Goal: Task Accomplishment & Management: Use online tool/utility

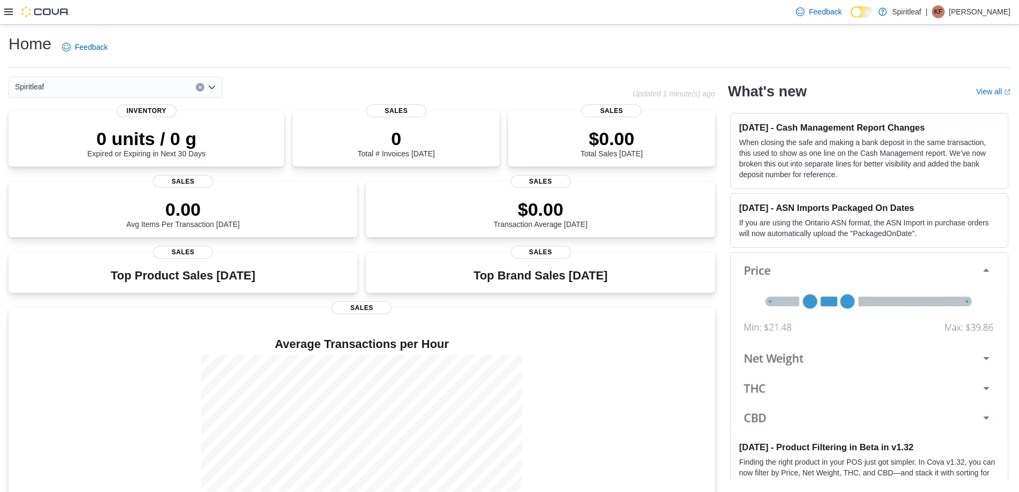
click at [12, 16] on icon at bounding box center [8, 11] width 9 height 9
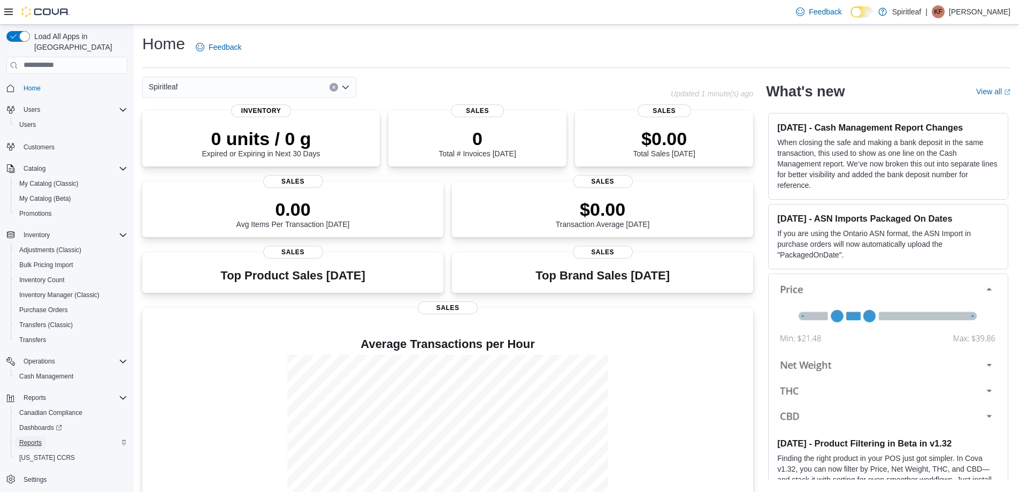
click at [24, 438] on span "Reports" at bounding box center [30, 442] width 22 height 9
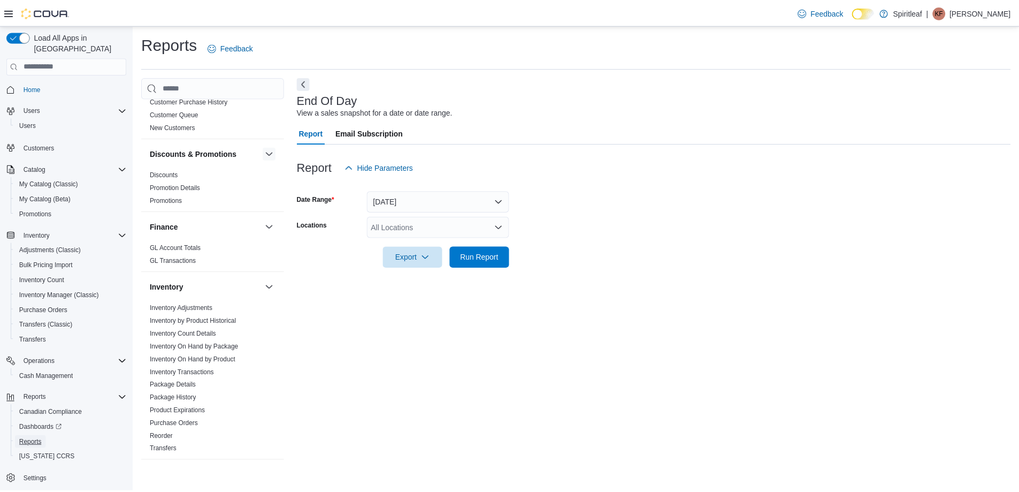
scroll to position [214, 0]
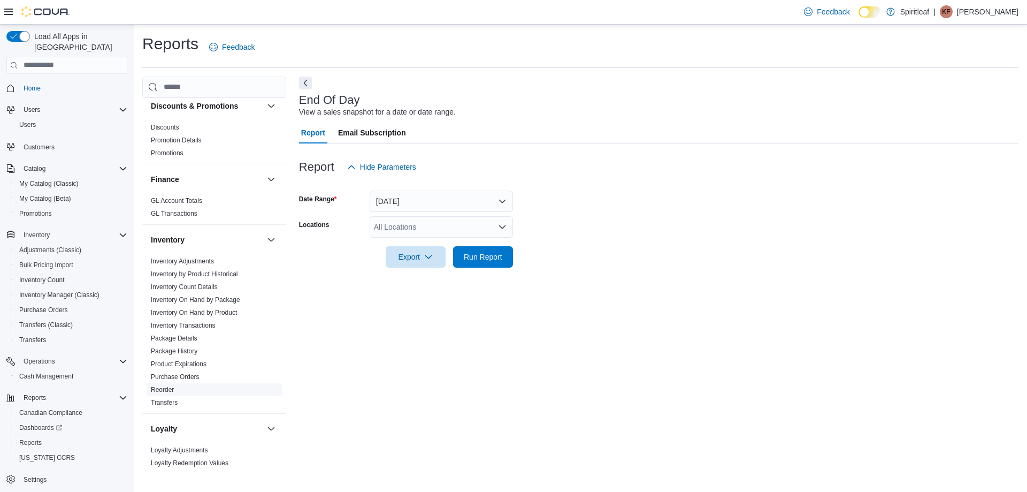
click at [164, 386] on link "Reorder" at bounding box center [162, 389] width 23 height 7
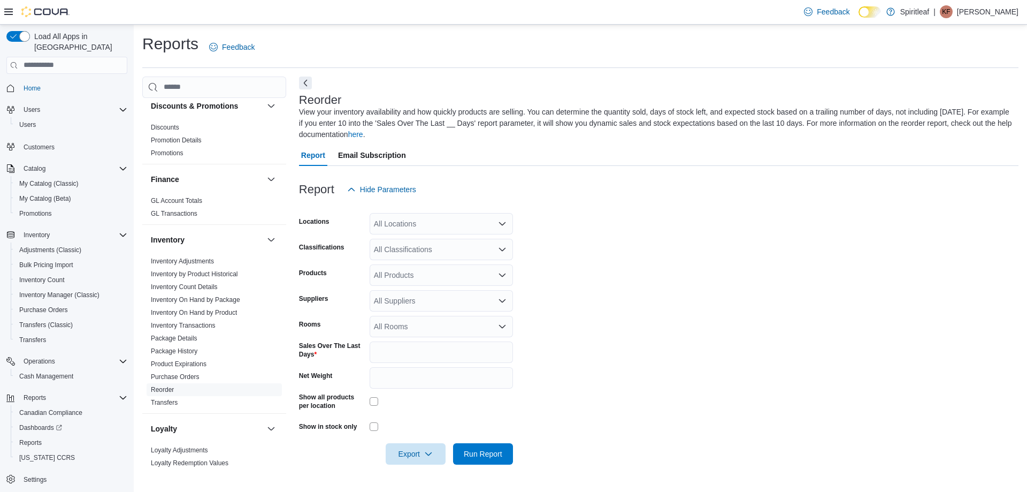
click at [715, 276] on form "Locations All Locations Classifications All Classifications Products All Produc…" at bounding box center [659, 332] width 720 height 264
click at [418, 218] on div "All Locations" at bounding box center [441, 223] width 143 height 21
type input "***"
click at [423, 242] on span "[STREET_ADDRESS])" at bounding box center [447, 241] width 76 height 11
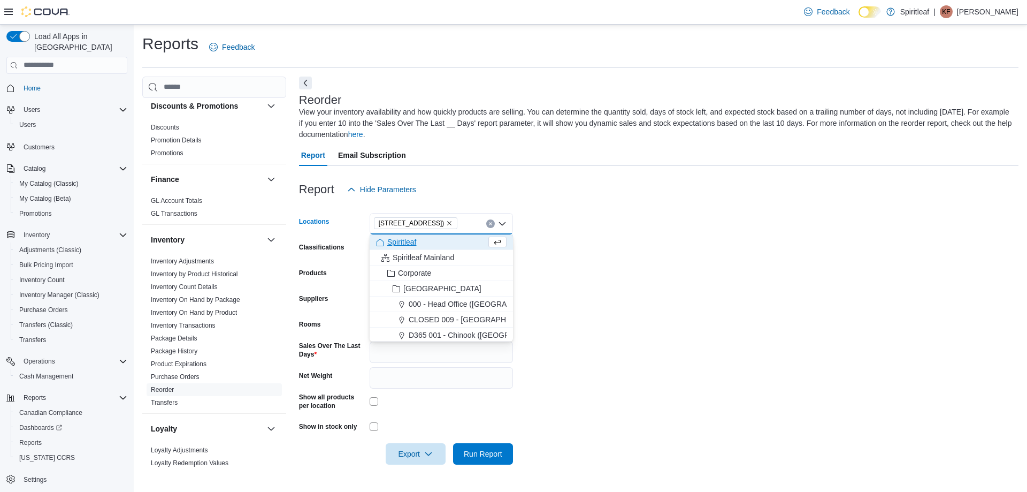
click at [593, 255] on form "Locations [STREET_ADDRESS] Combo box. Selected. [STREET_ADDRESS]. Press Backspa…" at bounding box center [659, 332] width 720 height 264
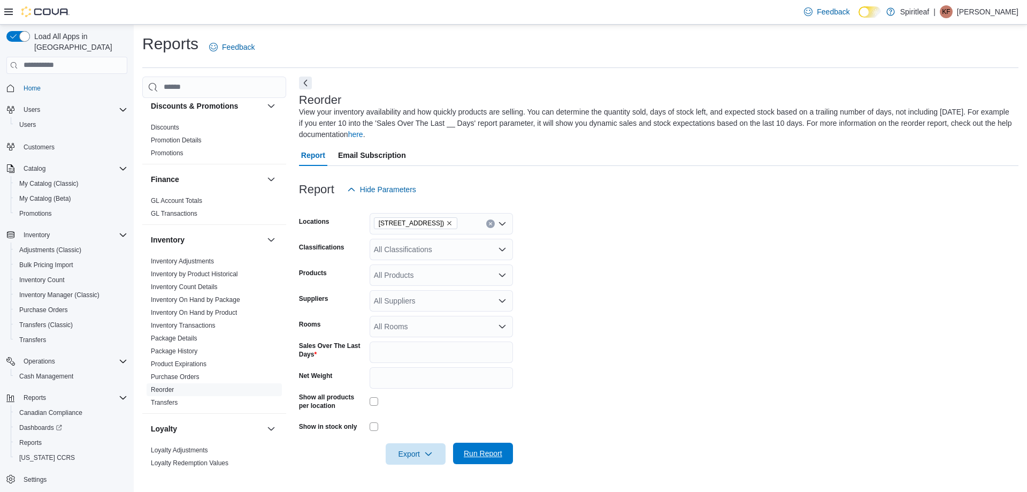
click at [468, 449] on span "Run Report" at bounding box center [483, 453] width 39 height 11
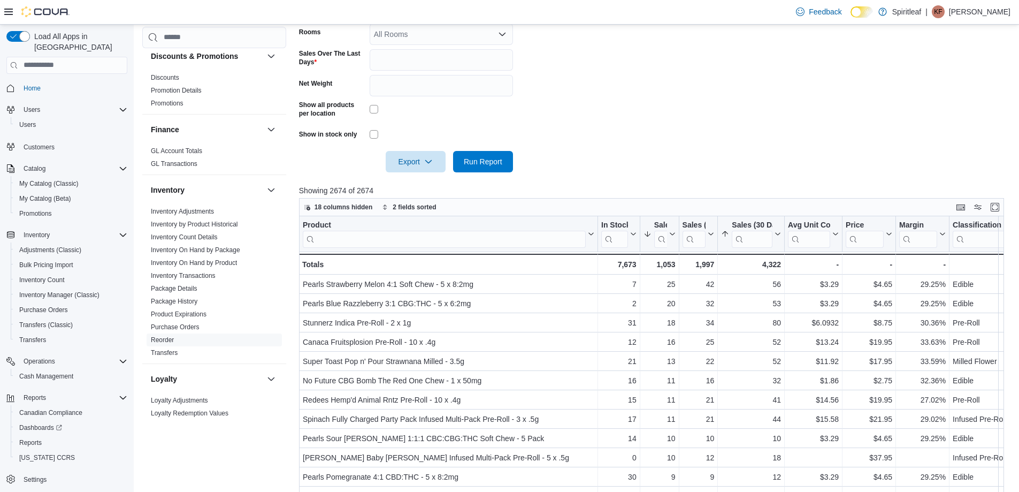
scroll to position [321, 0]
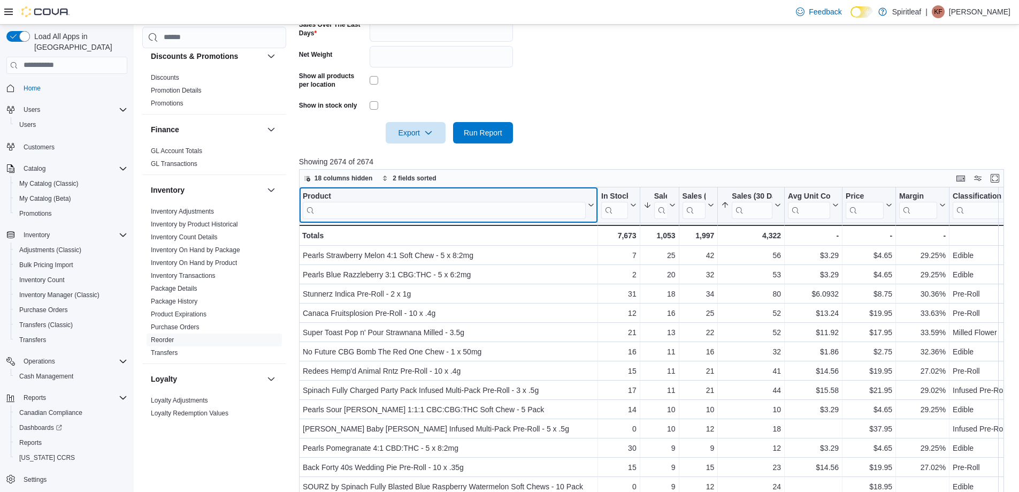
click at [437, 205] on input "search" at bounding box center [444, 210] width 283 height 17
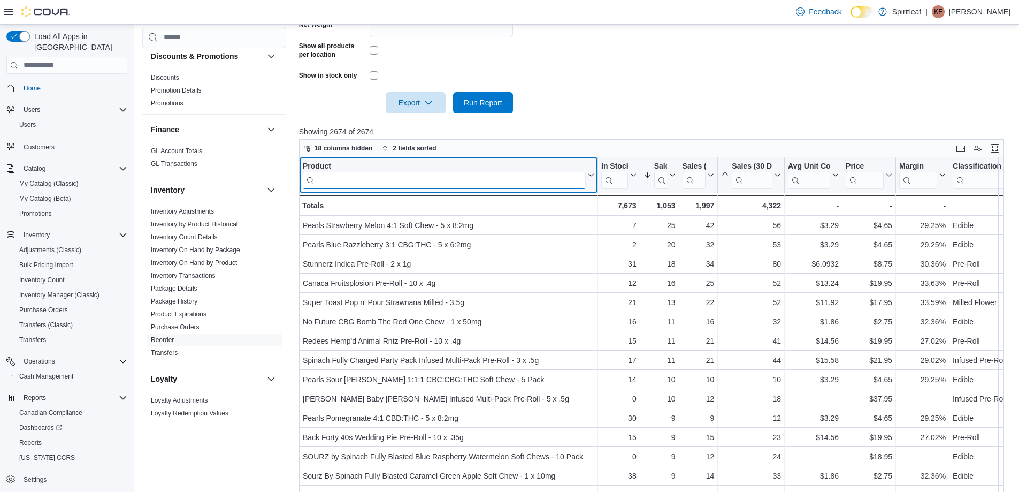
scroll to position [400, 0]
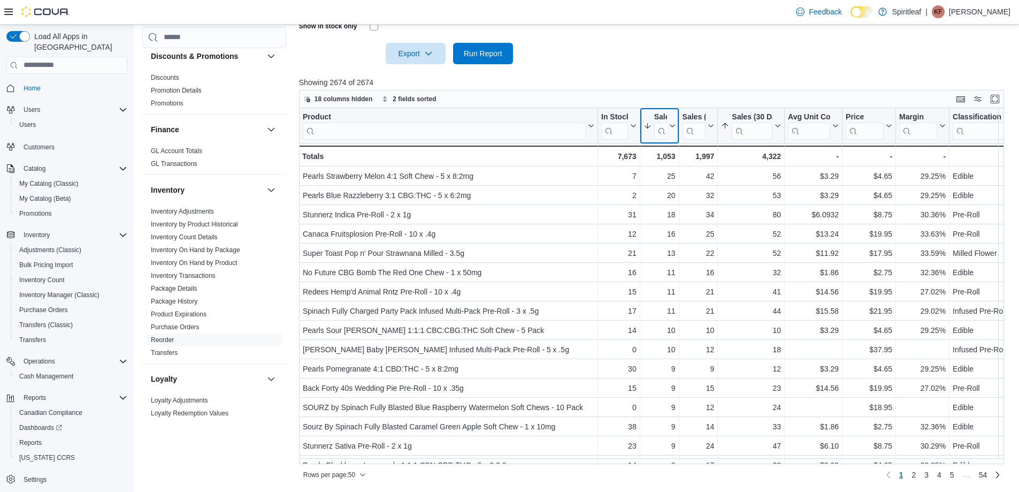
click at [670, 123] on icon at bounding box center [671, 126] width 9 height 6
click at [661, 167] on span "Sort Low-High" at bounding box center [666, 167] width 41 height 9
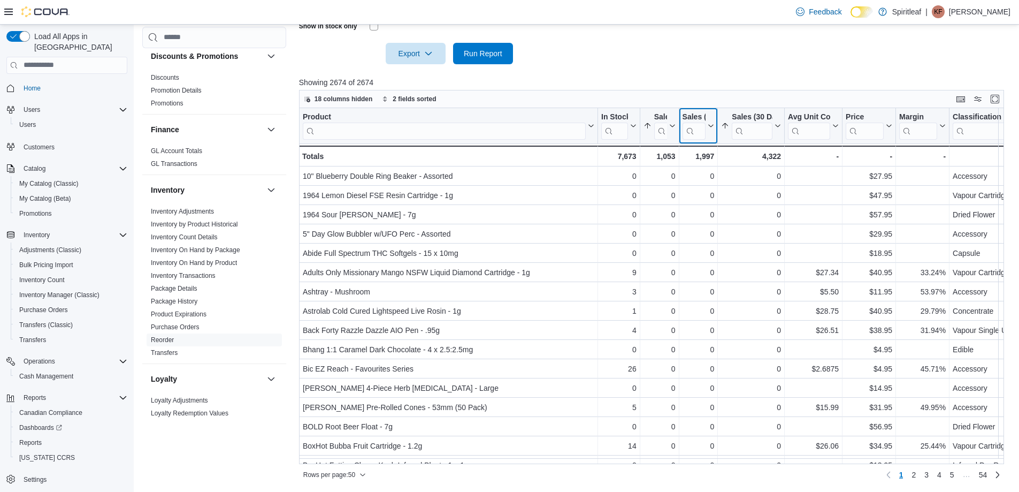
click at [709, 123] on icon at bounding box center [710, 126] width 9 height 6
click at [693, 165] on span "Sort Low-High" at bounding box center [705, 167] width 41 height 9
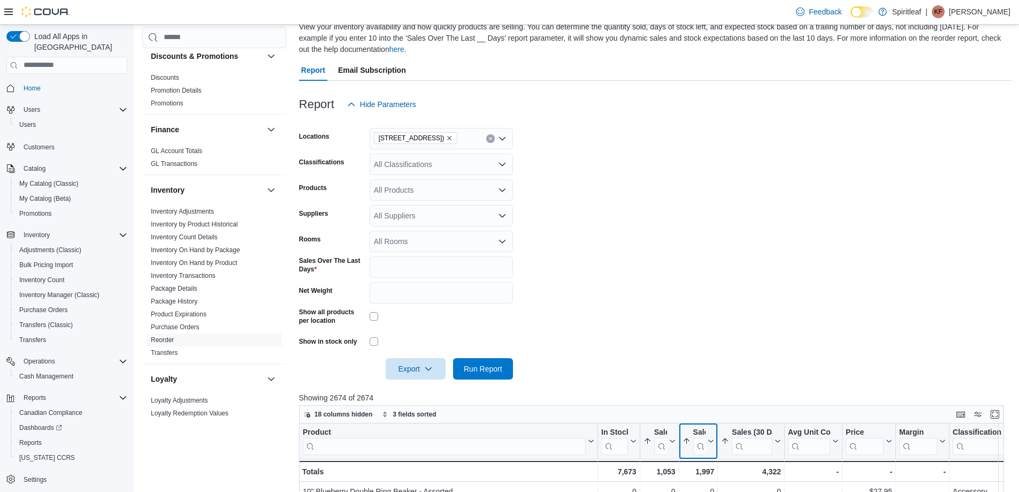
scroll to position [79, 0]
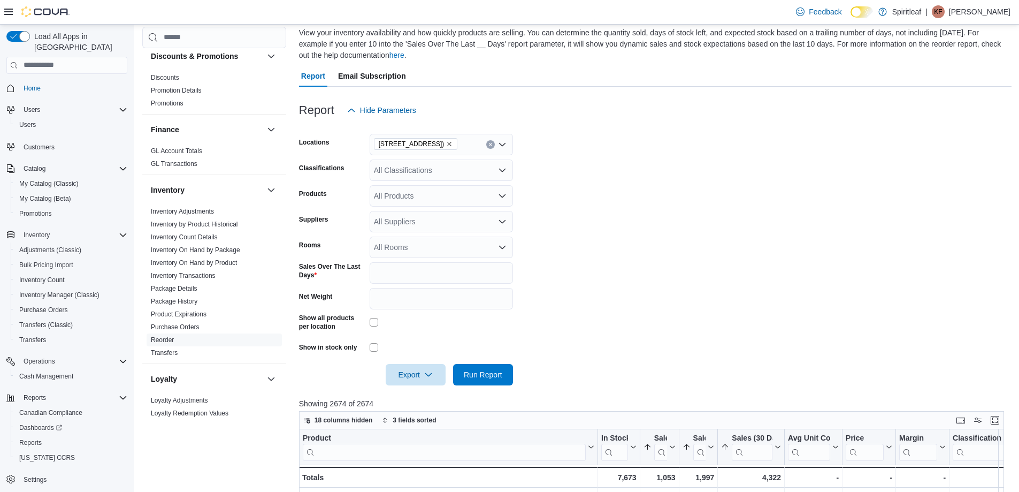
click at [435, 169] on div "All Classifications" at bounding box center [441, 169] width 143 height 21
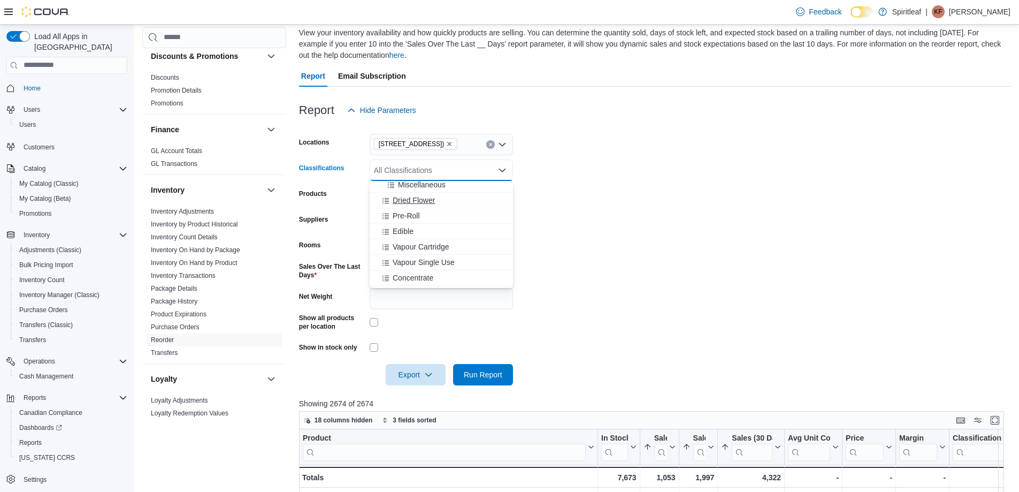
scroll to position [214, 0]
click at [429, 253] on span "Concentrate" at bounding box center [413, 253] width 41 height 11
click at [498, 364] on span "Run Report" at bounding box center [483, 373] width 47 height 21
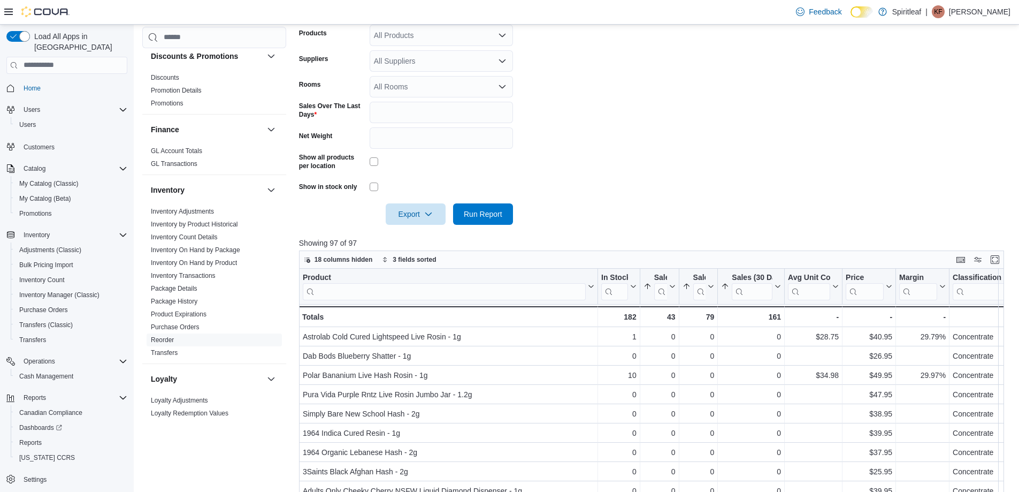
scroll to position [293, 0]
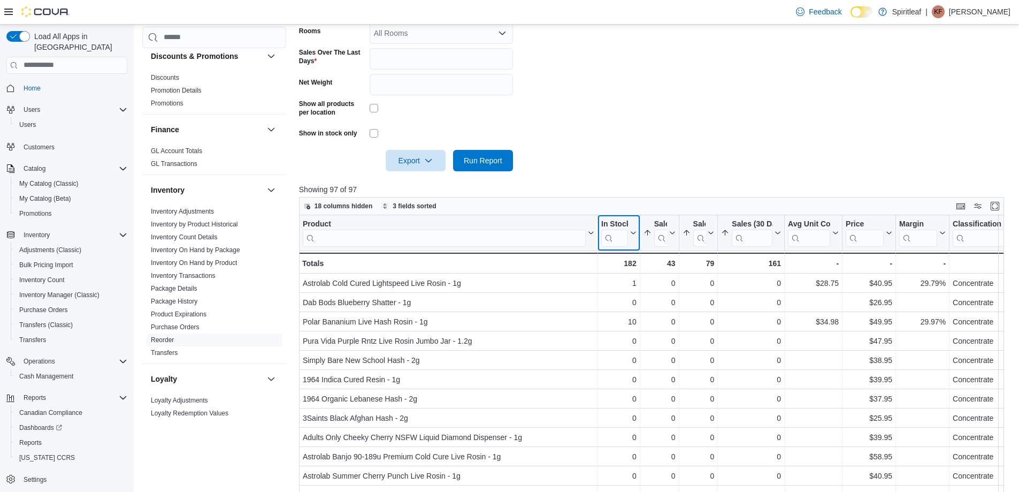
click at [633, 228] on button "In Stock Qty" at bounding box center [618, 232] width 35 height 27
click at [631, 284] on span "Sort High-Low" at bounding box center [626, 286] width 41 height 9
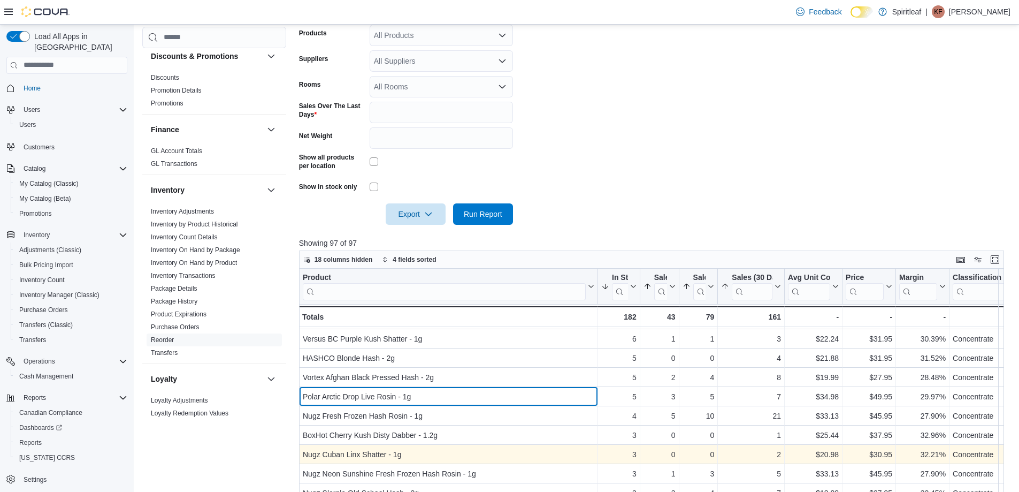
scroll to position [214, 0]
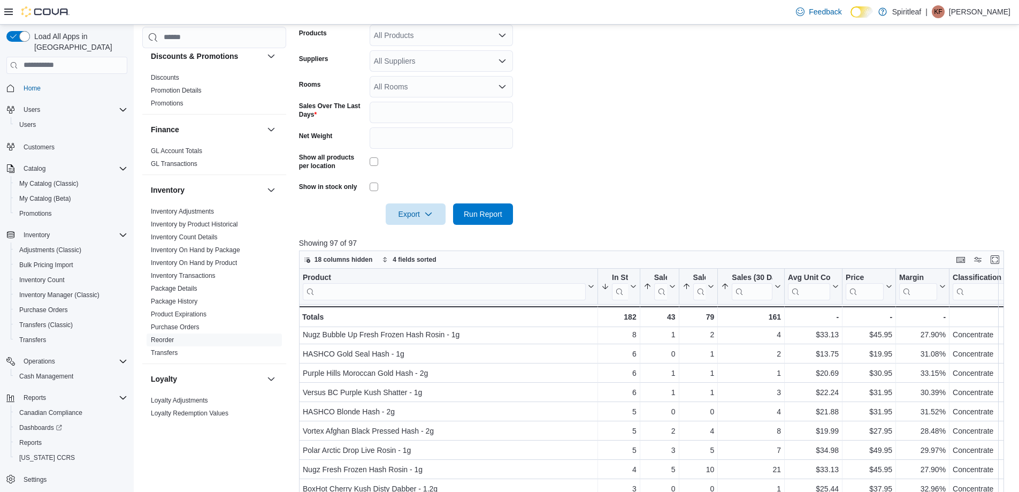
drag, startPoint x: 515, startPoint y: 405, endPoint x: 782, endPoint y: 206, distance: 333.3
click at [782, 206] on form "Locations [STREET_ADDRESS] Classifications Concentrate Products All Products Su…" at bounding box center [655, 92] width 713 height 264
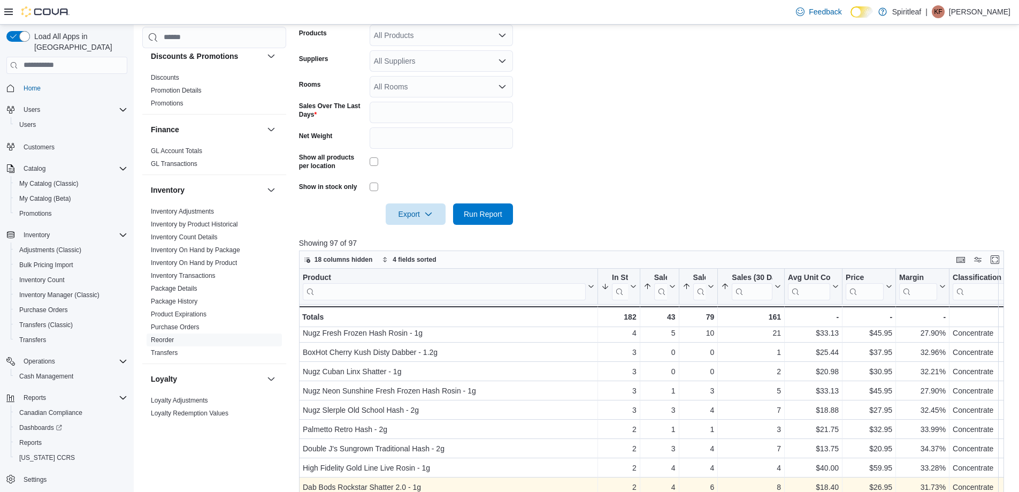
scroll to position [296, 0]
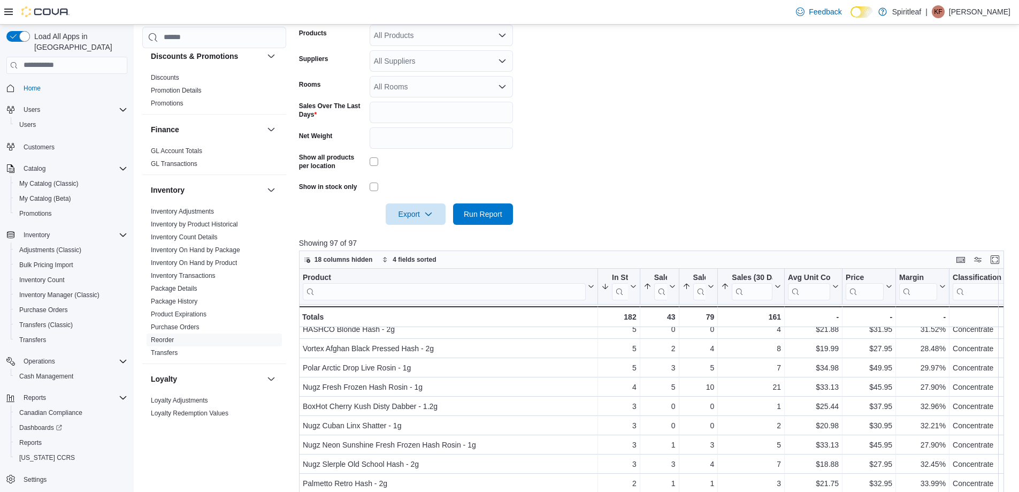
click at [572, 201] on div at bounding box center [655, 199] width 713 height 9
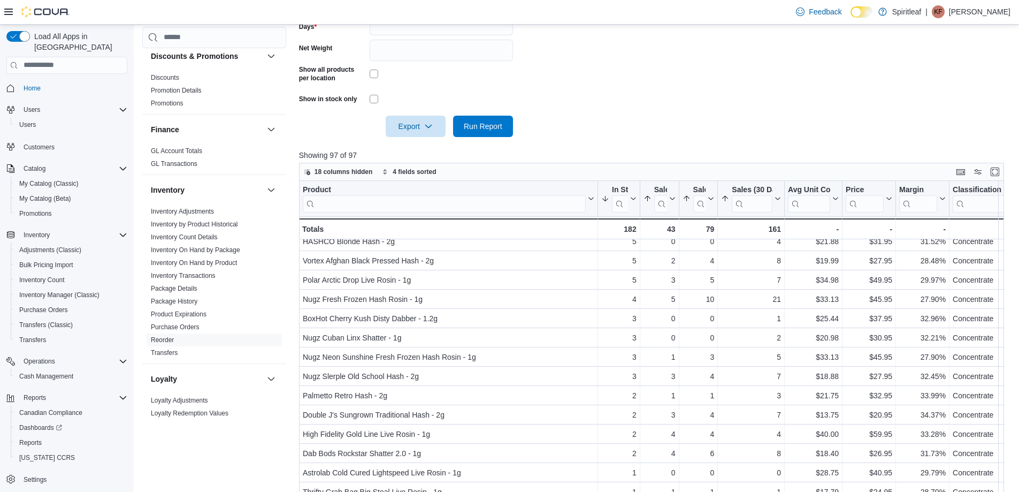
scroll to position [347, 0]
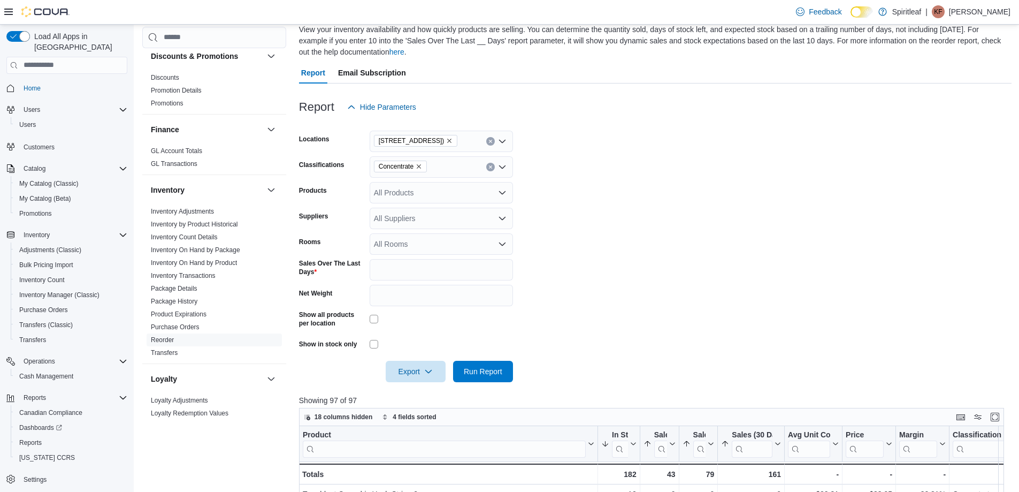
scroll to position [79, 0]
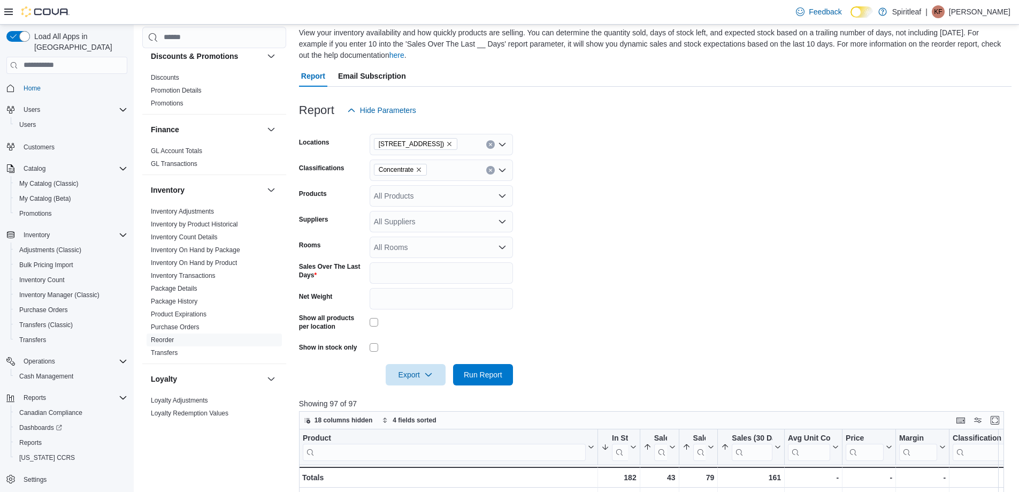
click at [491, 171] on icon "Clear input" at bounding box center [490, 170] width 3 height 3
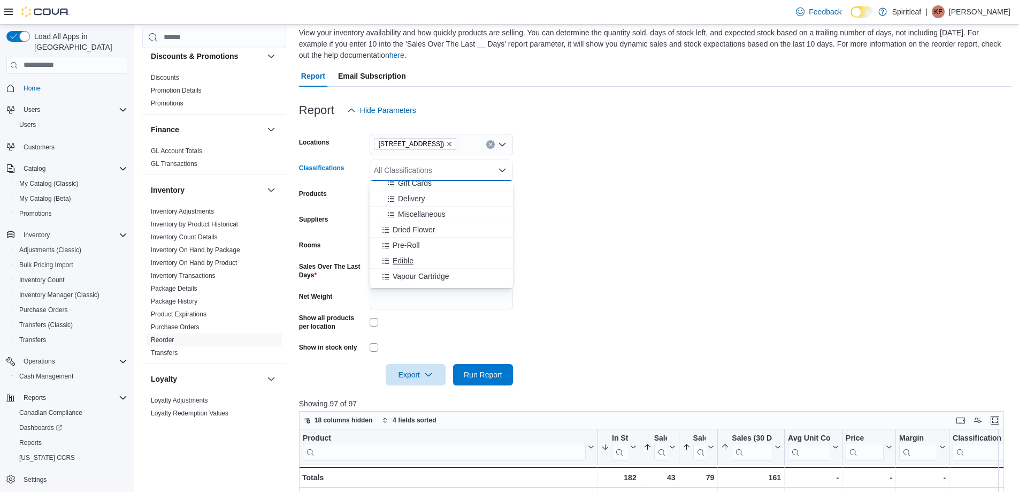
click at [403, 257] on span "Edible" at bounding box center [403, 260] width 21 height 11
click at [415, 259] on button "Beverage" at bounding box center [441, 254] width 143 height 16
click at [403, 267] on div "Oil" at bounding box center [441, 269] width 131 height 11
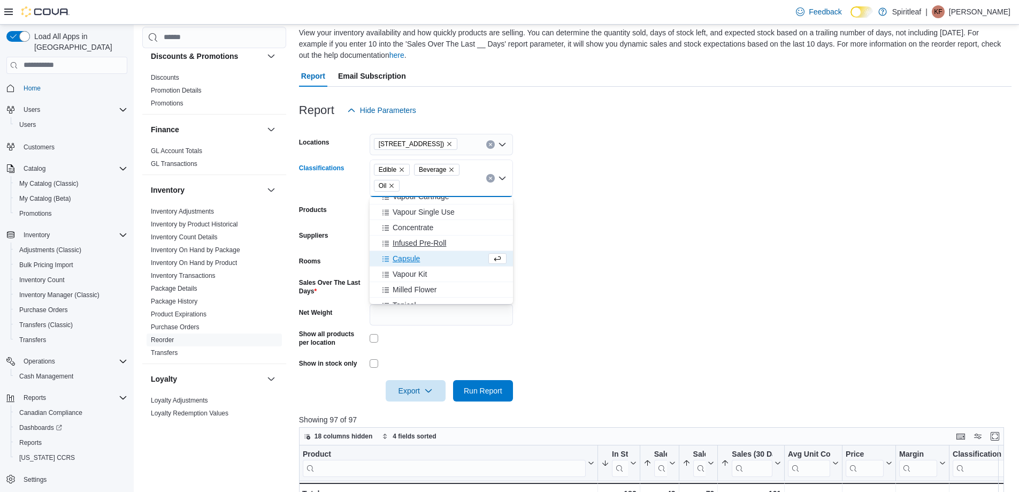
scroll to position [267, 0]
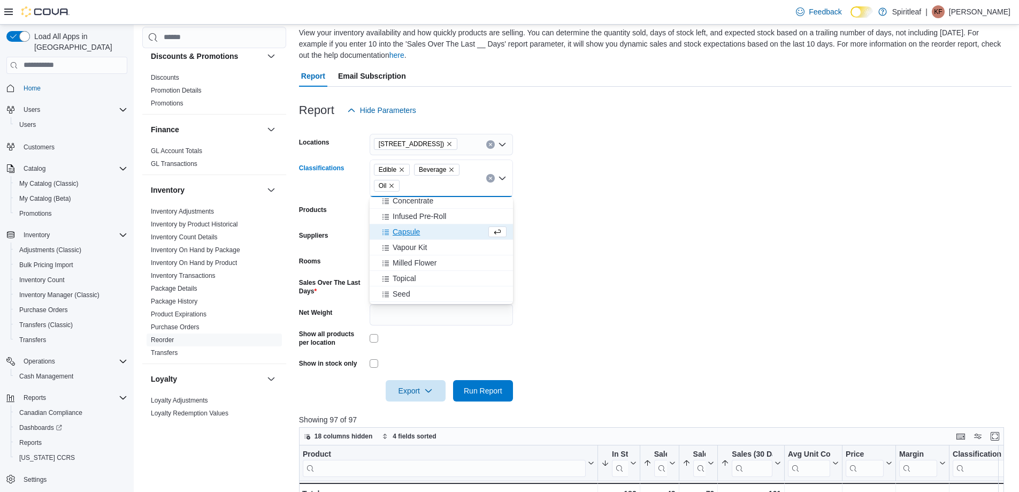
click at [418, 231] on span "Capsule" at bounding box center [406, 231] width 27 height 11
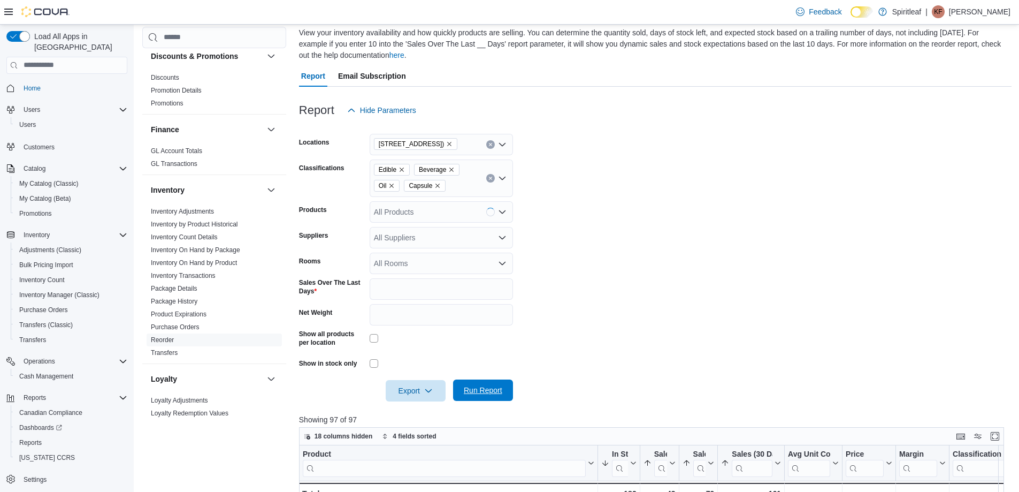
click at [483, 395] on span "Run Report" at bounding box center [483, 390] width 39 height 11
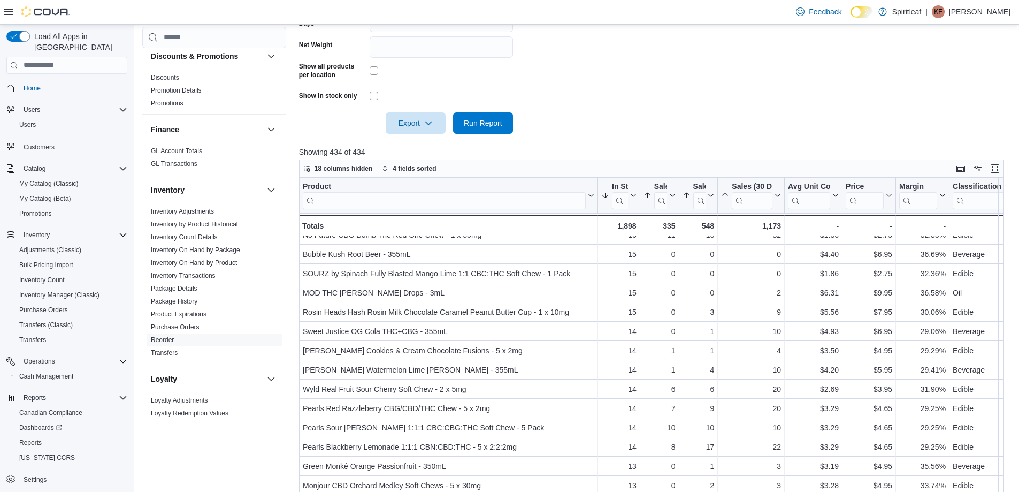
scroll to position [400, 0]
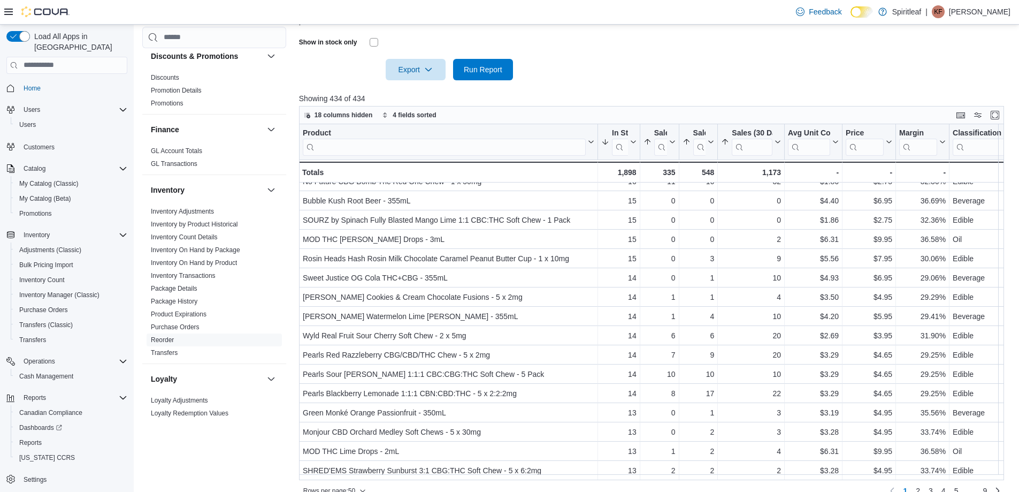
click at [412, 148] on input "search" at bounding box center [444, 147] width 283 height 17
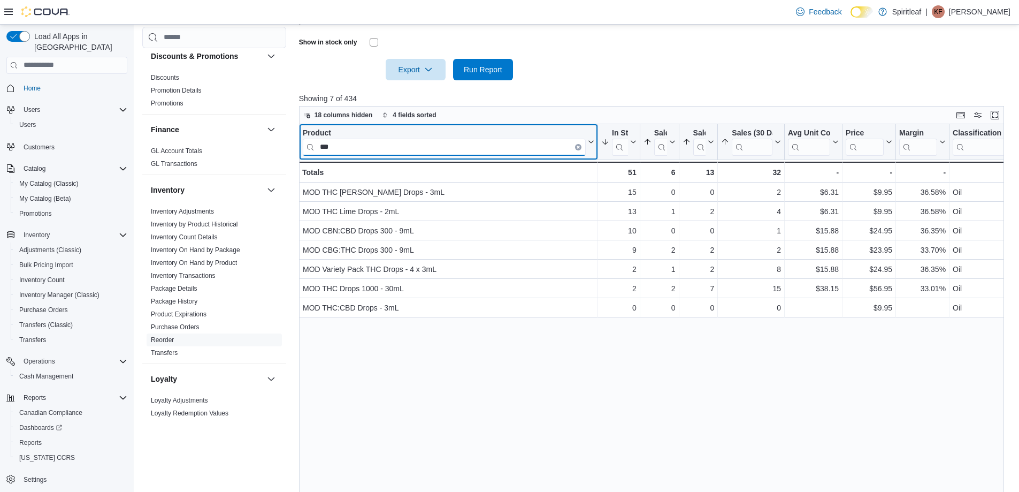
scroll to position [0, 0]
type input "***"
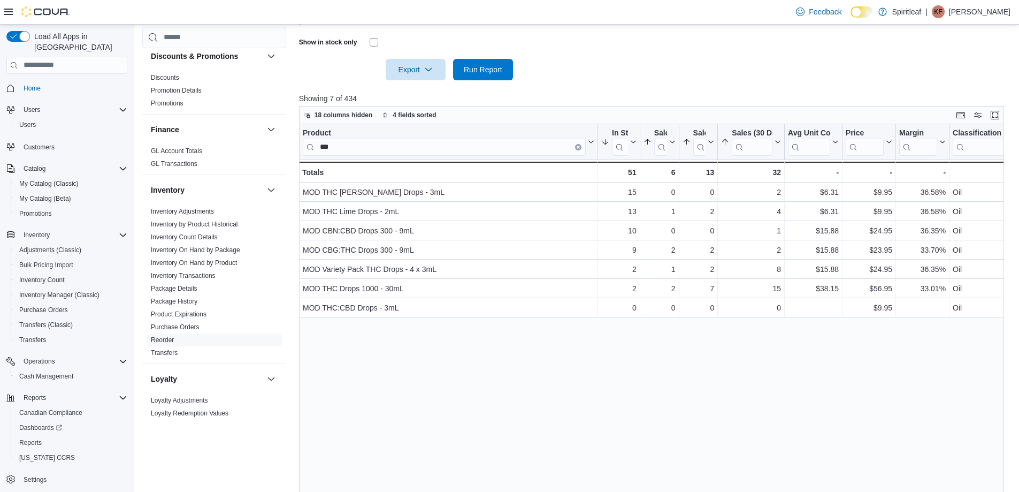
click at [636, 387] on div "Product *** Click to view column header actions In Stock Qty Sorted by Sales (3…" at bounding box center [655, 311] width 713 height 375
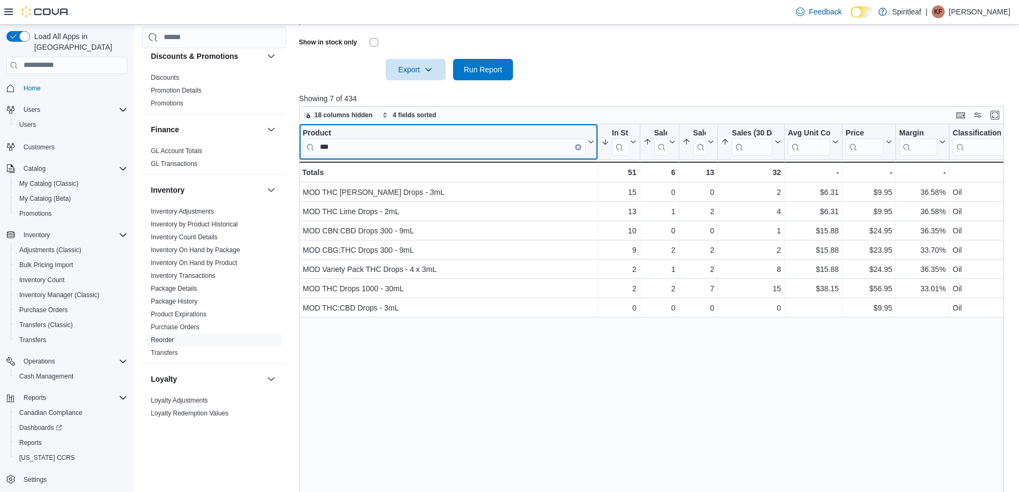
click at [577, 146] on icon "Clear input" at bounding box center [578, 147] width 2 height 2
click at [550, 149] on input "search" at bounding box center [444, 147] width 283 height 17
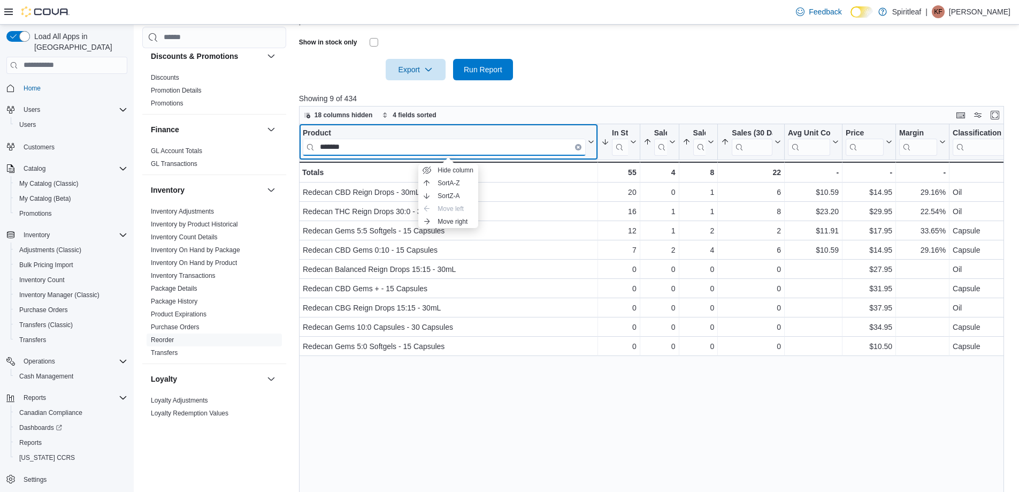
type input "*******"
click at [577, 147] on icon "Clear input" at bounding box center [578, 147] width 3 height 3
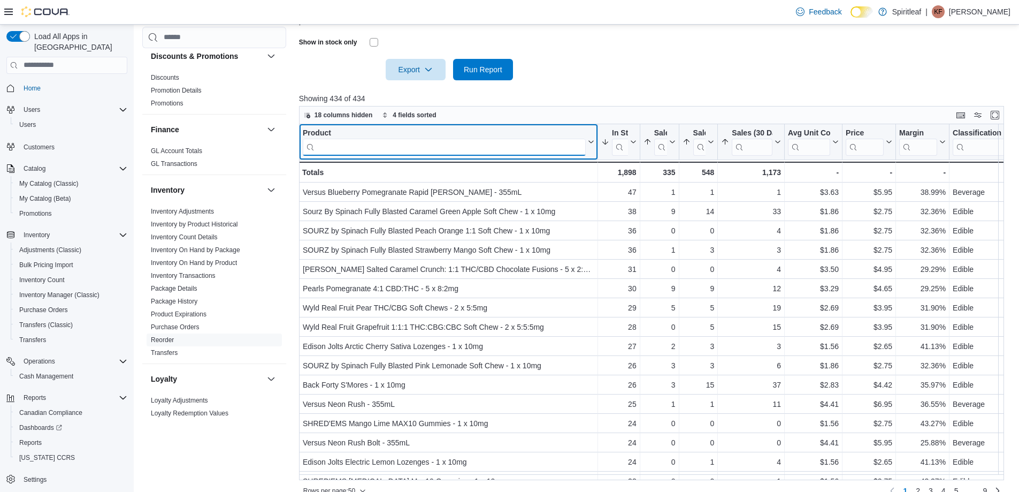
click at [444, 152] on input "search" at bounding box center [444, 147] width 283 height 17
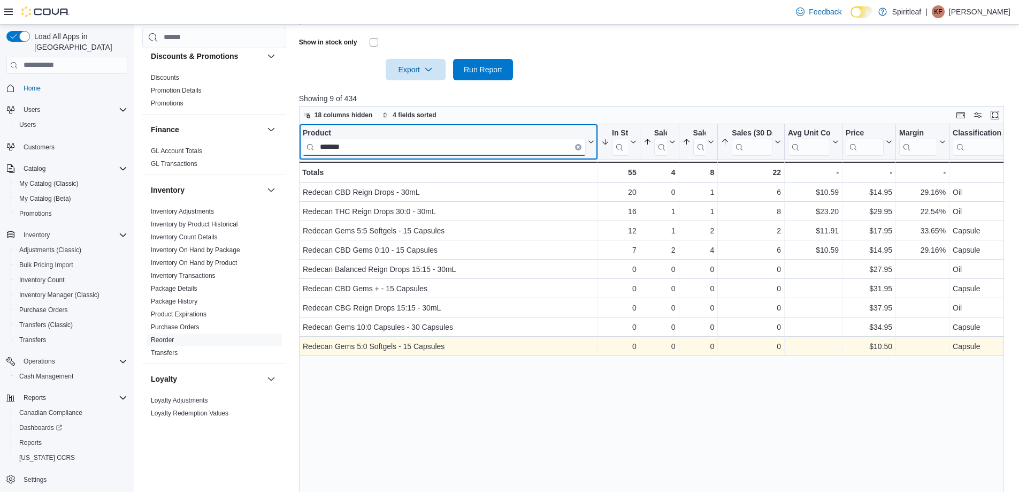
type input "*******"
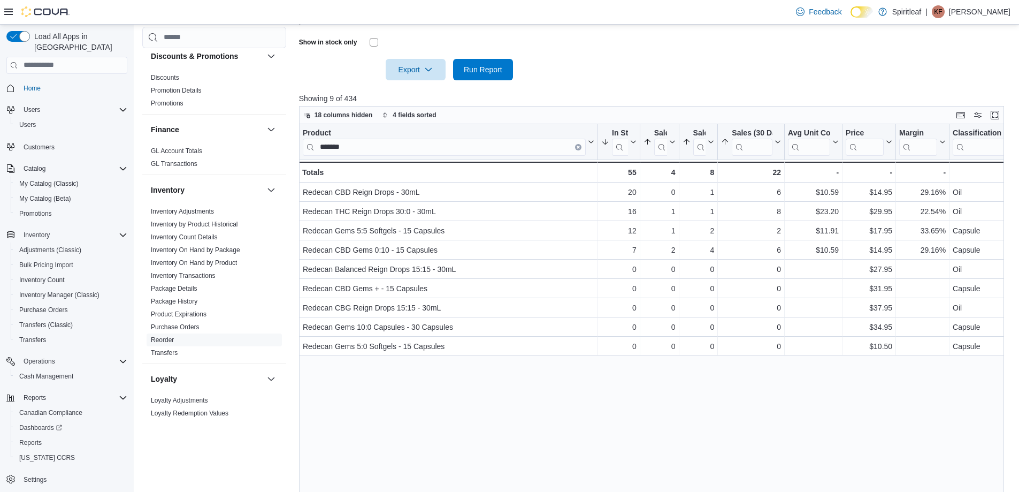
click at [586, 365] on div "Product ******* Click to view column header actions In Stock Qty Sorted by Sale…" at bounding box center [655, 311] width 713 height 375
click at [639, 426] on div "Product ******* Click to view column header actions In Stock Qty Sorted by Sale…" at bounding box center [655, 311] width 713 height 375
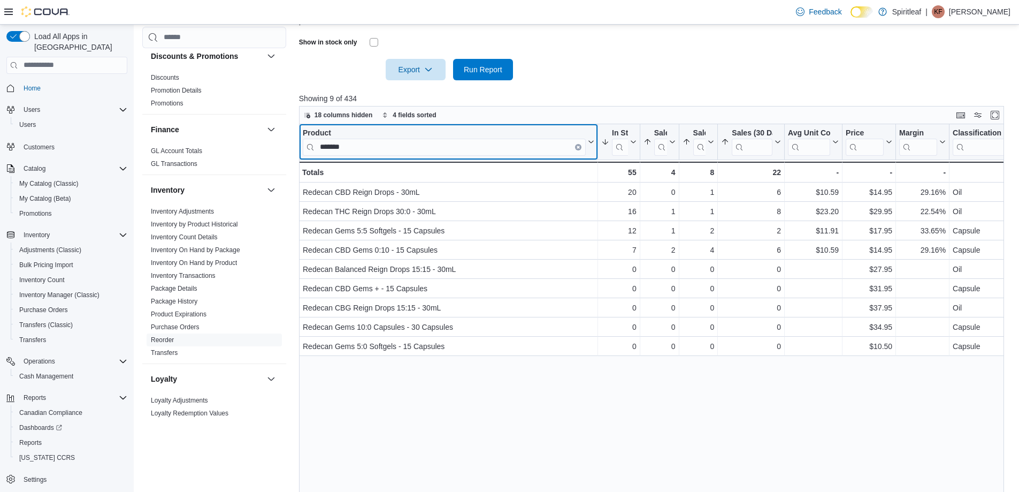
click at [578, 148] on icon "Clear input" at bounding box center [578, 147] width 3 height 3
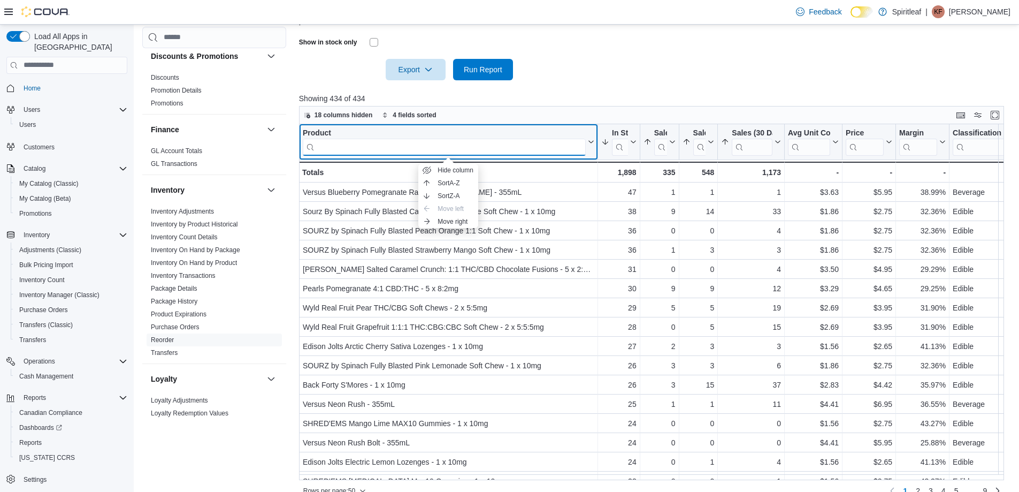
click at [540, 150] on input "search" at bounding box center [444, 147] width 283 height 17
type input "*"
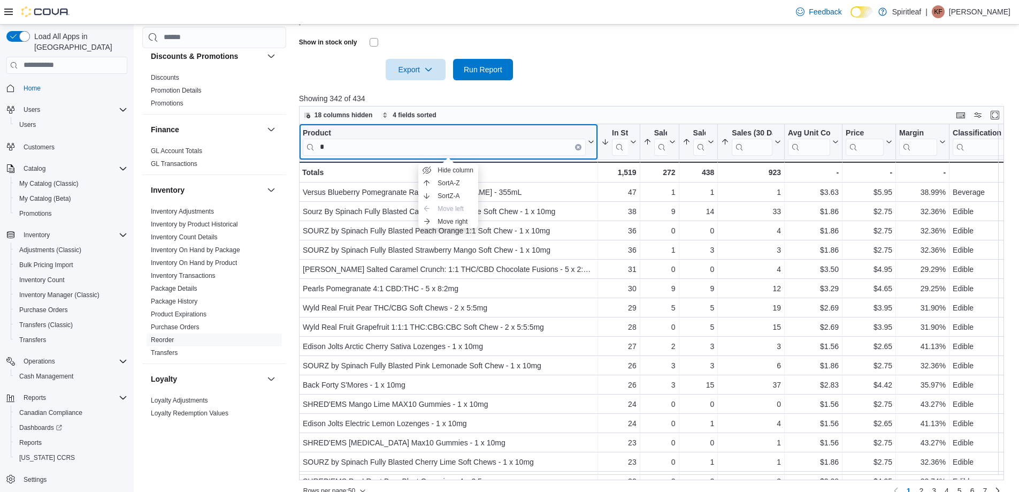
click at [580, 147] on button "Clear input" at bounding box center [578, 147] width 6 height 6
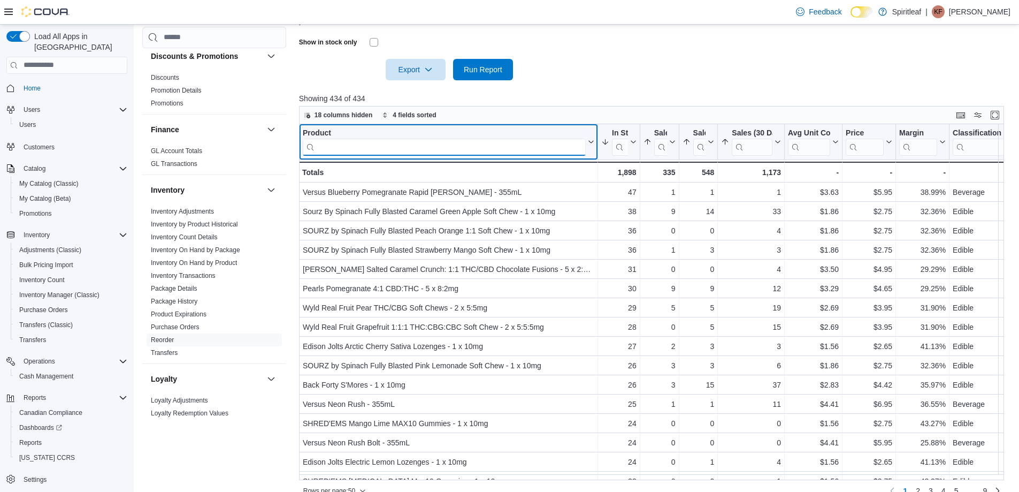
click at [368, 148] on input "search" at bounding box center [444, 147] width 283 height 17
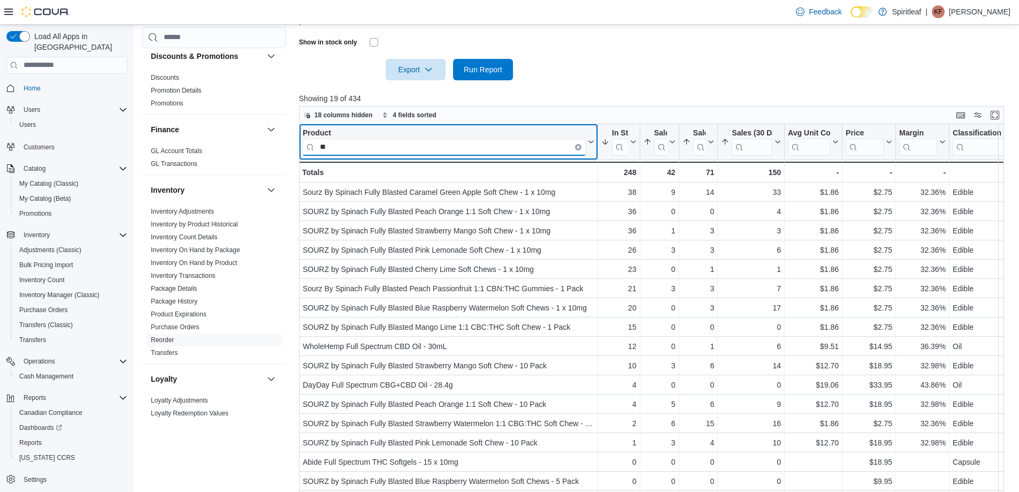
type input "*"
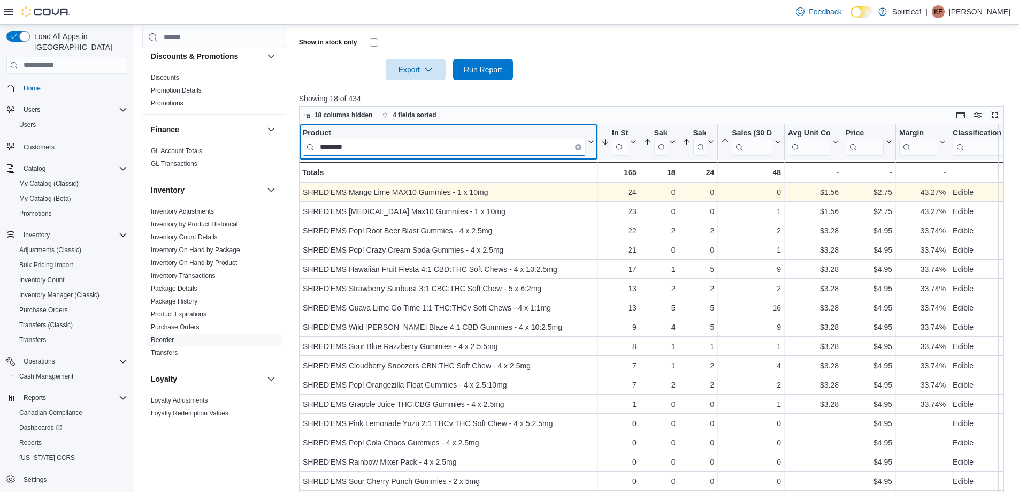
type input "********"
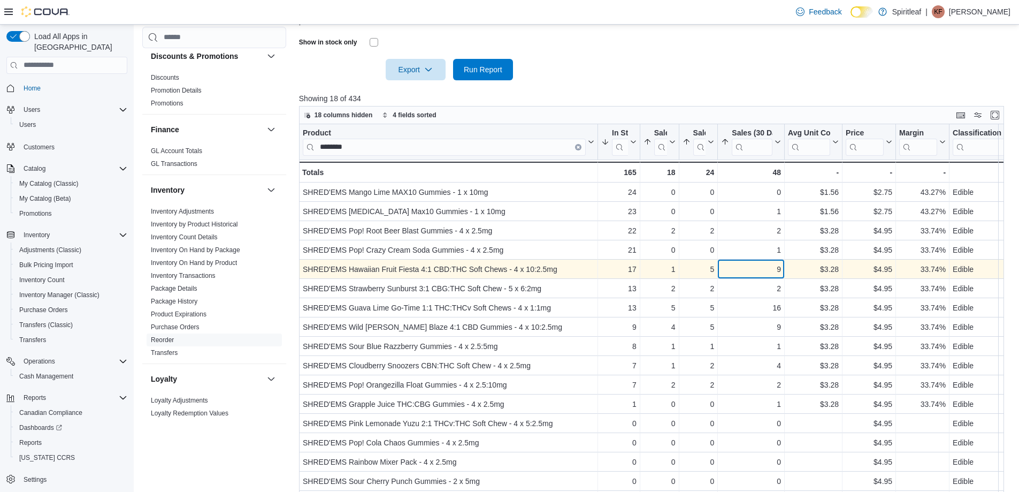
click at [731, 263] on div "9" at bounding box center [751, 269] width 60 height 13
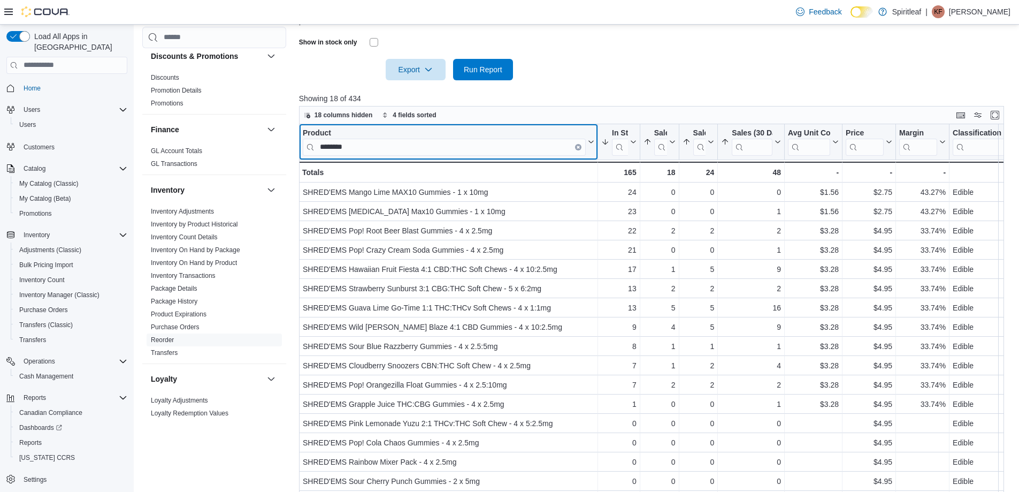
click at [406, 147] on input "********" at bounding box center [444, 147] width 283 height 17
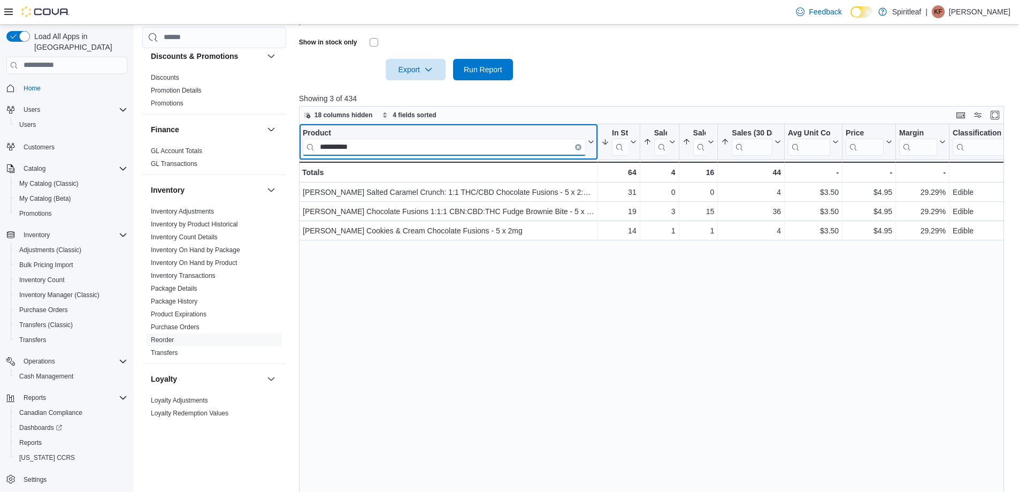
type input "**********"
click at [578, 147] on icon "Clear input" at bounding box center [578, 147] width 2 height 2
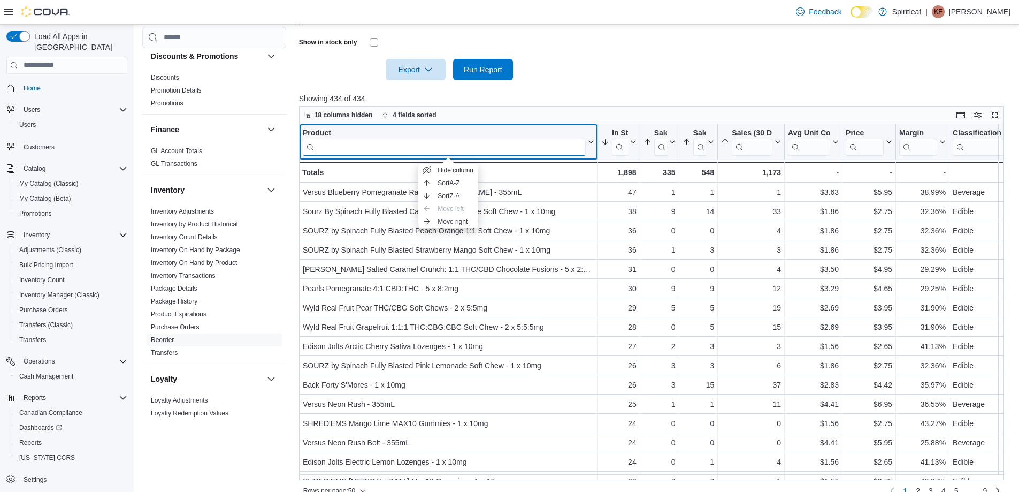
click at [526, 147] on input "search" at bounding box center [444, 147] width 283 height 17
click at [468, 147] on input "search" at bounding box center [444, 147] width 283 height 17
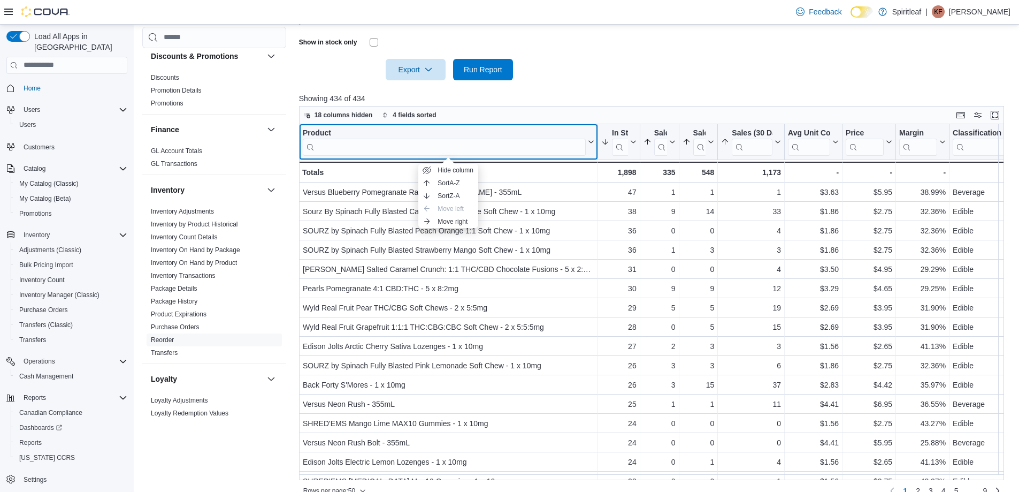
click at [525, 157] on div "Product Click to view column header actions" at bounding box center [448, 142] width 299 height 36
click at [489, 144] on input "search" at bounding box center [444, 147] width 283 height 17
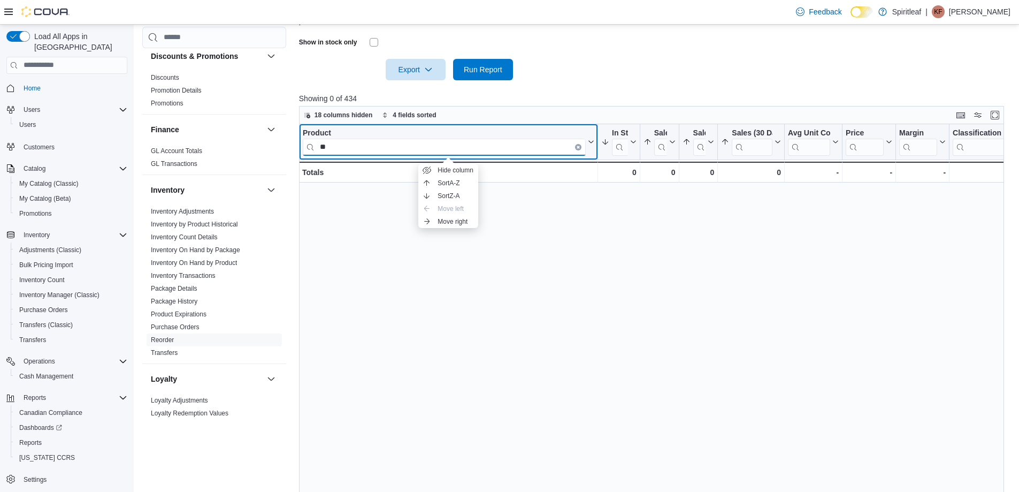
type input "**"
click at [578, 146] on icon "Clear input" at bounding box center [578, 147] width 3 height 3
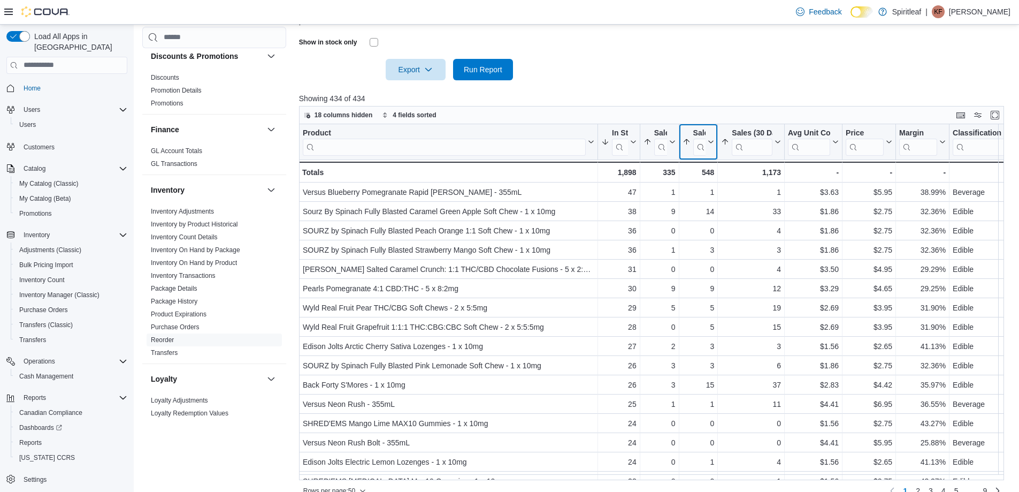
click at [713, 136] on button "Sales (14 Days)" at bounding box center [698, 141] width 32 height 27
click at [703, 182] on span "Sort Low-High" at bounding box center [705, 183] width 41 height 9
click at [674, 141] on icon at bounding box center [671, 142] width 9 height 6
click at [665, 177] on button "Sort Low-High" at bounding box center [659, 183] width 64 height 13
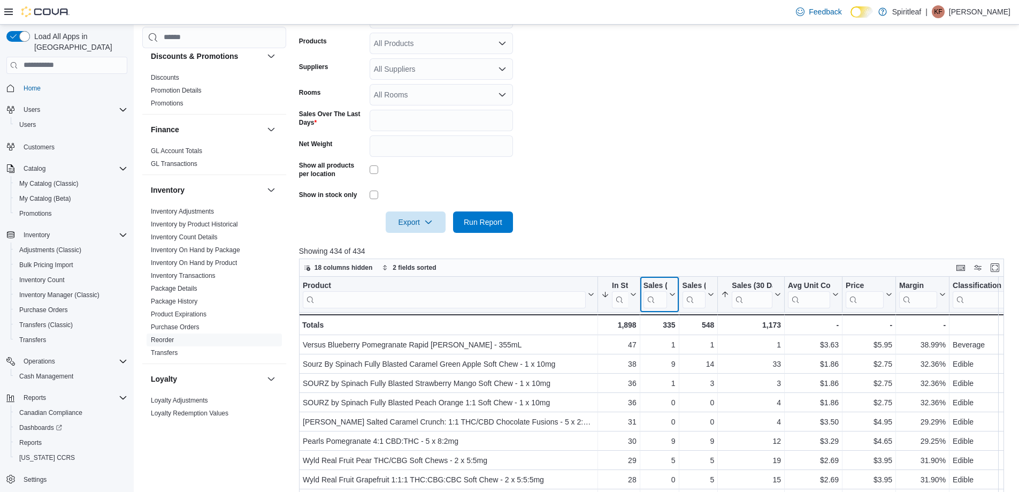
scroll to position [186, 0]
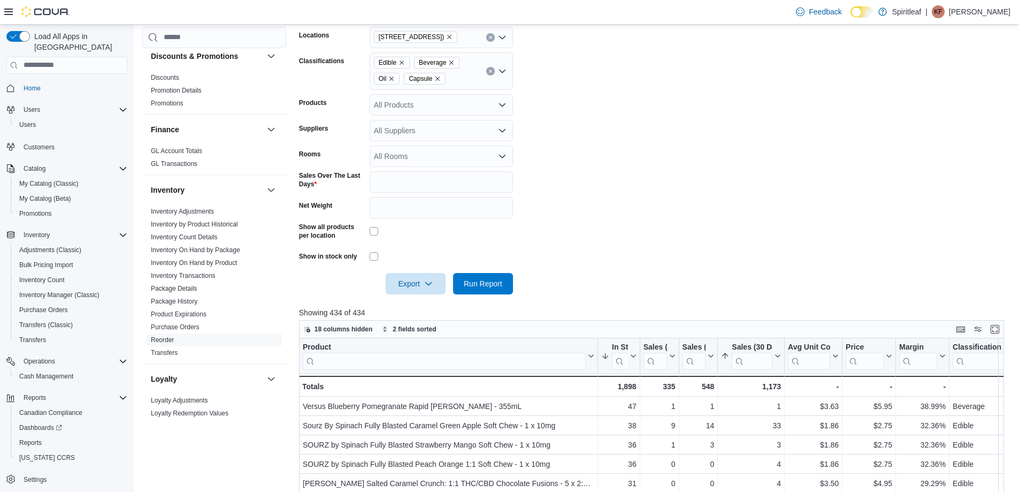
click at [452, 64] on icon "Remove Beverage from selection in this group" at bounding box center [451, 62] width 6 height 6
click at [481, 278] on span "Run Report" at bounding box center [483, 283] width 39 height 11
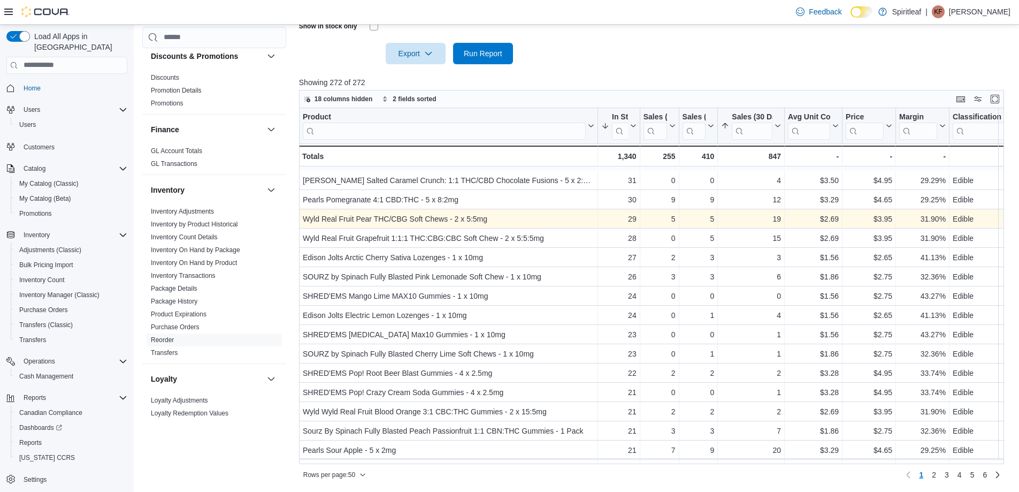
scroll to position [107, 0]
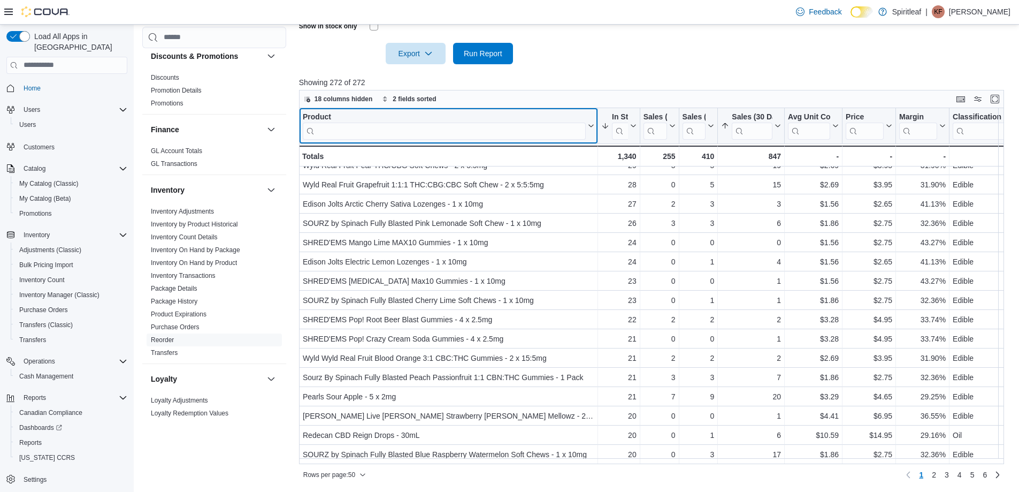
click at [443, 131] on input "search" at bounding box center [444, 131] width 283 height 17
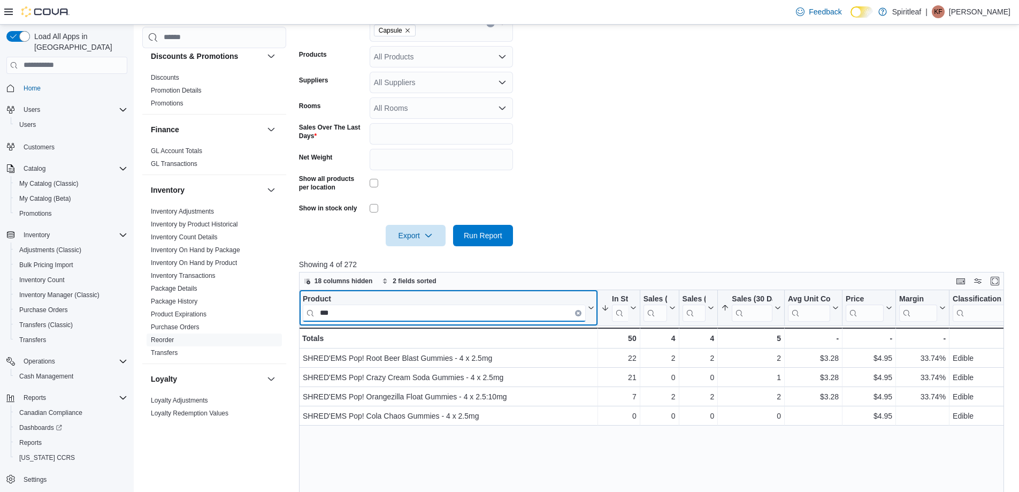
scroll to position [202, 0]
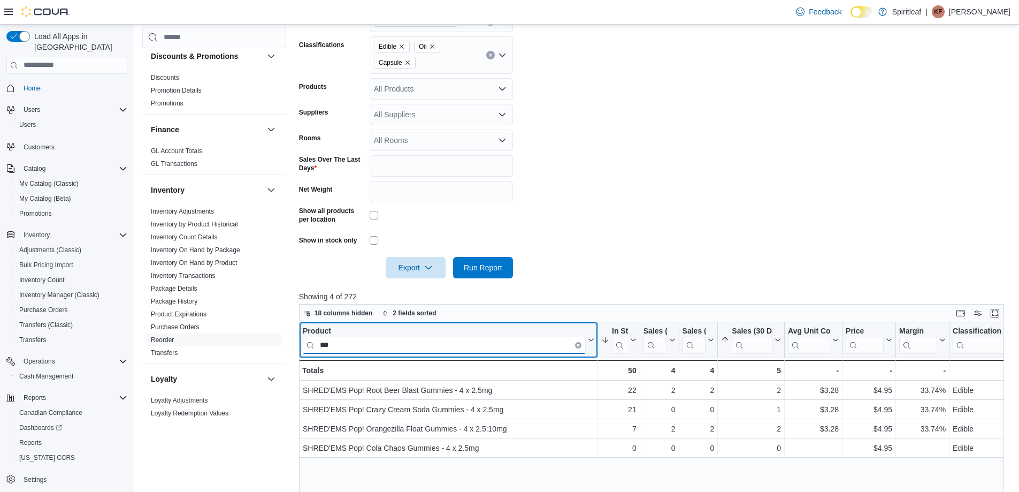
type input "***"
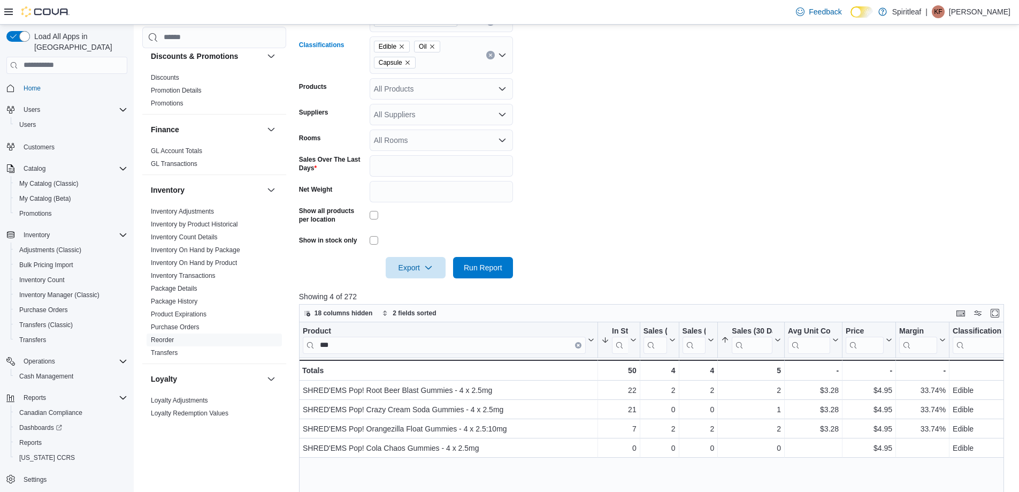
click at [435, 46] on icon "Remove Oil from selection in this group" at bounding box center [432, 46] width 6 height 6
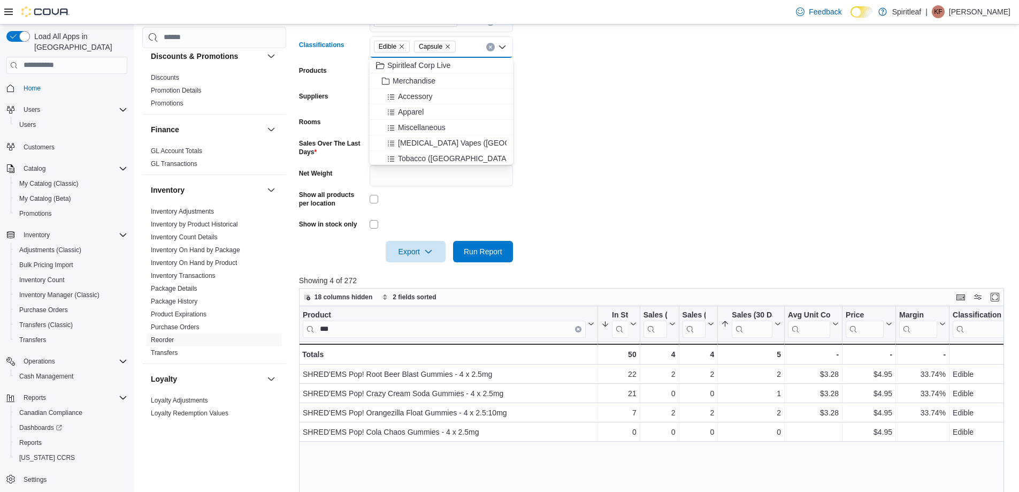
click at [448, 47] on icon "Remove Capsule from selection in this group" at bounding box center [448, 46] width 6 height 6
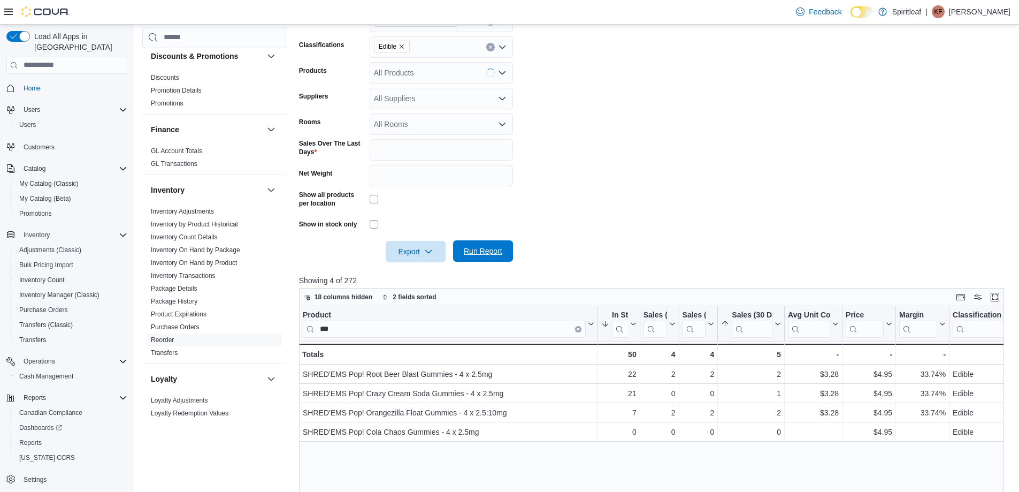
click at [494, 250] on span "Run Report" at bounding box center [483, 251] width 39 height 11
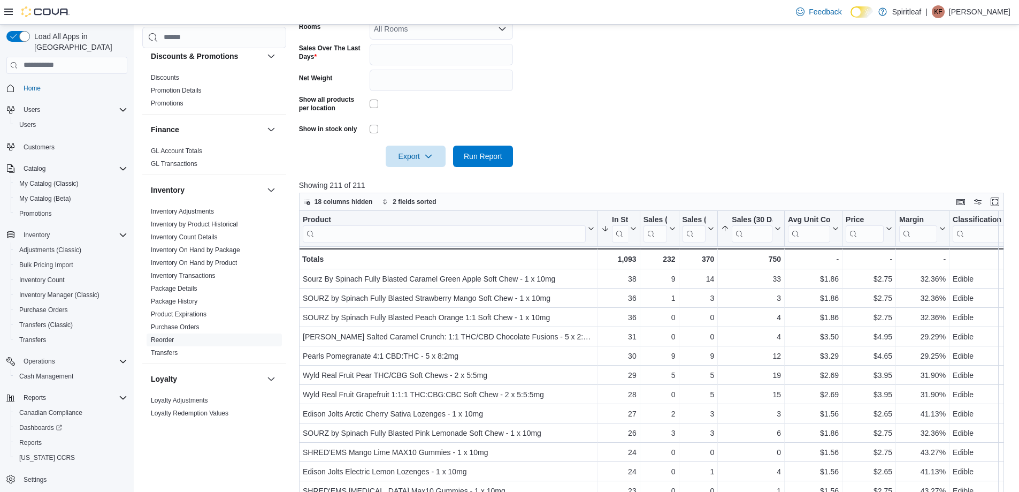
scroll to position [309, 0]
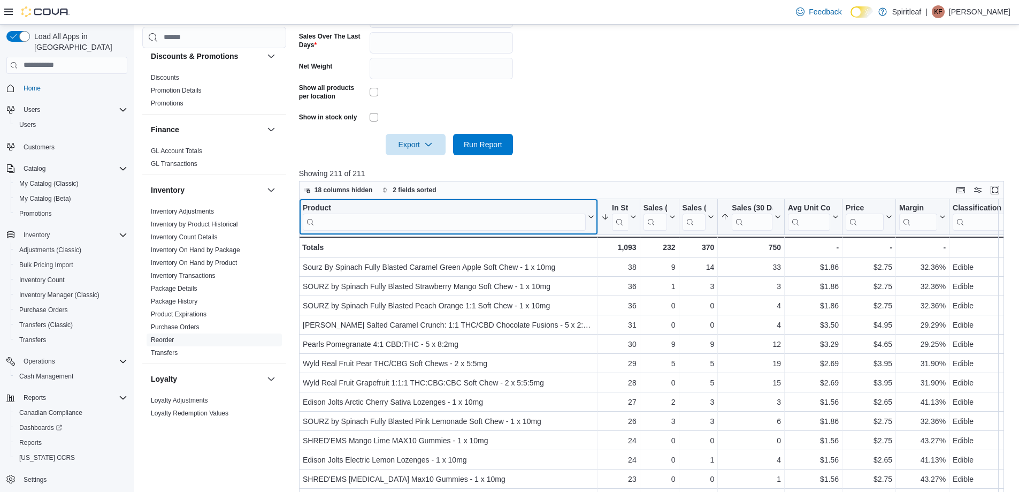
click at [367, 226] on input "search" at bounding box center [444, 221] width 283 height 17
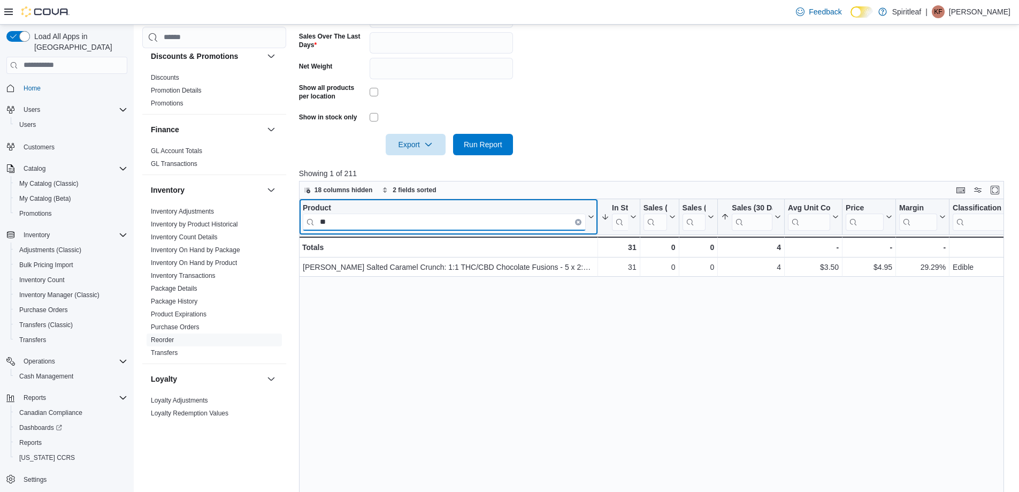
type input "*"
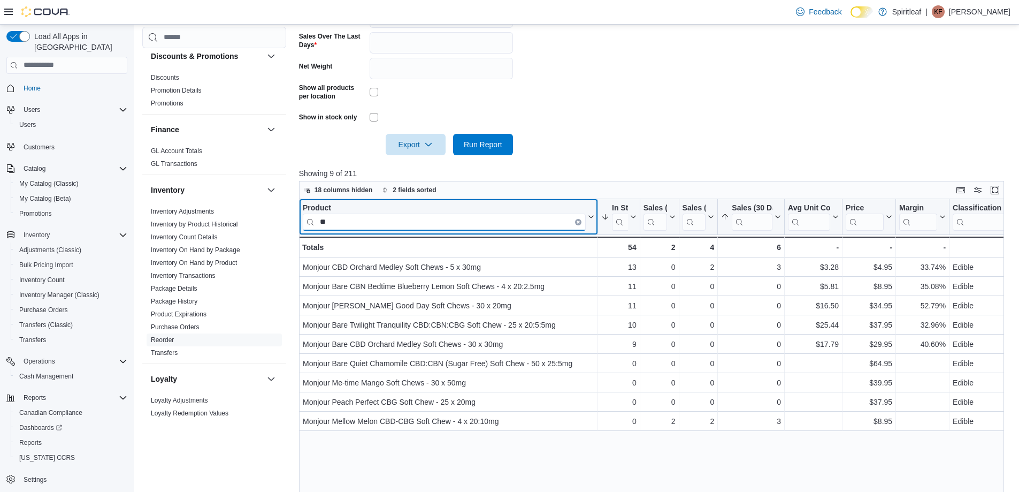
type input "*"
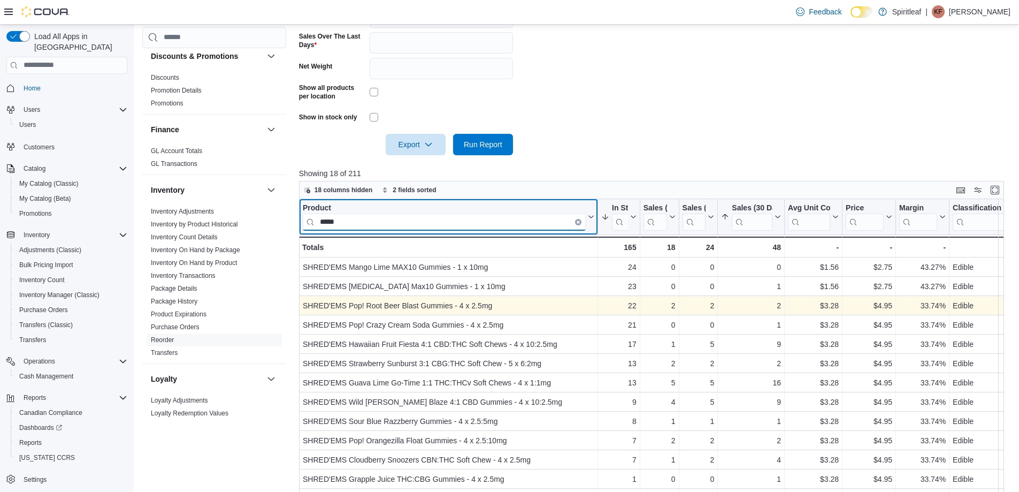
scroll to position [35, 0]
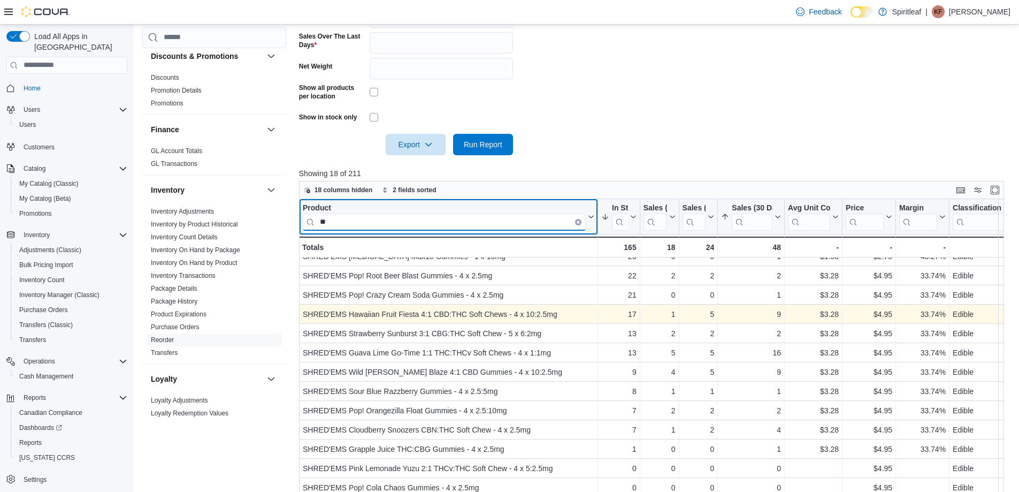
type input "*"
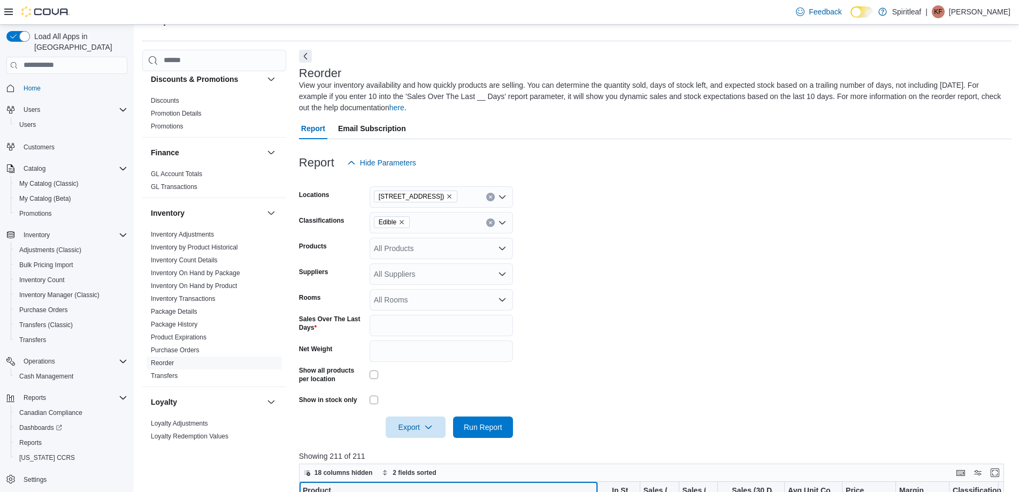
scroll to position [0, 0]
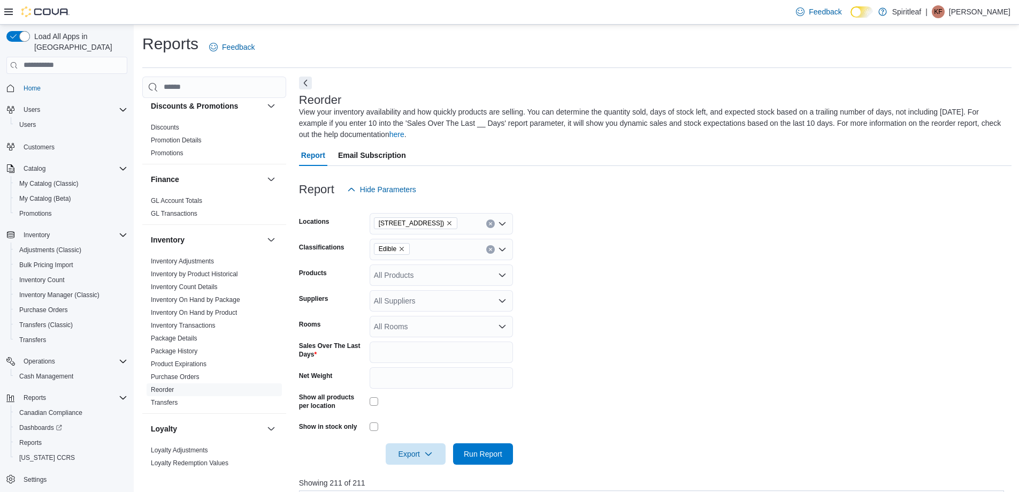
click at [488, 250] on icon "Clear input" at bounding box center [490, 249] width 4 height 4
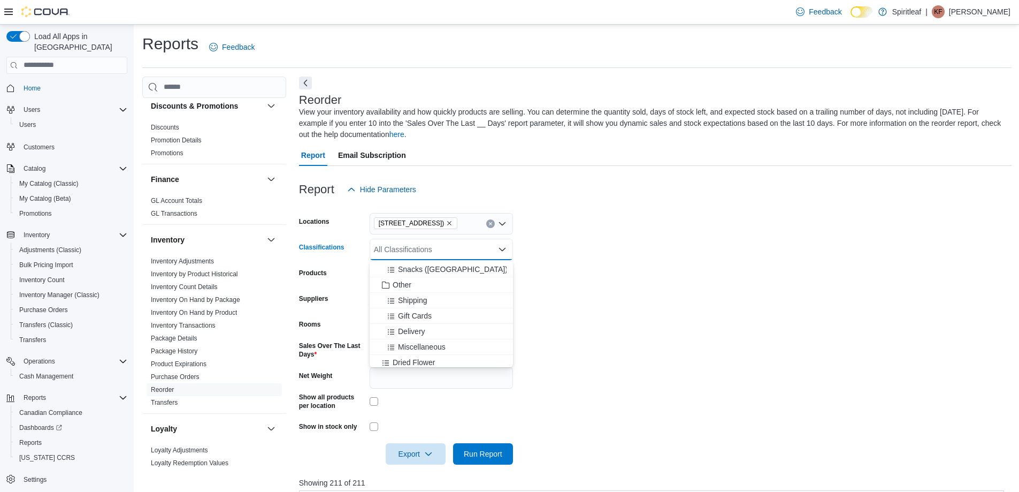
scroll to position [160, 0]
click at [416, 307] on span "Dried Flower" at bounding box center [414, 308] width 42 height 11
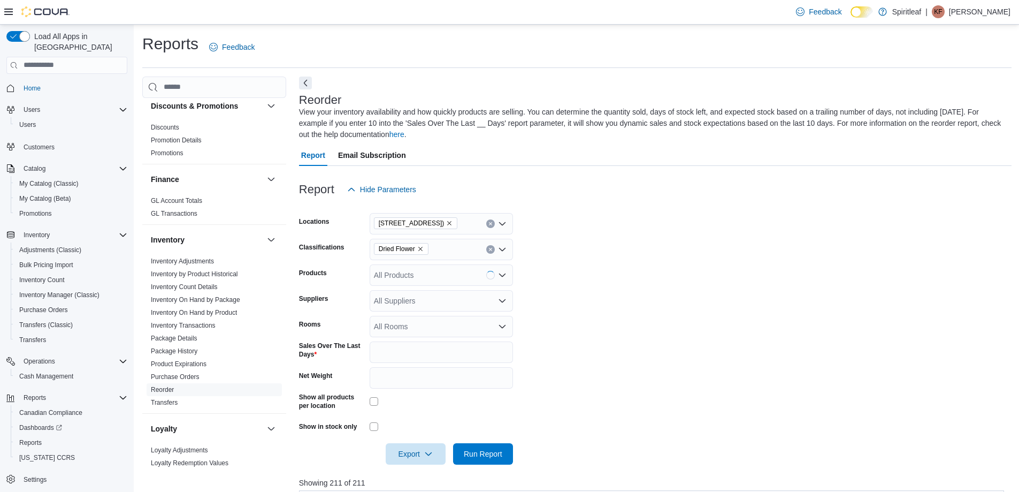
click at [576, 314] on form "Locations [STREET_ADDRESS] Classifications Dried Flower Products All Products S…" at bounding box center [655, 332] width 713 height 264
click at [489, 456] on span "Run Report" at bounding box center [483, 453] width 39 height 11
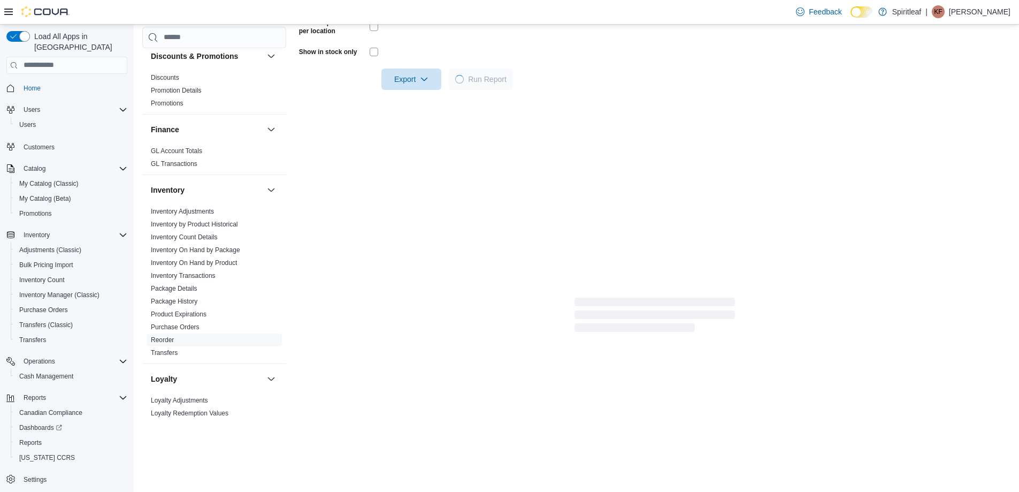
scroll to position [321, 0]
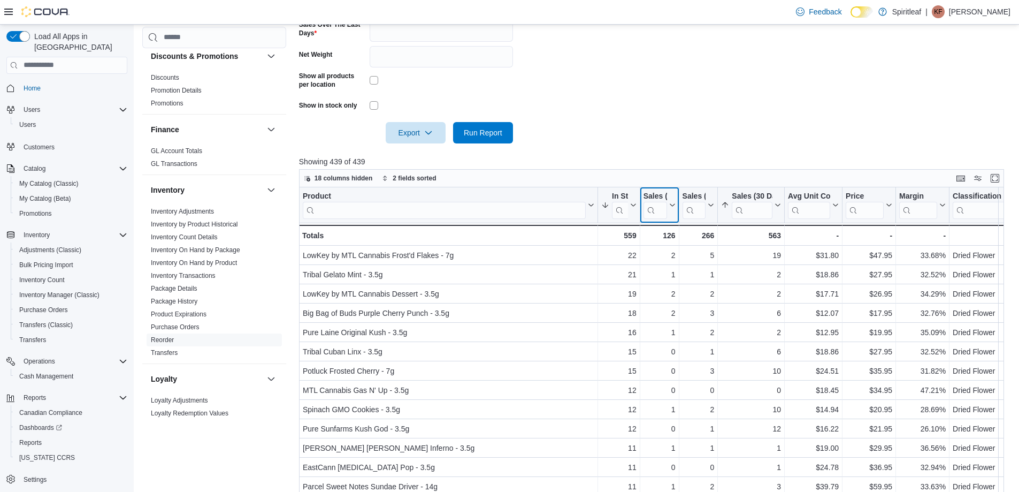
click at [668, 205] on icon at bounding box center [671, 205] width 9 height 6
click at [666, 248] on span "Sort Low-High" at bounding box center [666, 246] width 41 height 9
click at [714, 204] on div at bounding box center [717, 204] width 9 height 35
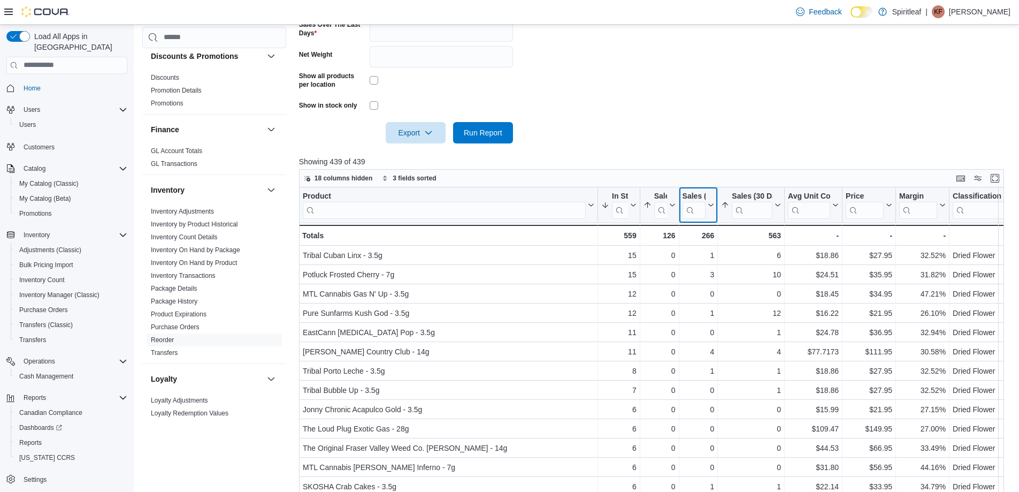
click at [711, 203] on icon at bounding box center [710, 205] width 9 height 6
click at [709, 243] on span "Sort Low-High" at bounding box center [705, 246] width 41 height 9
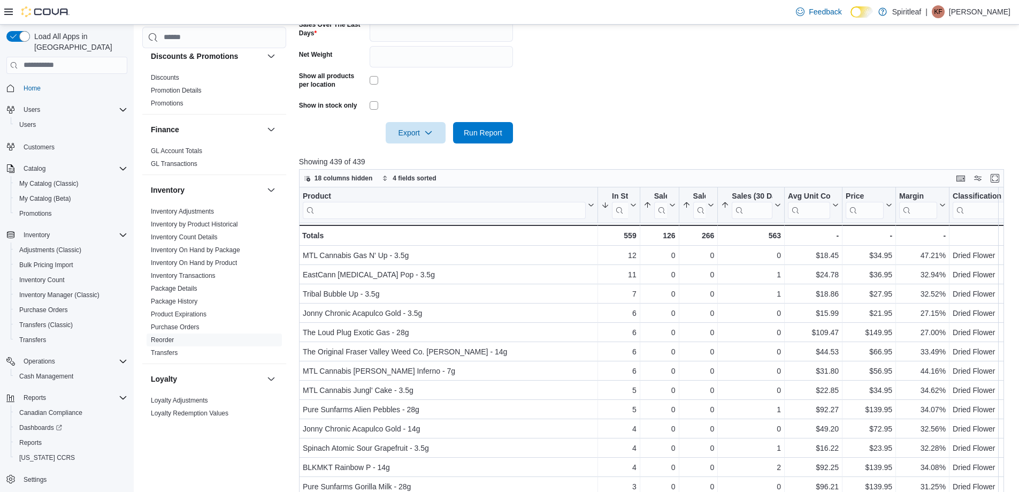
click at [395, 210] on input "search" at bounding box center [444, 210] width 283 height 17
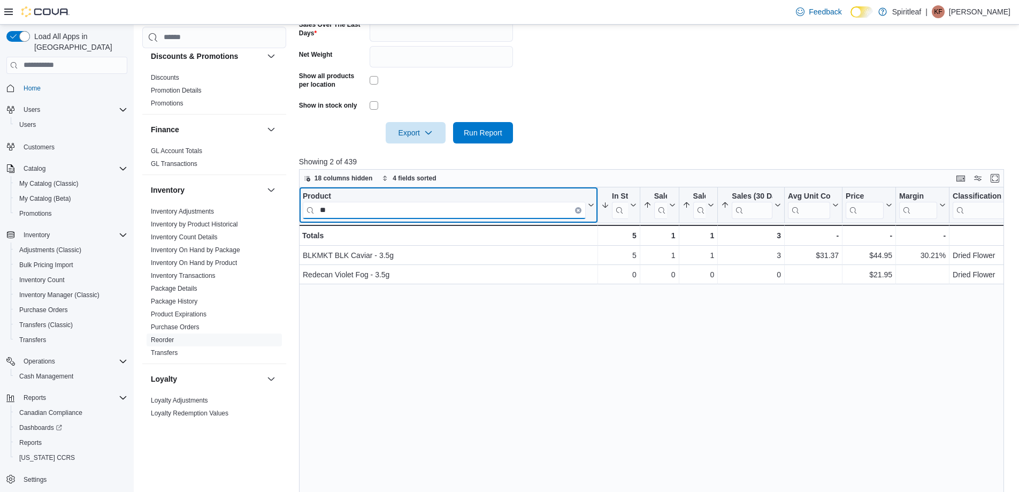
type input "*"
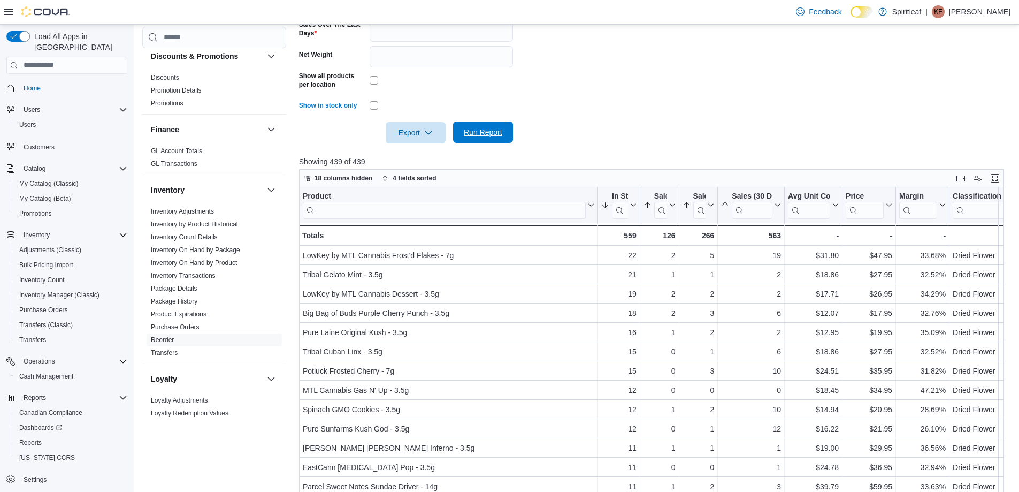
click at [485, 122] on span "Run Report" at bounding box center [483, 131] width 47 height 21
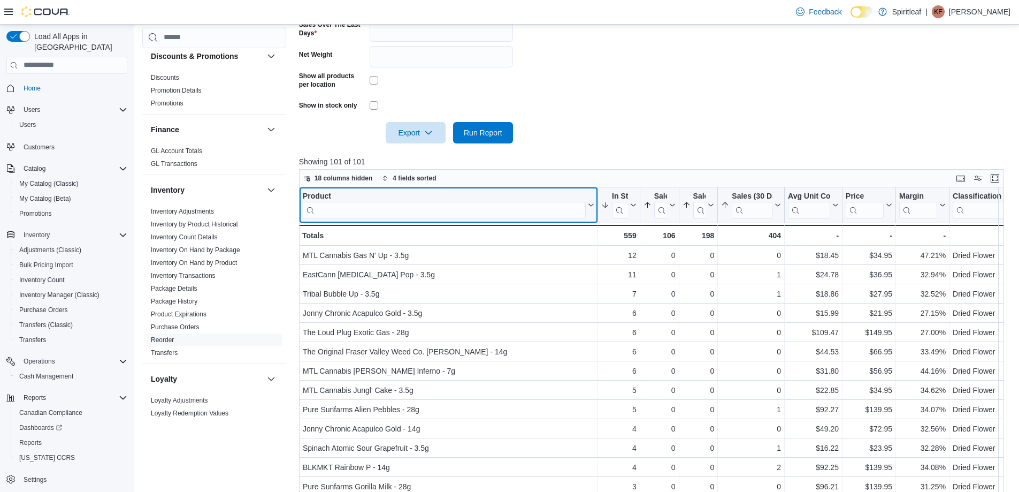
click at [407, 210] on input "search" at bounding box center [444, 210] width 283 height 17
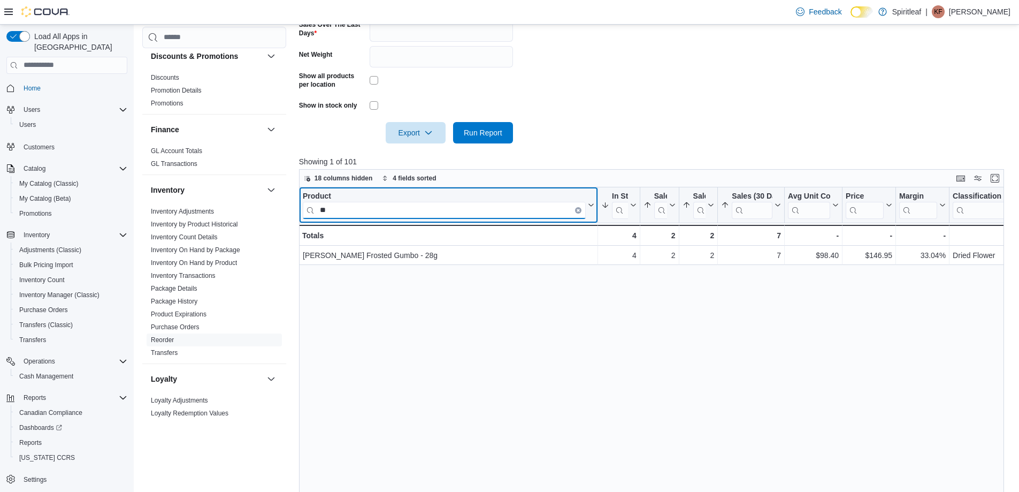
type input "*"
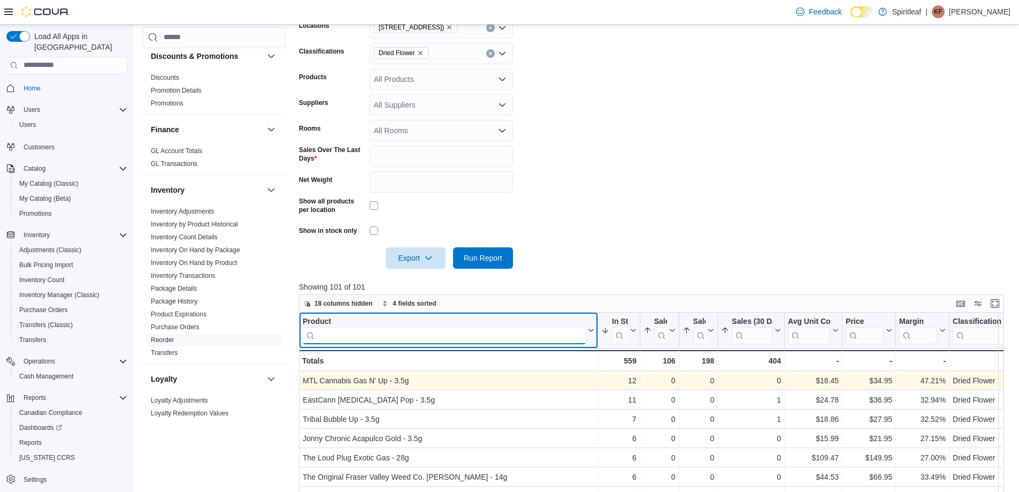
scroll to position [267, 0]
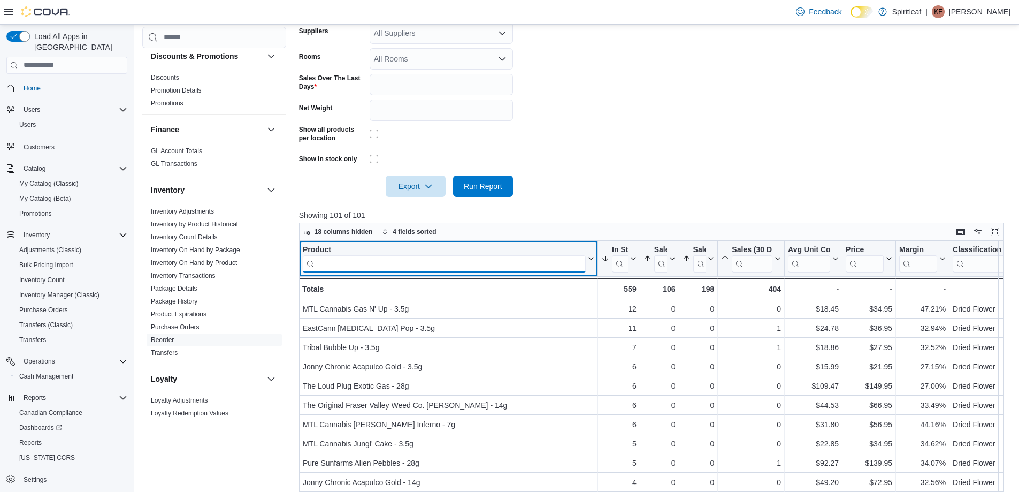
click at [393, 266] on input "search" at bounding box center [444, 263] width 283 height 17
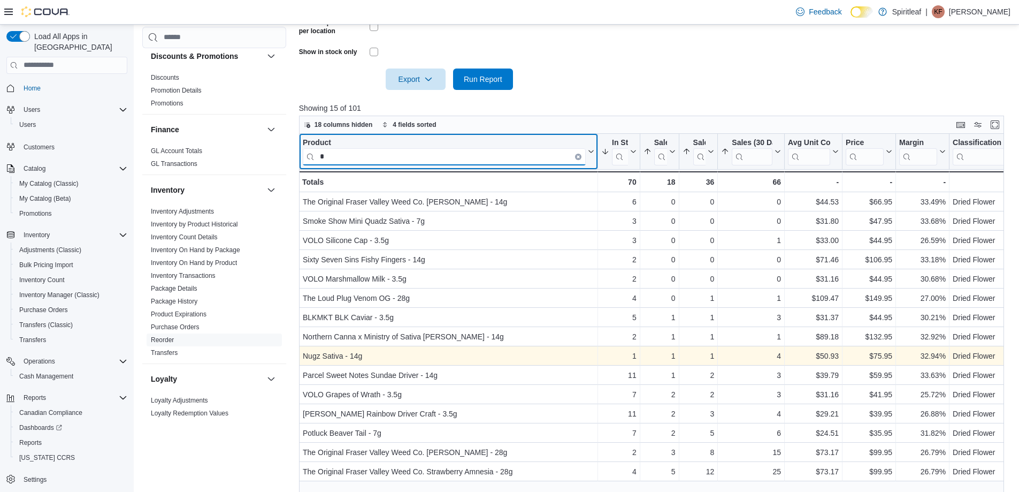
scroll to position [400, 0]
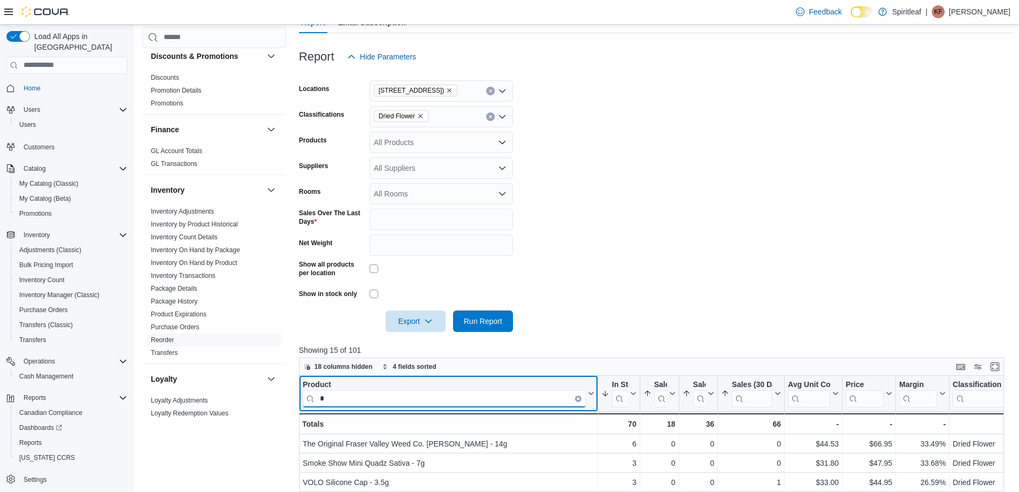
type input "*"
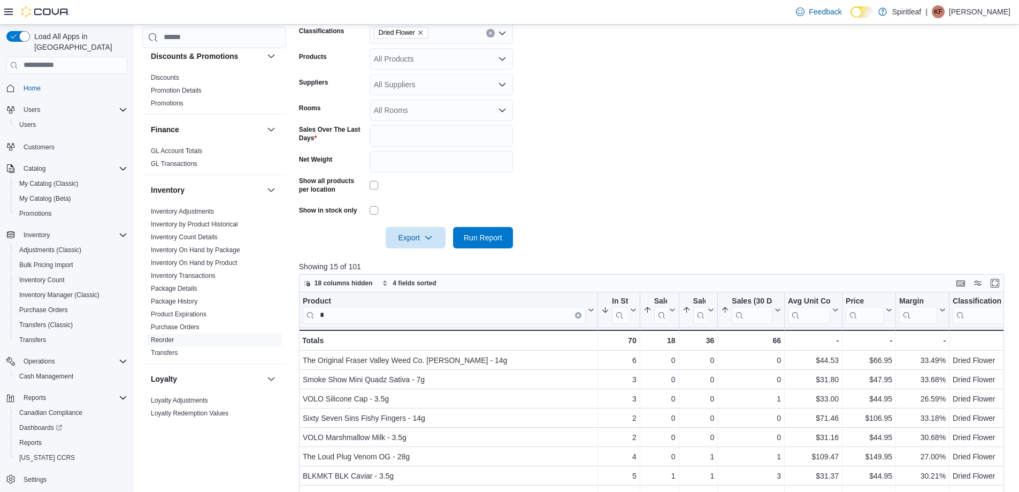
scroll to position [240, 0]
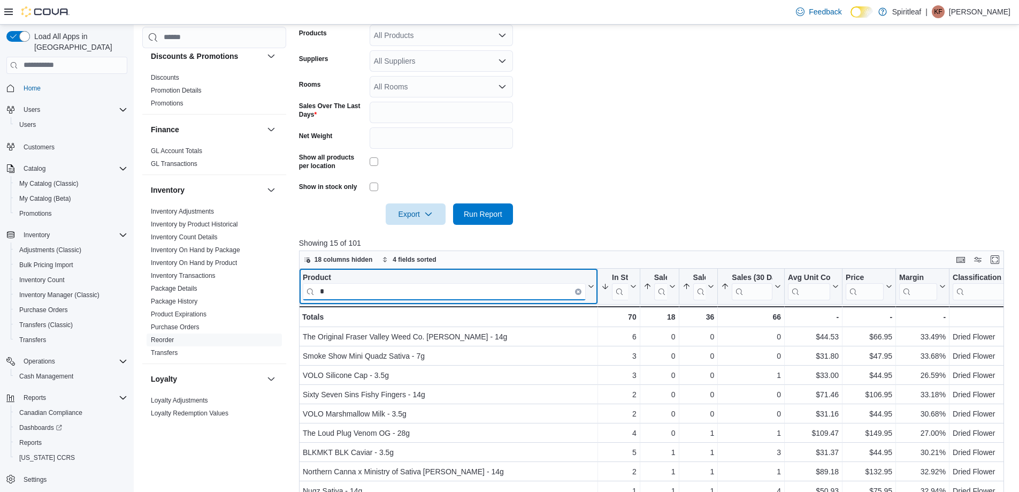
click at [359, 297] on input "*" at bounding box center [444, 291] width 283 height 17
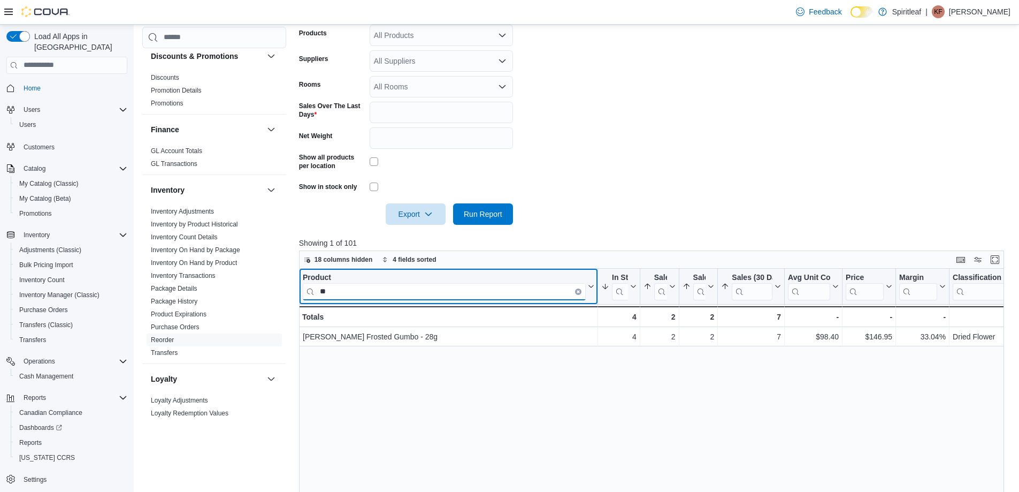
type input "*"
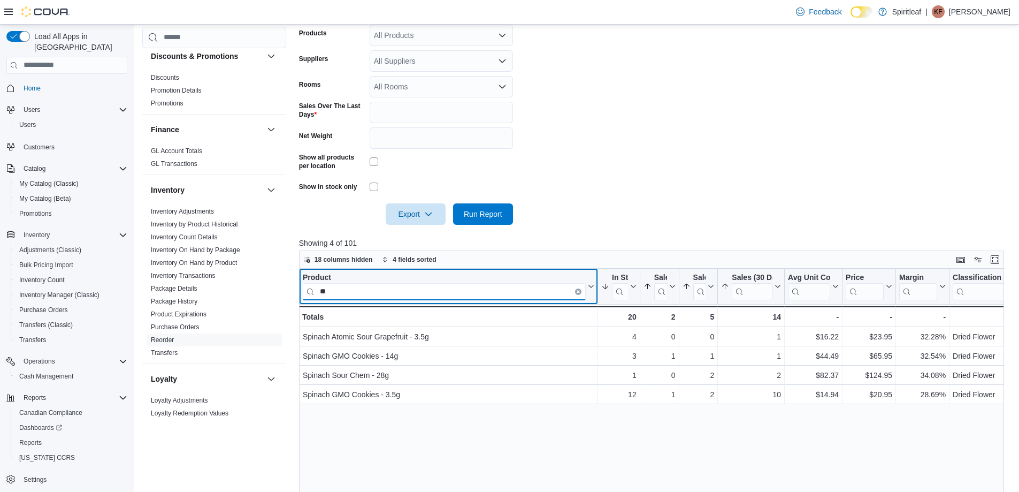
type input "*"
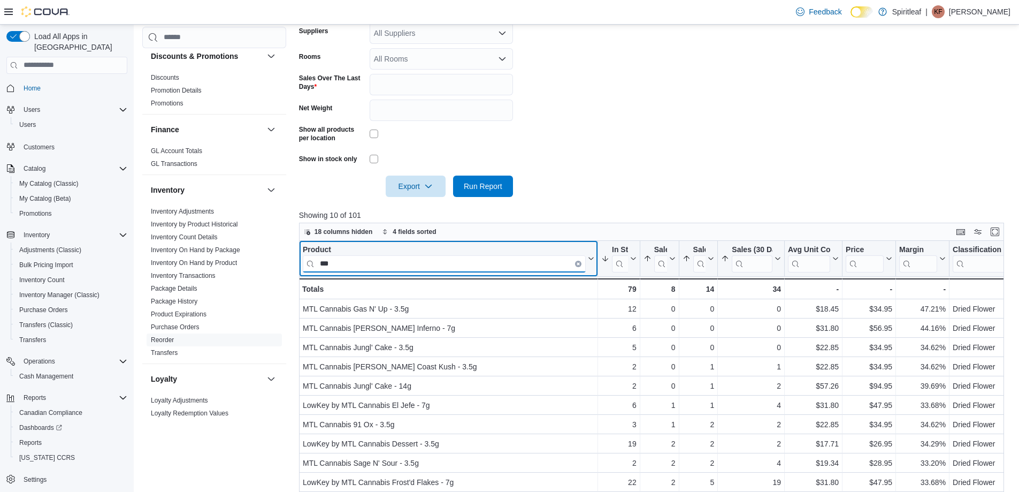
scroll to position [293, 0]
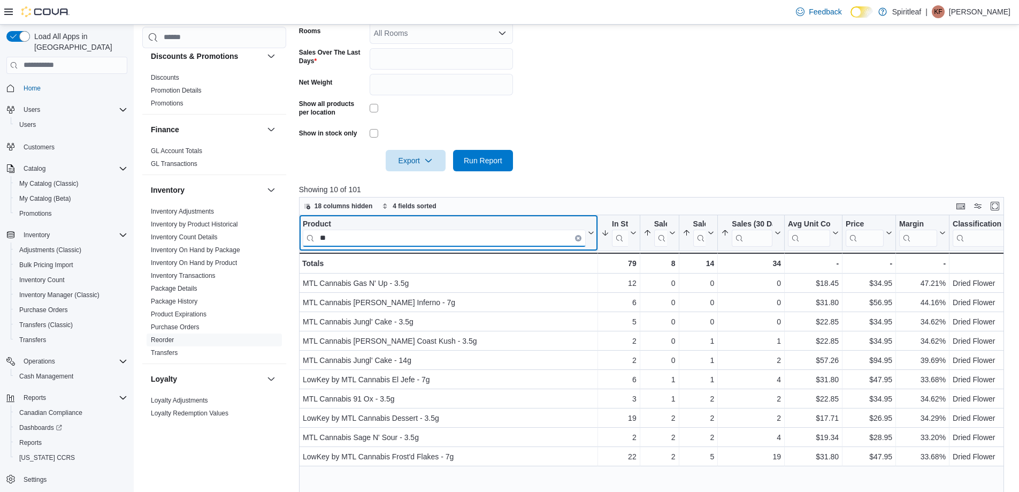
type input "*"
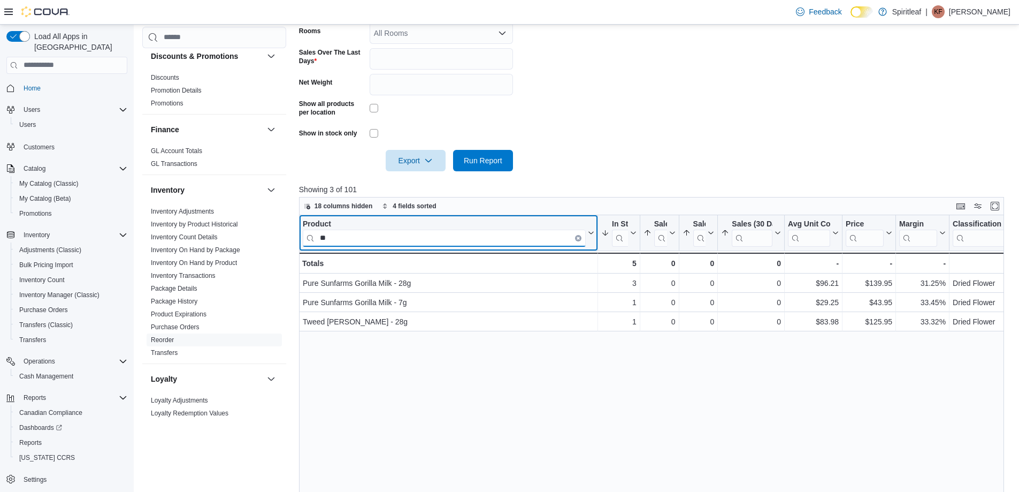
type input "*"
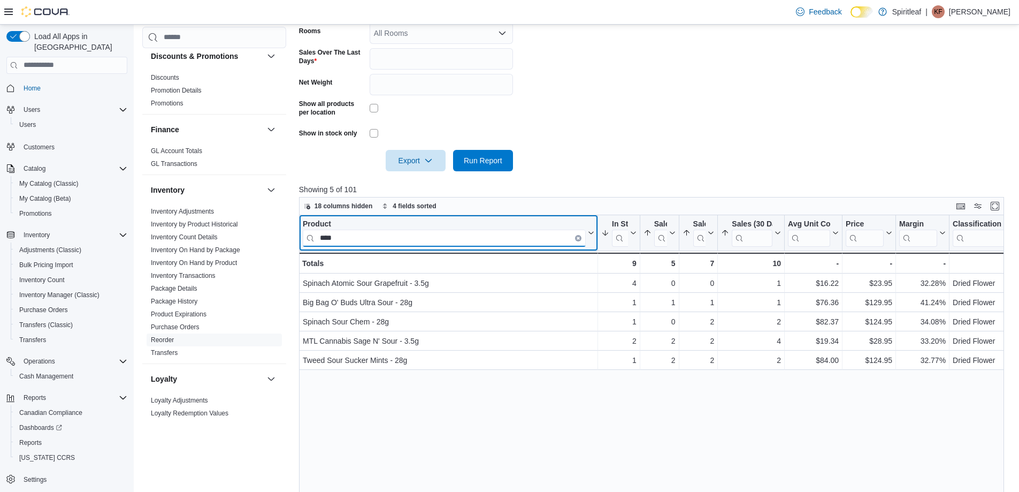
type input "****"
click at [578, 238] on icon "Clear input" at bounding box center [578, 238] width 2 height 2
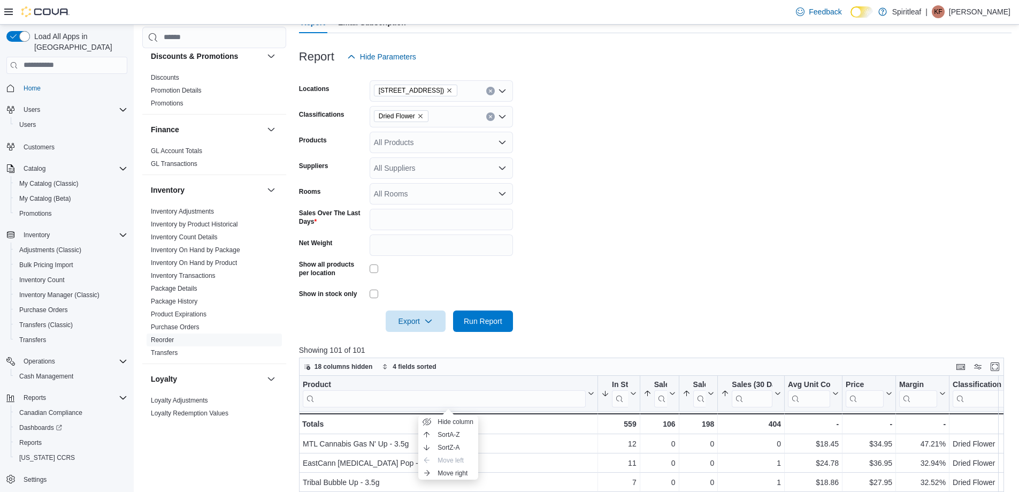
scroll to position [79, 0]
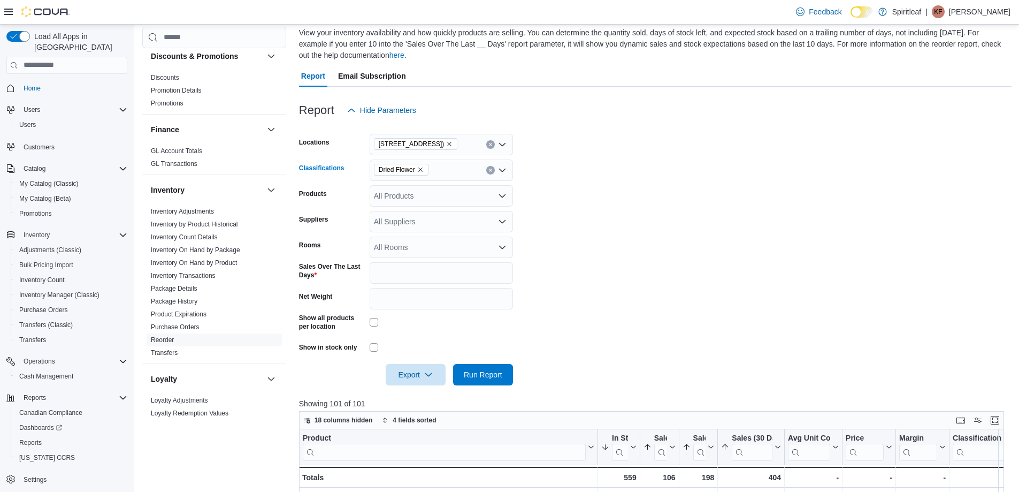
click at [491, 168] on icon "Clear input" at bounding box center [490, 170] width 4 height 4
click at [431, 232] on span "Infused Pre-Roll" at bounding box center [419, 231] width 53 height 11
click at [483, 376] on span "Run Report" at bounding box center [483, 374] width 39 height 11
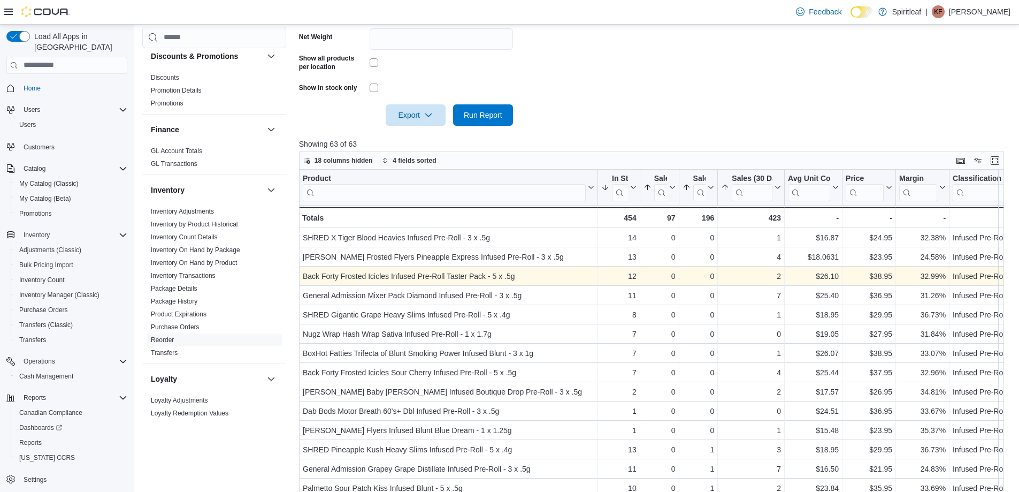
scroll to position [400, 0]
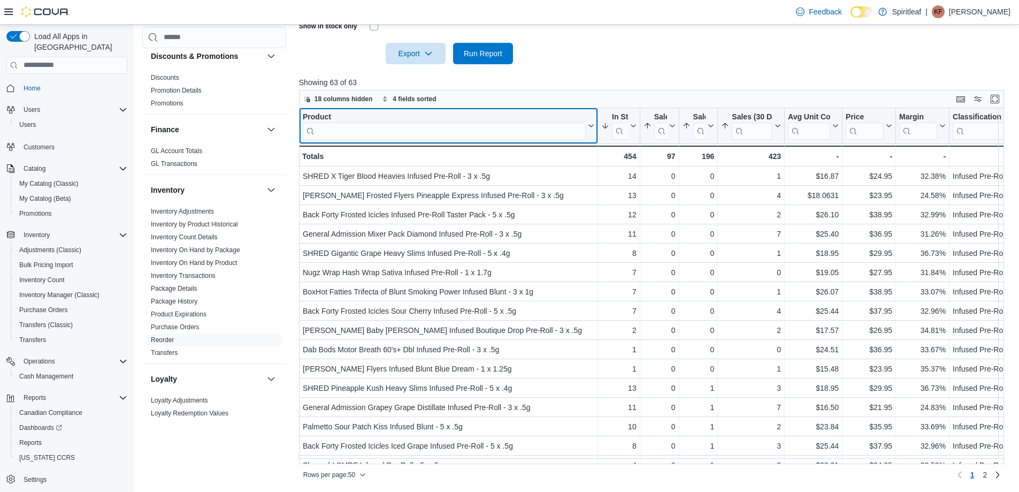
click at [488, 135] on input "search" at bounding box center [444, 131] width 283 height 17
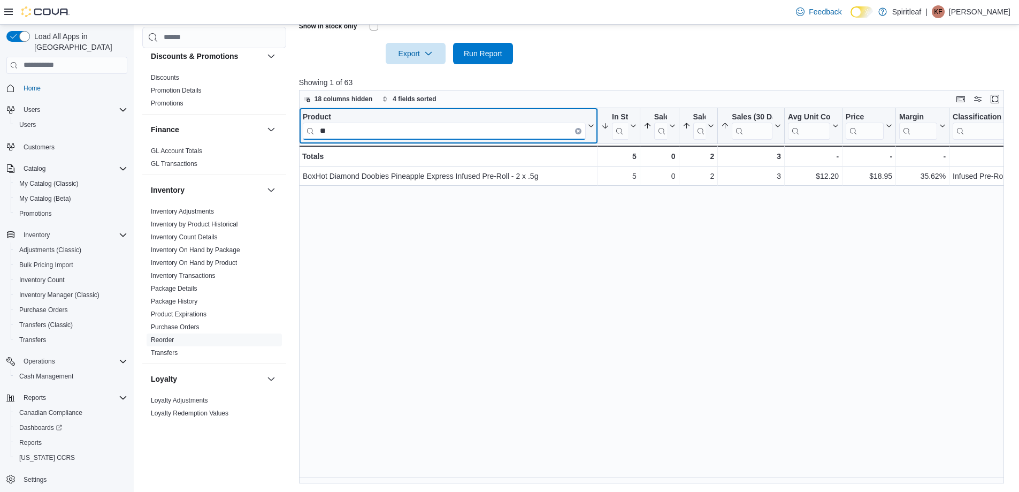
type input "*"
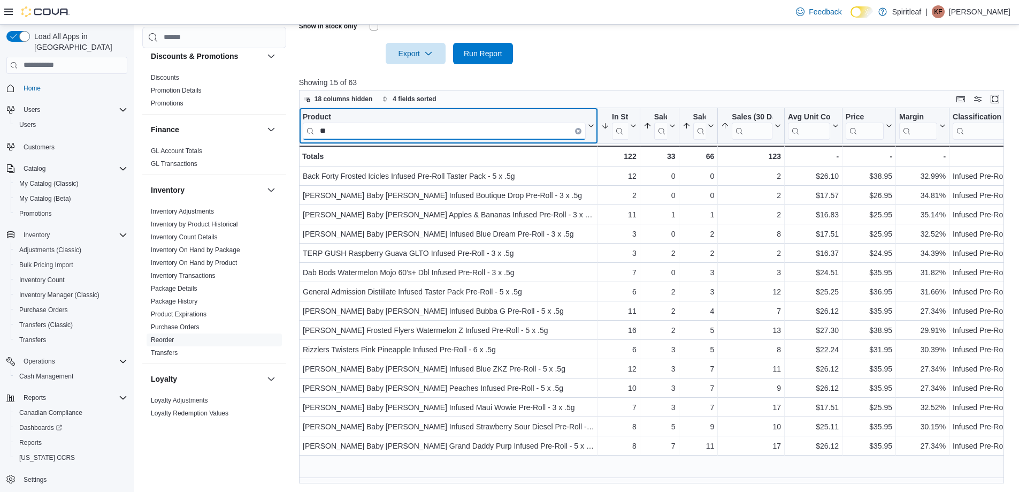
type input "*"
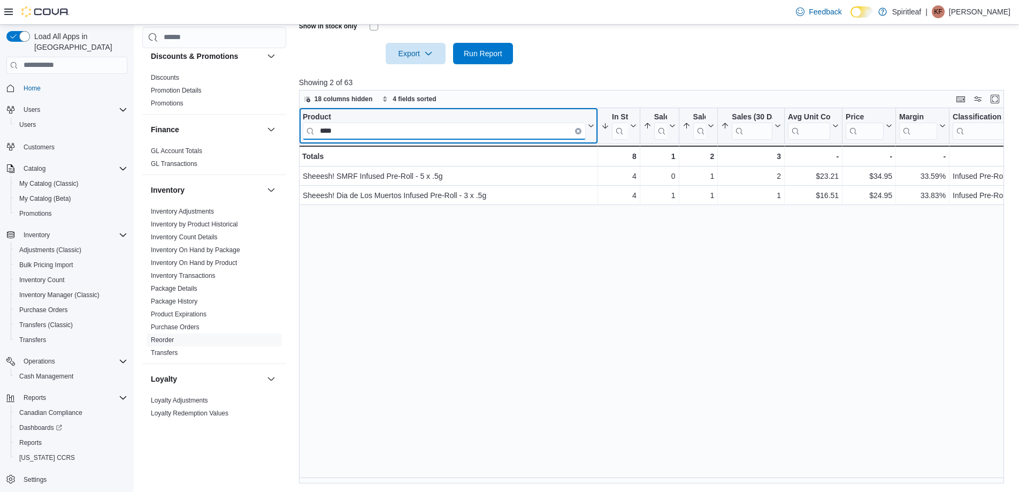
scroll to position [186, 0]
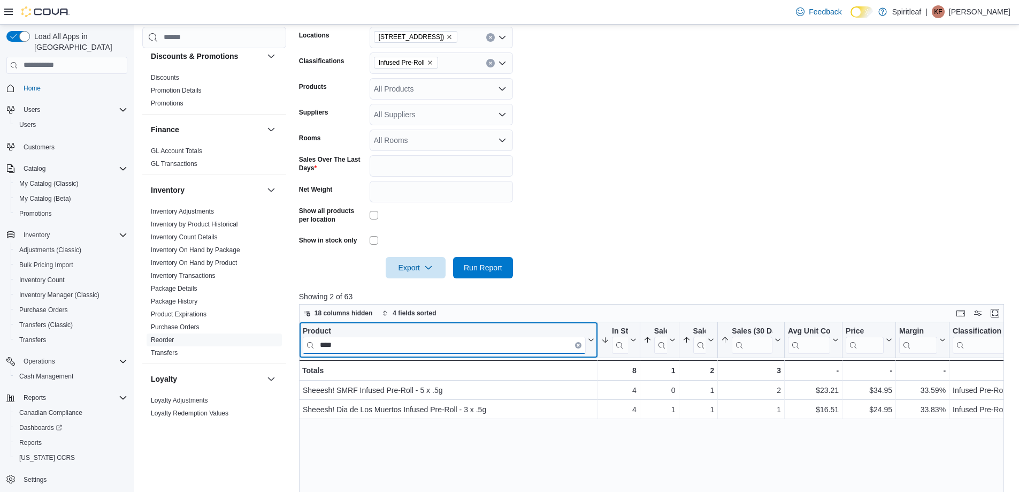
type input "****"
click at [492, 63] on icon "Clear input" at bounding box center [490, 63] width 4 height 4
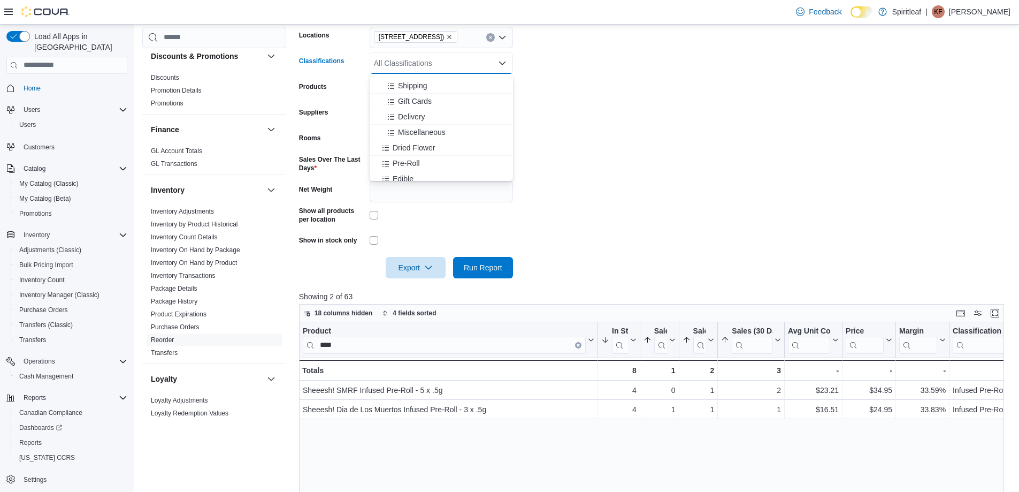
scroll to position [160, 0]
click at [416, 135] on span "Pre-Roll" at bounding box center [406, 138] width 27 height 11
click at [545, 142] on form "Locations [STREET_ADDRESS] Classifications Pre-Roll Products All Products Suppl…" at bounding box center [655, 146] width 713 height 264
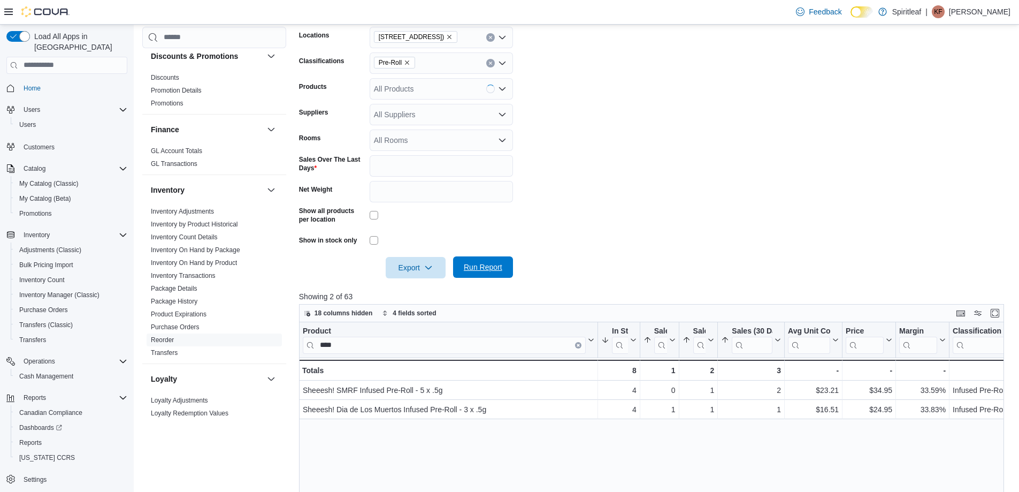
click at [470, 264] on span "Run Report" at bounding box center [483, 267] width 39 height 11
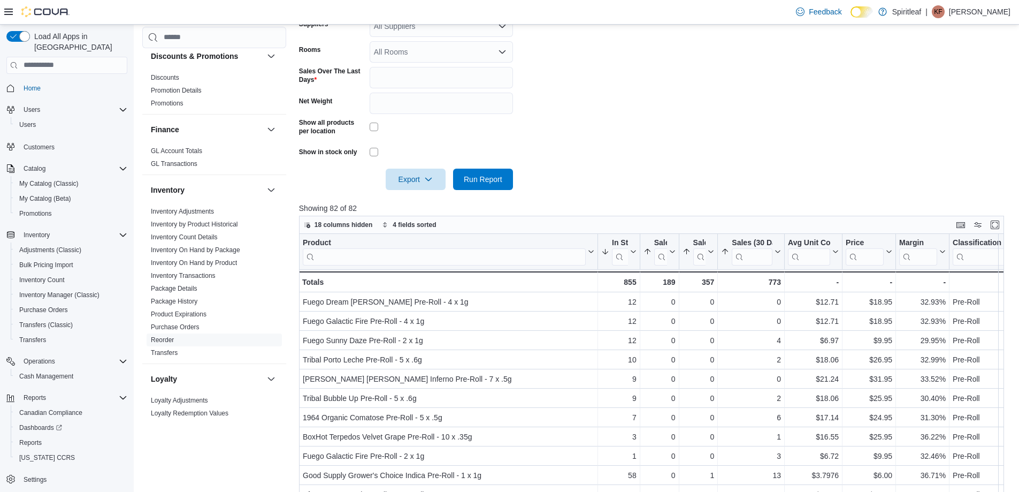
scroll to position [293, 0]
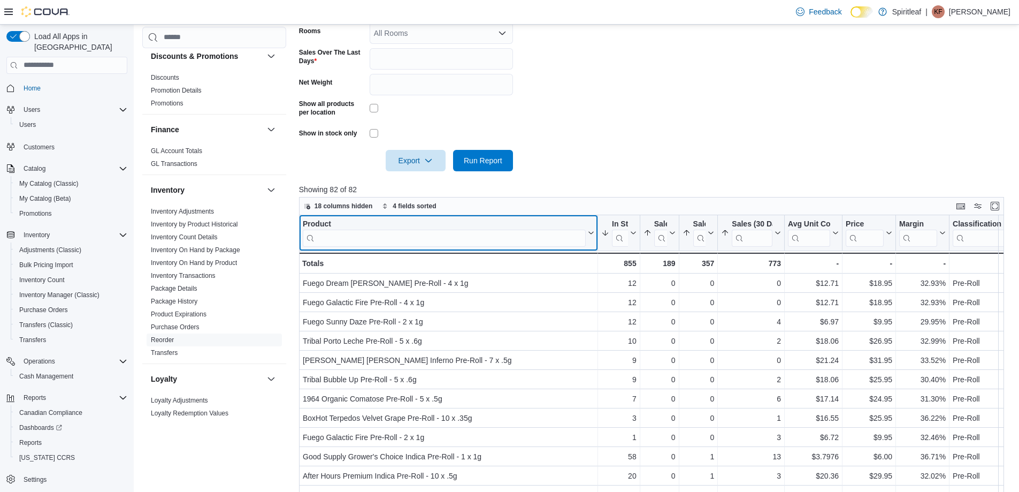
click at [429, 234] on input "search" at bounding box center [444, 237] width 283 height 17
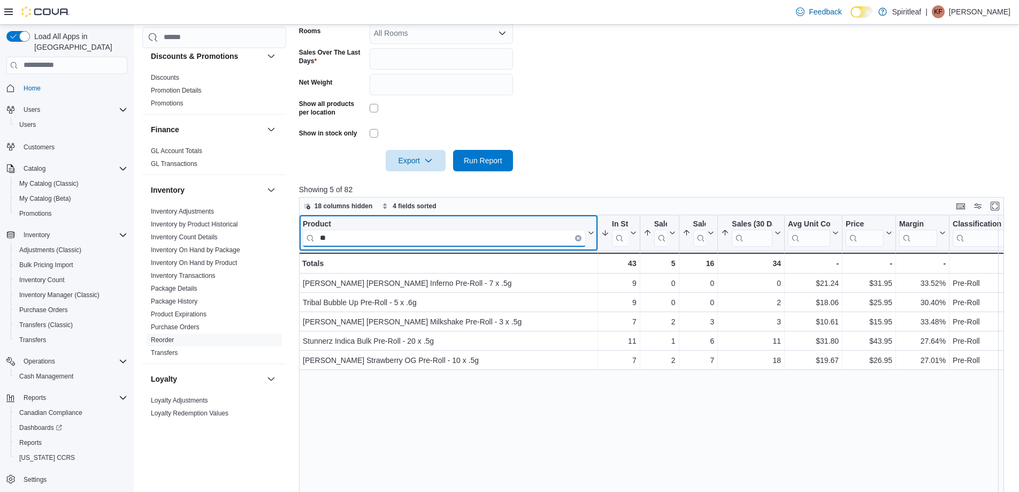
type input "***"
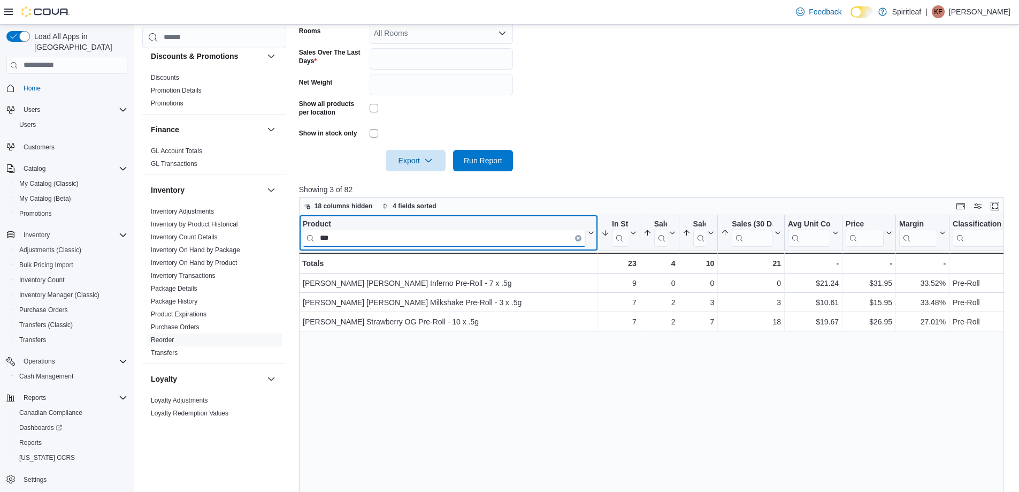
click at [340, 232] on input "***" at bounding box center [444, 237] width 283 height 17
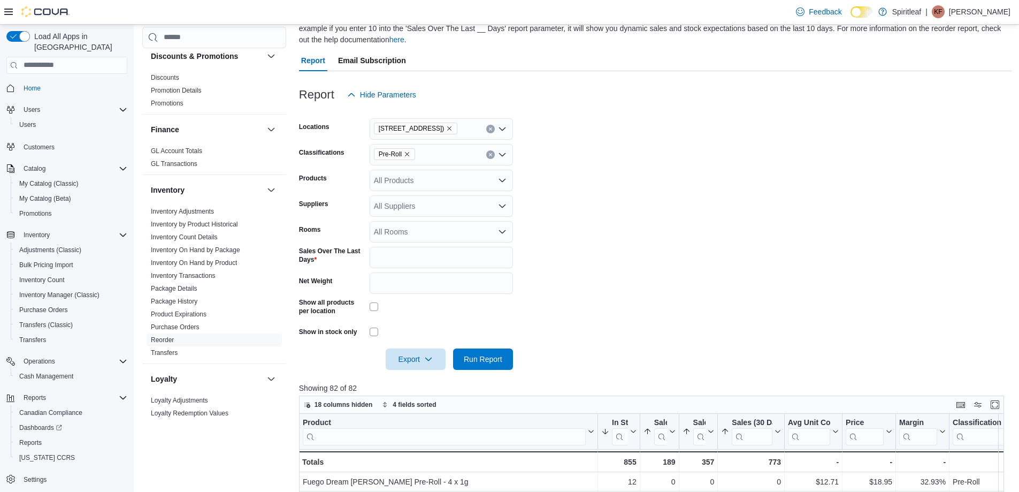
scroll to position [79, 0]
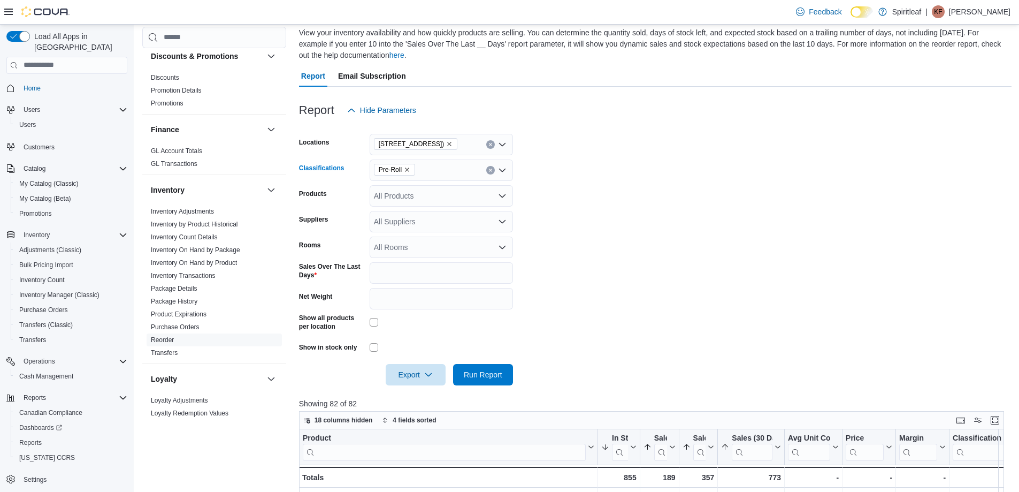
click at [488, 170] on icon "Clear input" at bounding box center [490, 170] width 4 height 4
click at [414, 253] on span "Topical" at bounding box center [405, 255] width 24 height 11
click at [541, 253] on form "Locations [STREET_ADDRESS] Classifications Topical Products All Products Suppli…" at bounding box center [655, 253] width 713 height 264
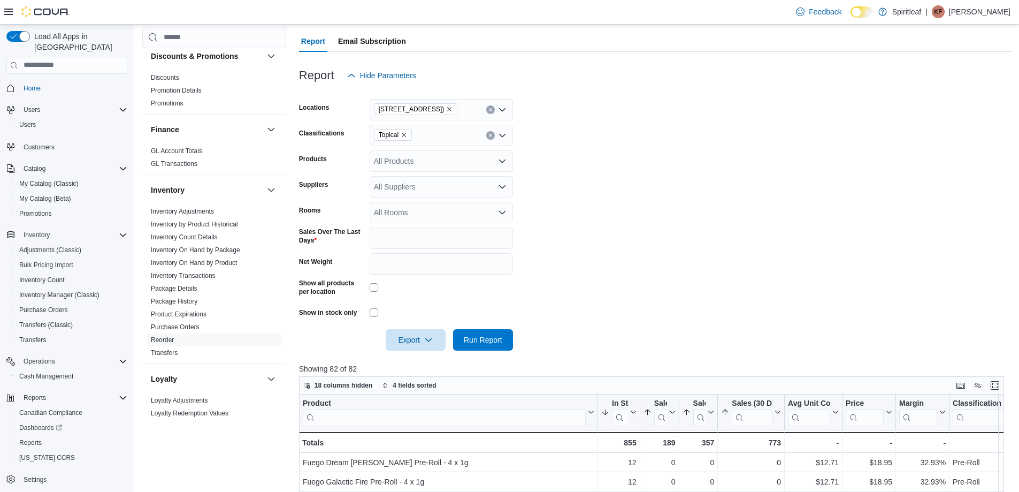
scroll to position [186, 0]
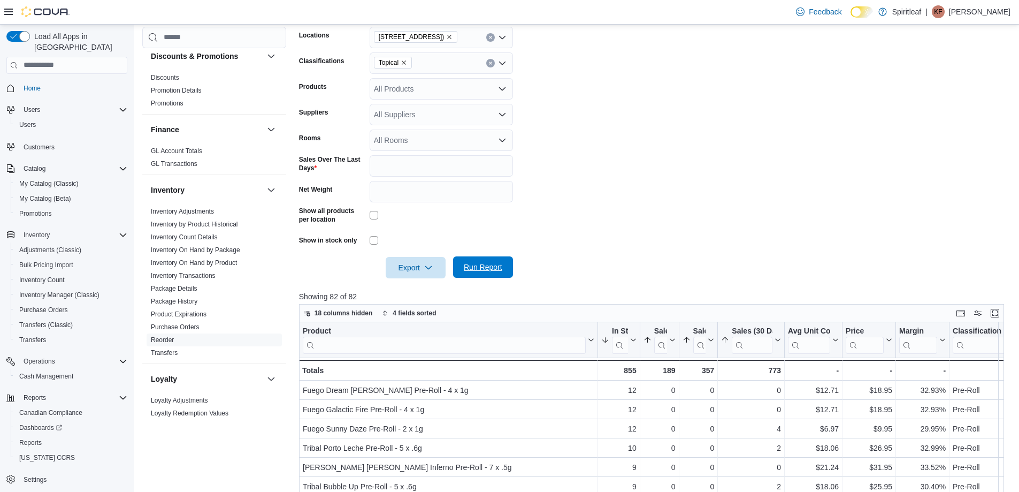
click at [497, 262] on span "Run Report" at bounding box center [483, 266] width 47 height 21
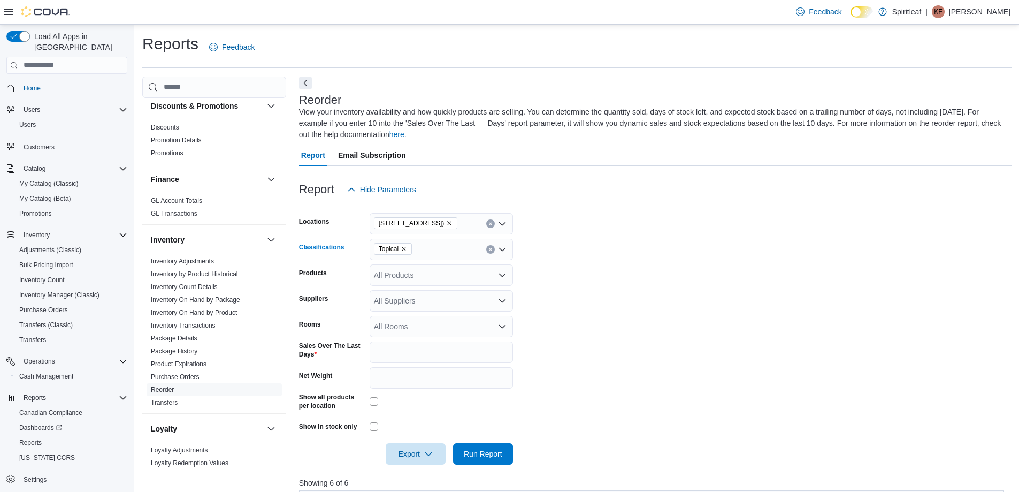
click at [492, 251] on button "Clear input" at bounding box center [490, 249] width 9 height 9
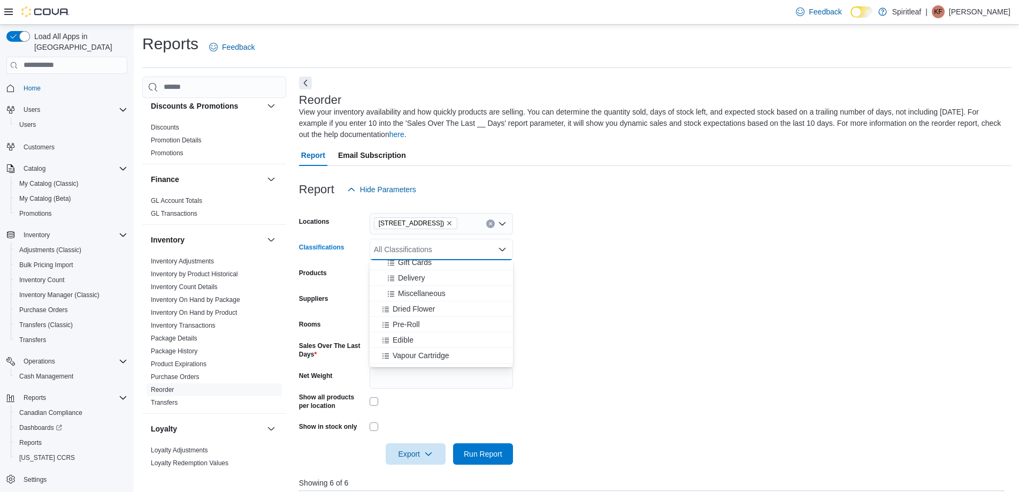
scroll to position [214, 0]
click at [451, 301] on div "Vapour Cartridge" at bounding box center [441, 301] width 131 height 11
click at [443, 302] on span "Vapour Single Use" at bounding box center [424, 301] width 62 height 11
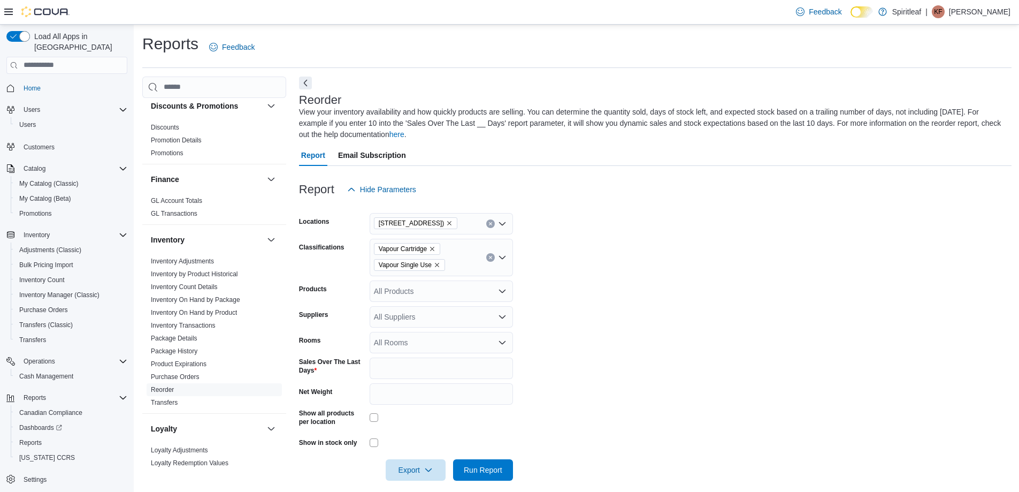
click at [572, 358] on form "Locations [STREET_ADDRESS] ([GEOGRAPHIC_DATA]) Classifications Vapour Cartridge…" at bounding box center [655, 340] width 713 height 280
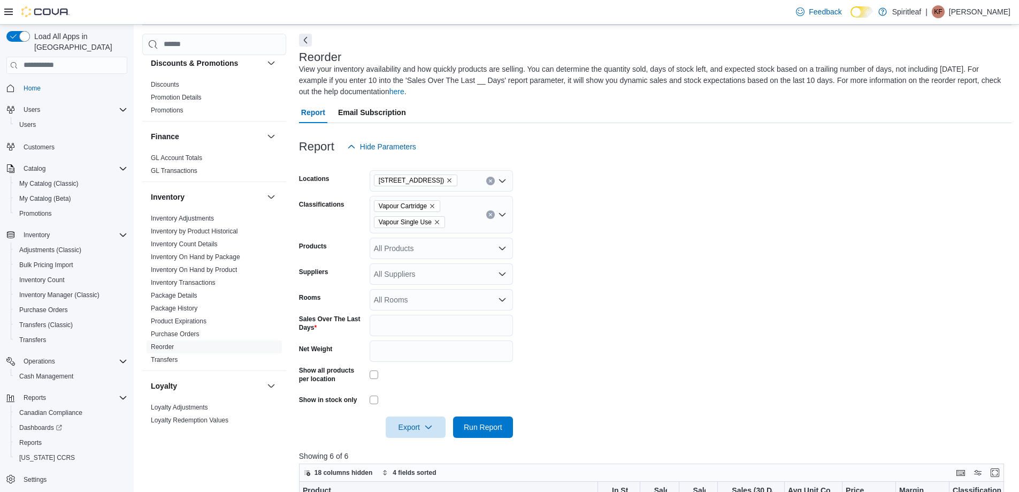
scroll to position [107, 0]
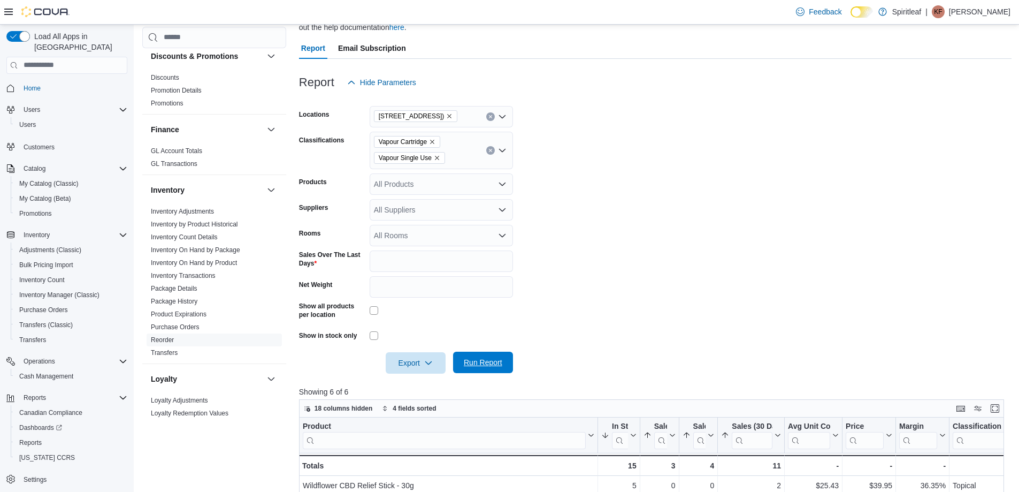
click at [498, 361] on span "Run Report" at bounding box center [483, 362] width 39 height 11
click at [637, 238] on form "Locations [STREET_ADDRESS] ([GEOGRAPHIC_DATA]) Classifications Vapour Cartridge…" at bounding box center [655, 233] width 713 height 280
click at [491, 365] on span "Run Report" at bounding box center [483, 362] width 39 height 11
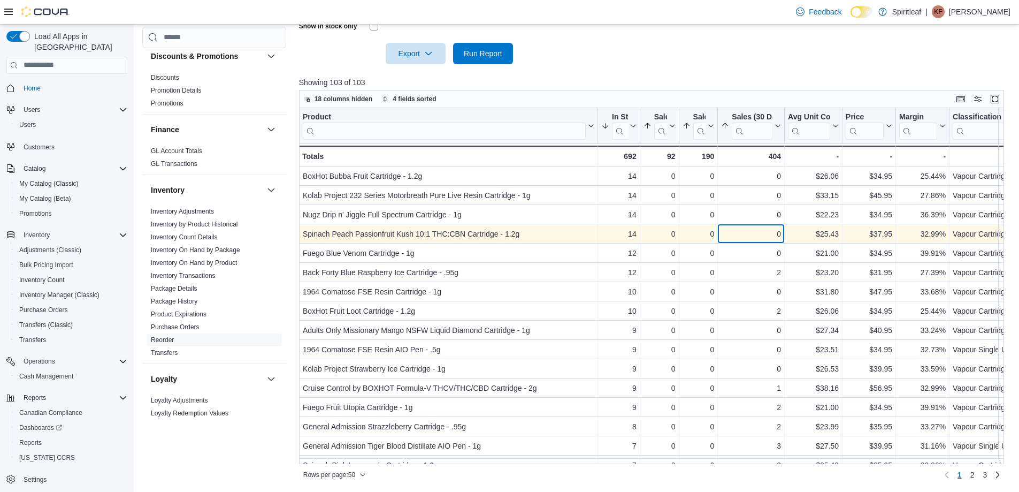
click at [737, 233] on div "0" at bounding box center [751, 233] width 60 height 13
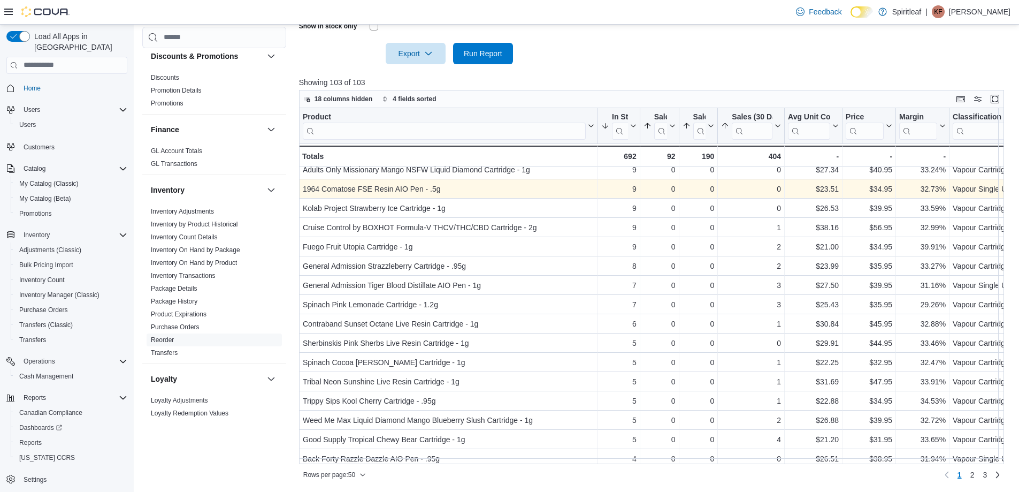
scroll to position [214, 0]
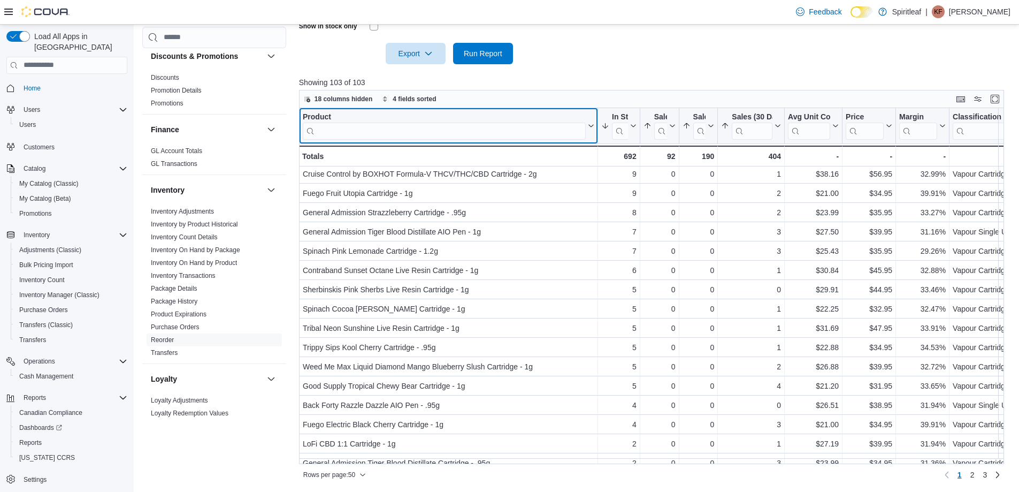
click at [367, 125] on input "search" at bounding box center [444, 131] width 283 height 17
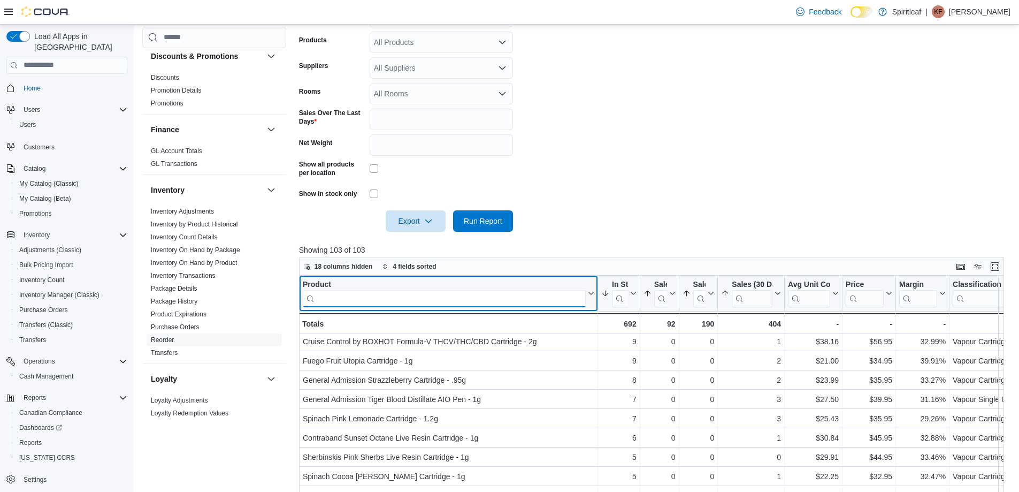
scroll to position [202, 0]
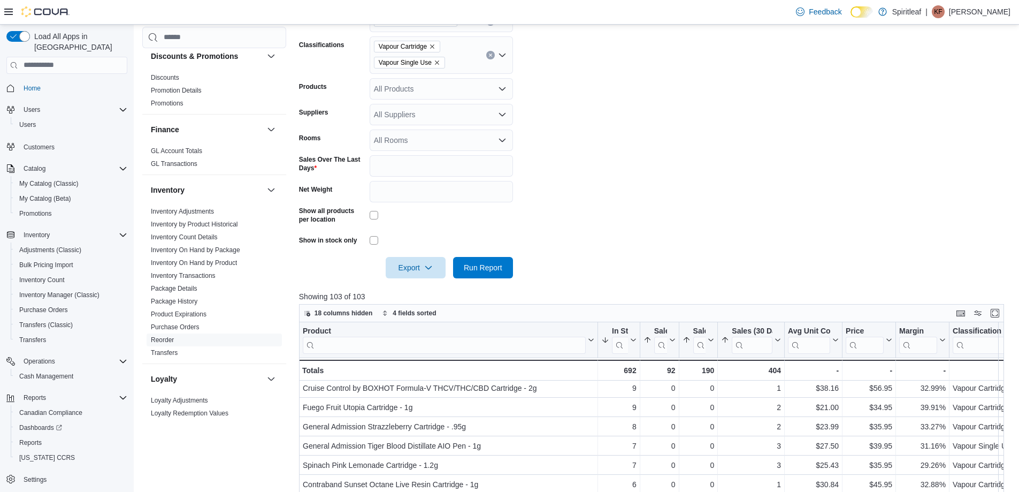
click at [493, 55] on button "Clear input" at bounding box center [490, 55] width 9 height 9
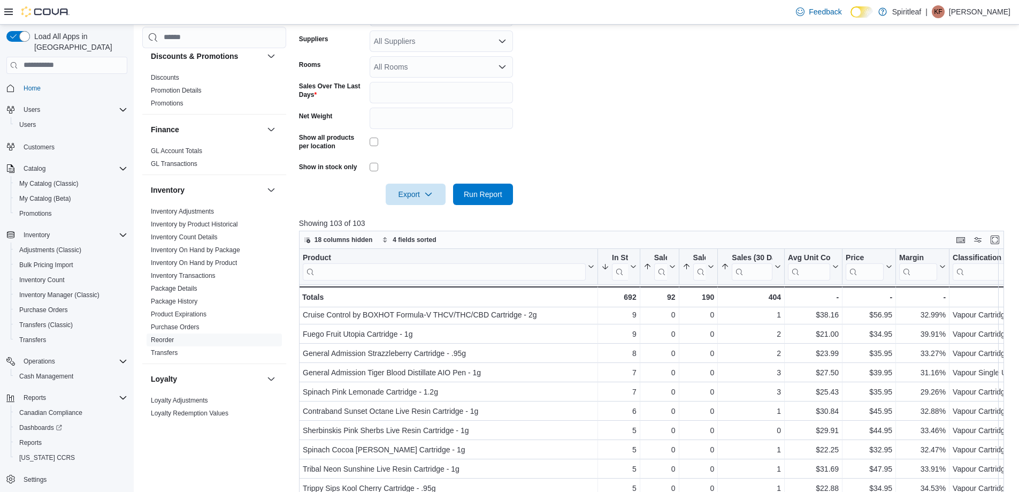
scroll to position [309, 0]
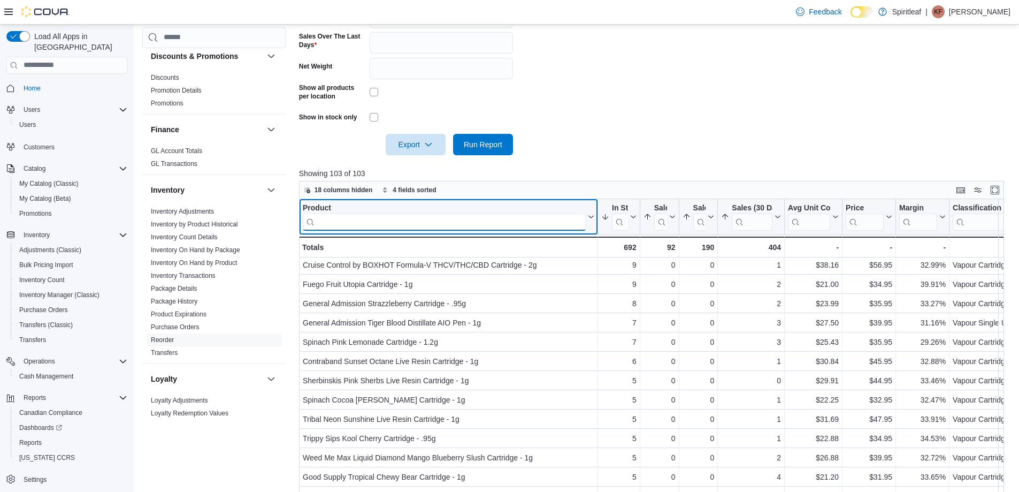
click at [402, 223] on input "search" at bounding box center [444, 221] width 283 height 17
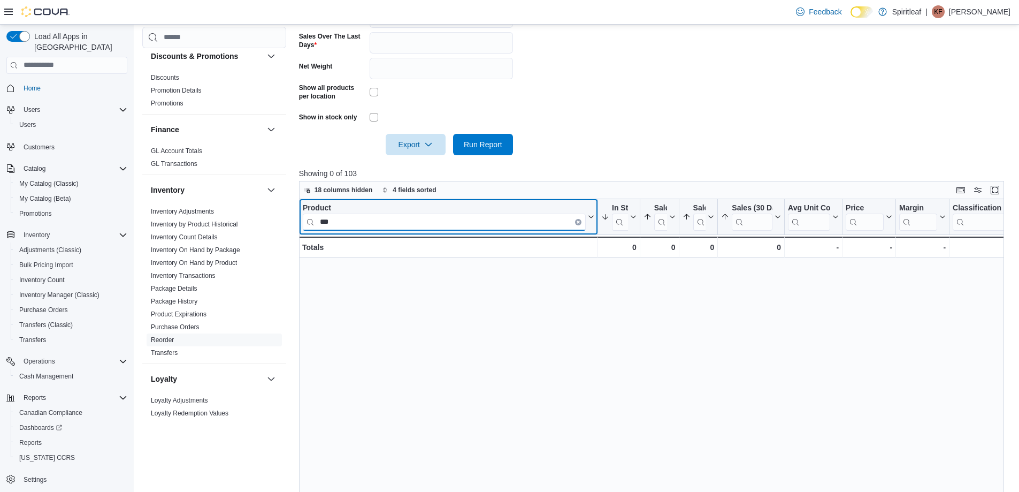
scroll to position [0, 0]
type input "******"
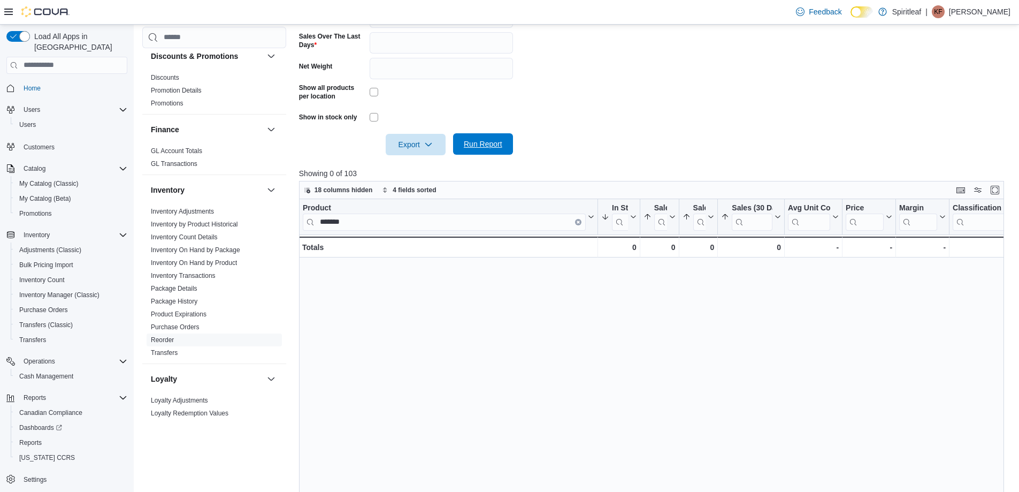
click at [466, 148] on span "Run Report" at bounding box center [483, 144] width 39 height 11
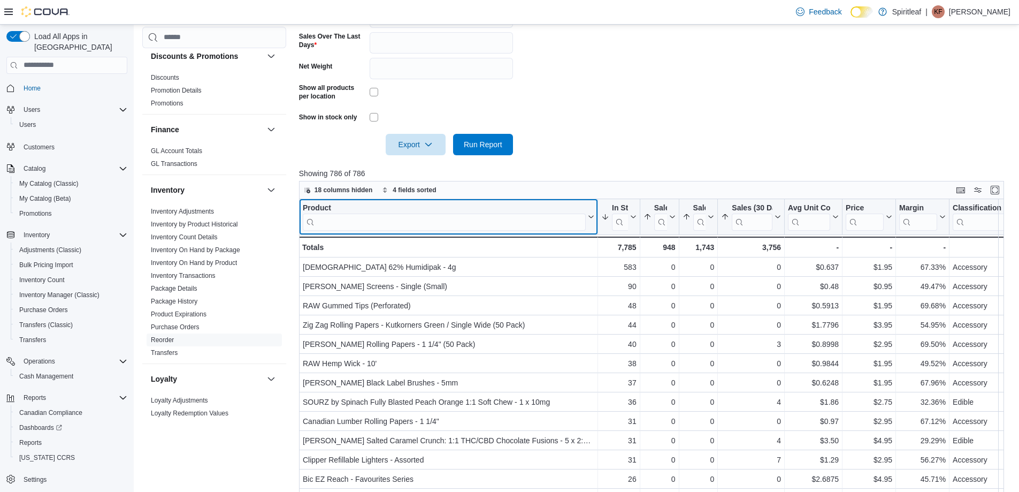
click at [412, 217] on input "search" at bounding box center [444, 221] width 283 height 17
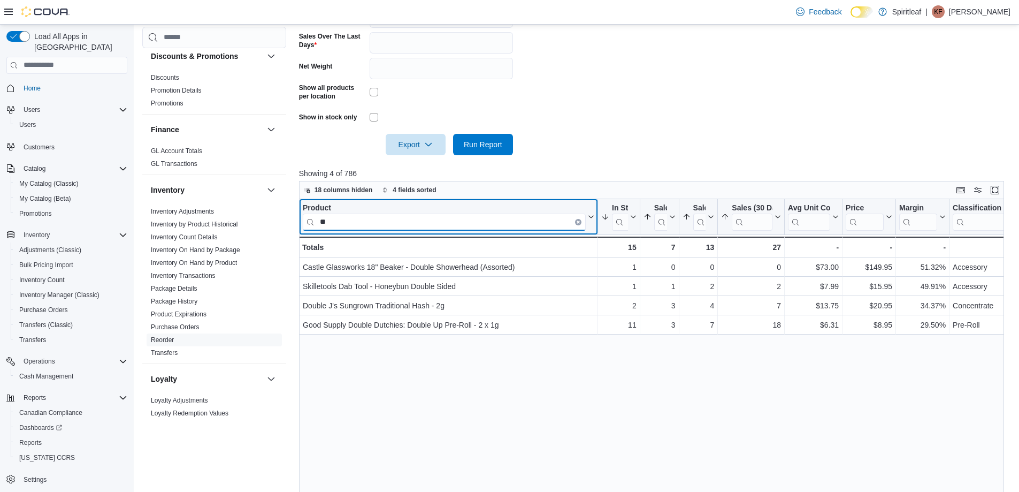
type input "*"
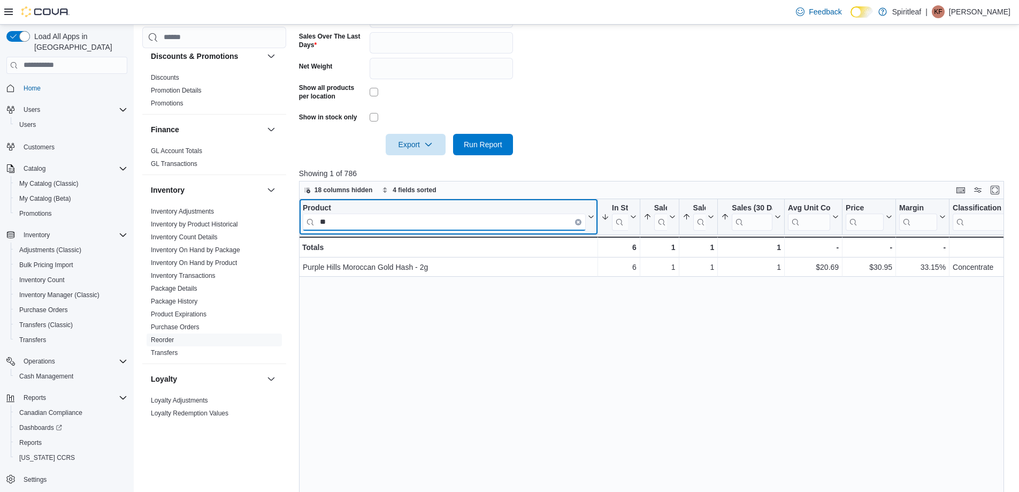
type input "*"
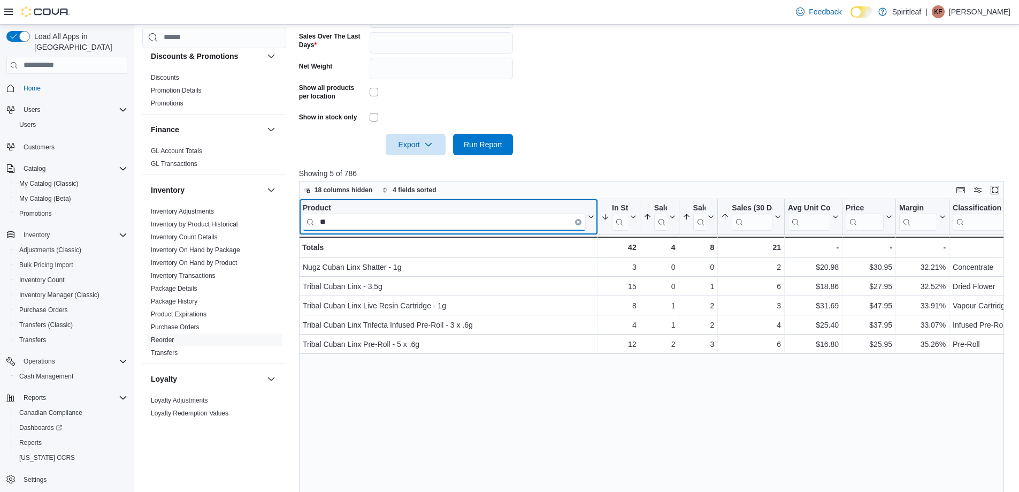
type input "*"
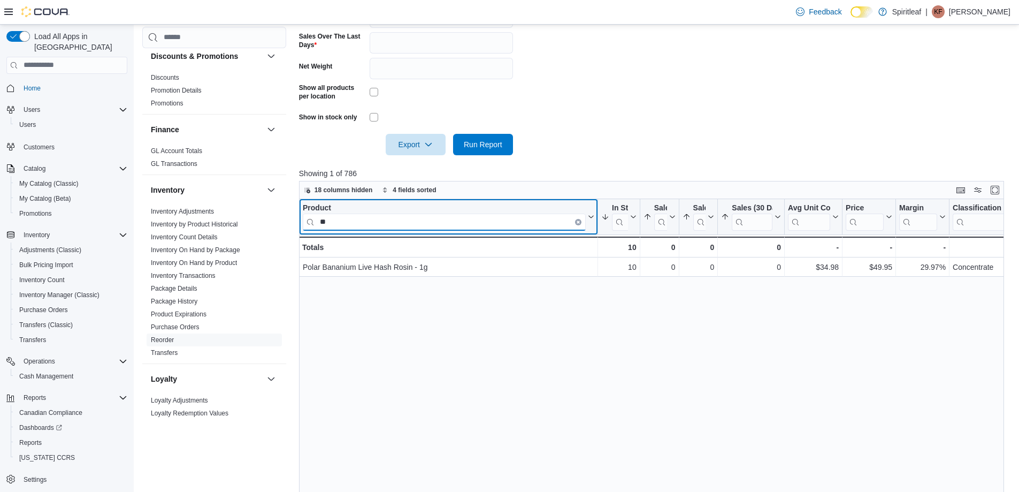
type input "*"
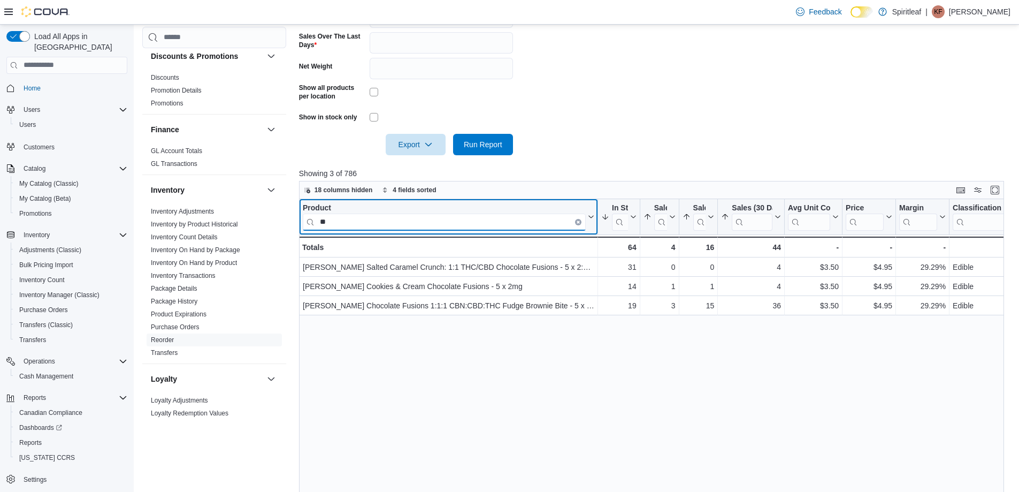
type input "*"
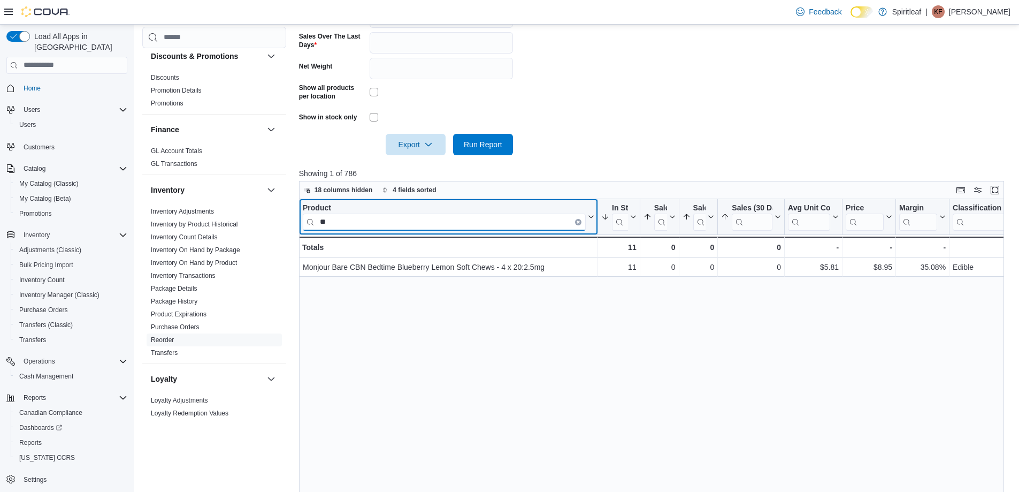
type input "*"
click at [340, 214] on input "*********" at bounding box center [444, 221] width 283 height 17
click at [333, 220] on input "*********" at bounding box center [444, 221] width 283 height 17
click at [325, 223] on input "*********" at bounding box center [444, 221] width 283 height 17
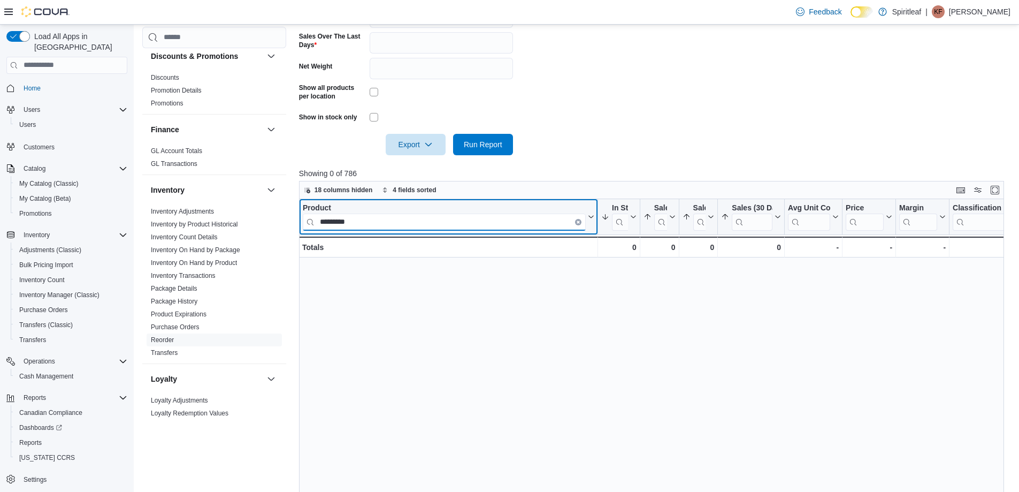
click at [326, 222] on input "*********" at bounding box center [444, 221] width 283 height 17
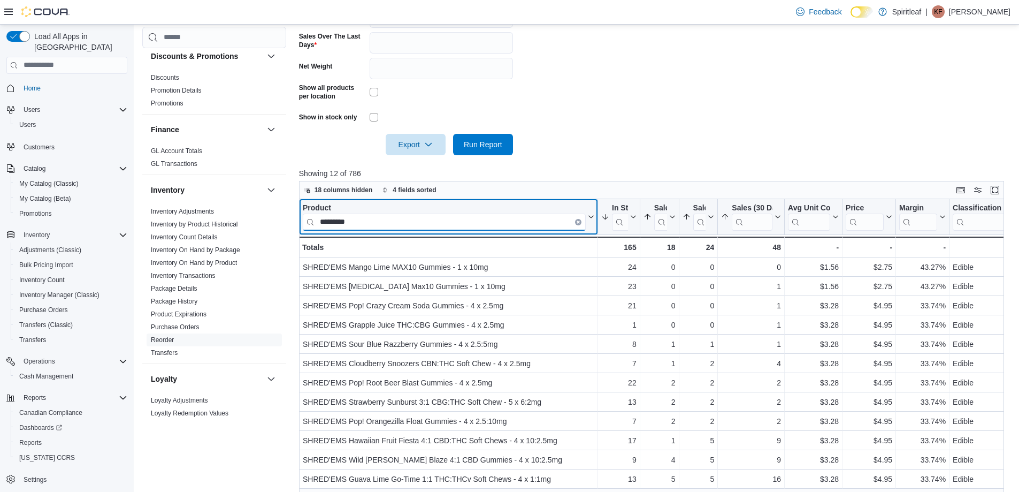
click at [371, 219] on input "*********" at bounding box center [444, 221] width 283 height 17
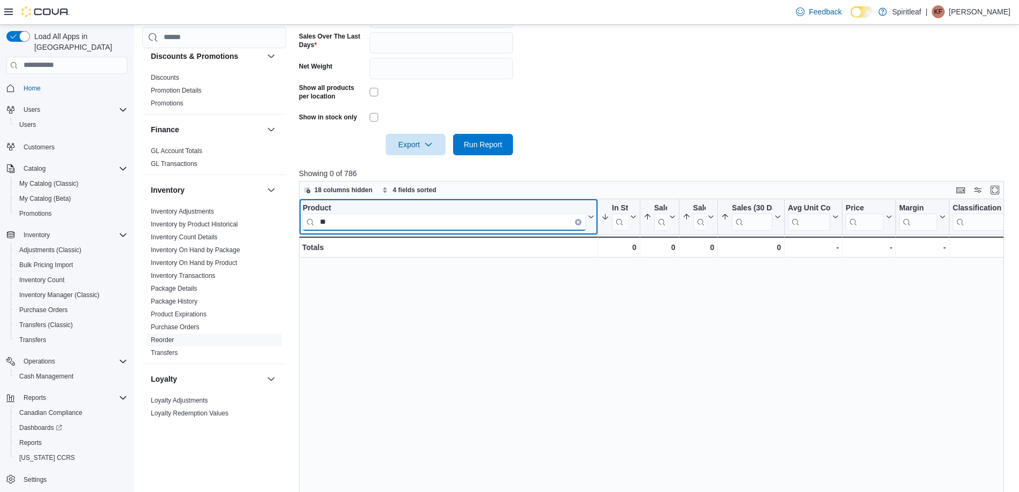
type input "*"
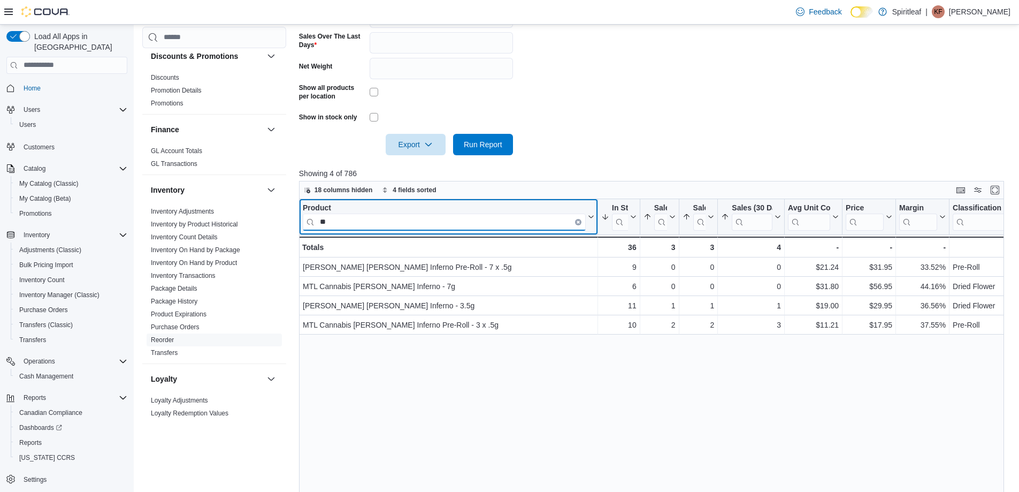
type input "*"
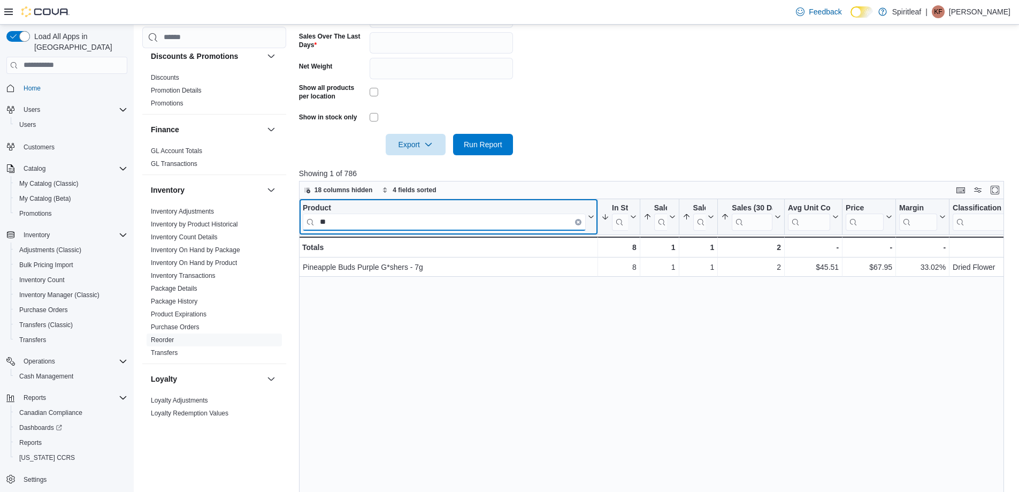
type input "*"
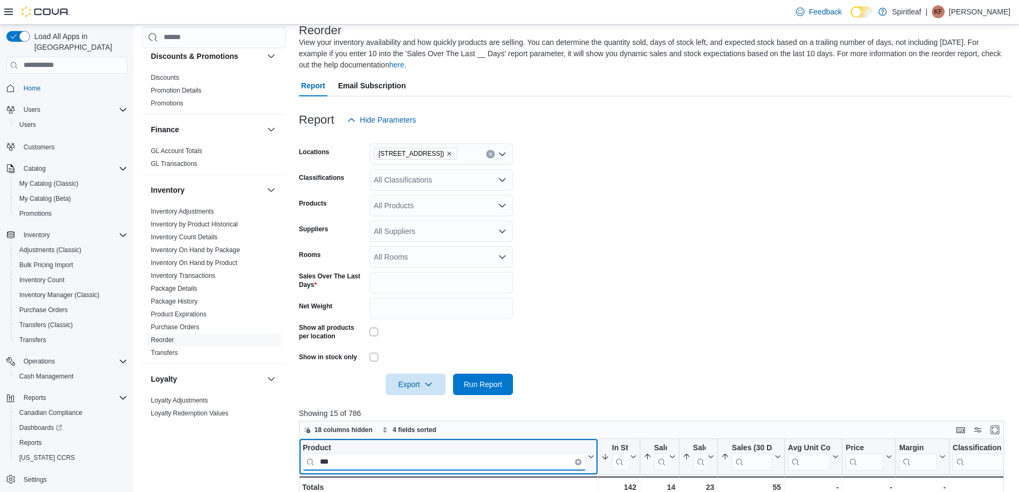
type input "***"
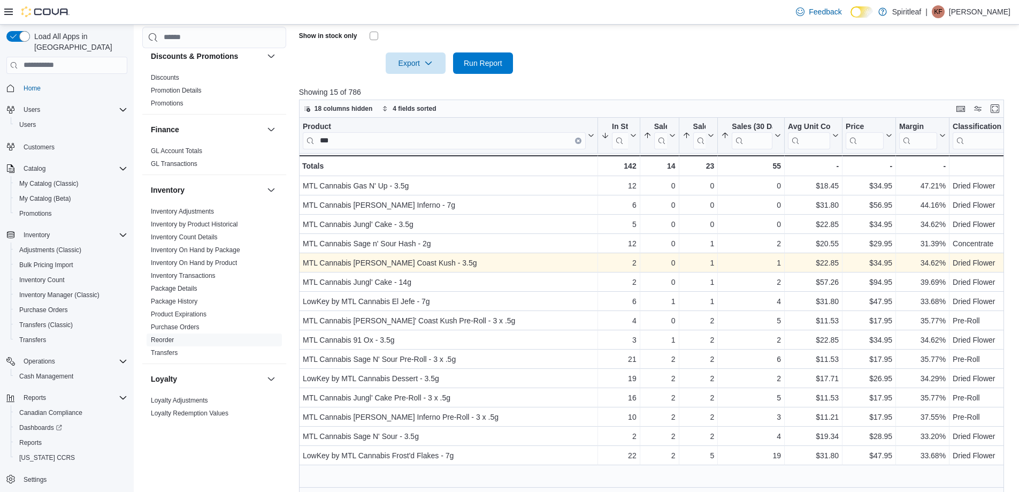
scroll to position [400, 0]
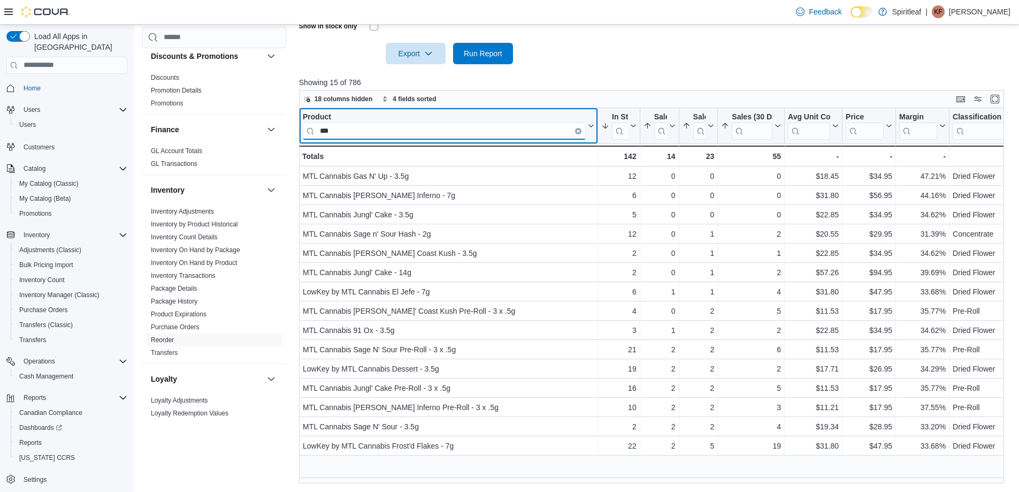
click at [344, 131] on input "***" at bounding box center [444, 131] width 283 height 17
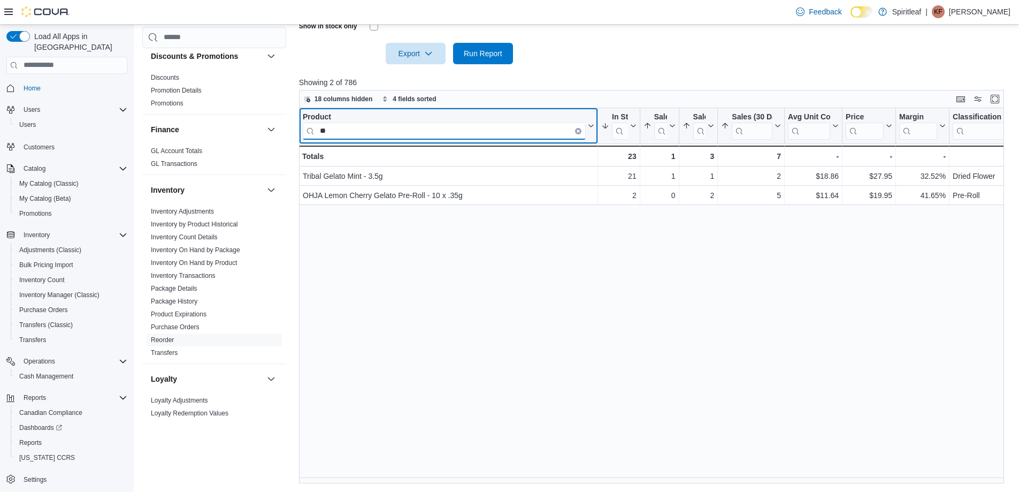
type input "*"
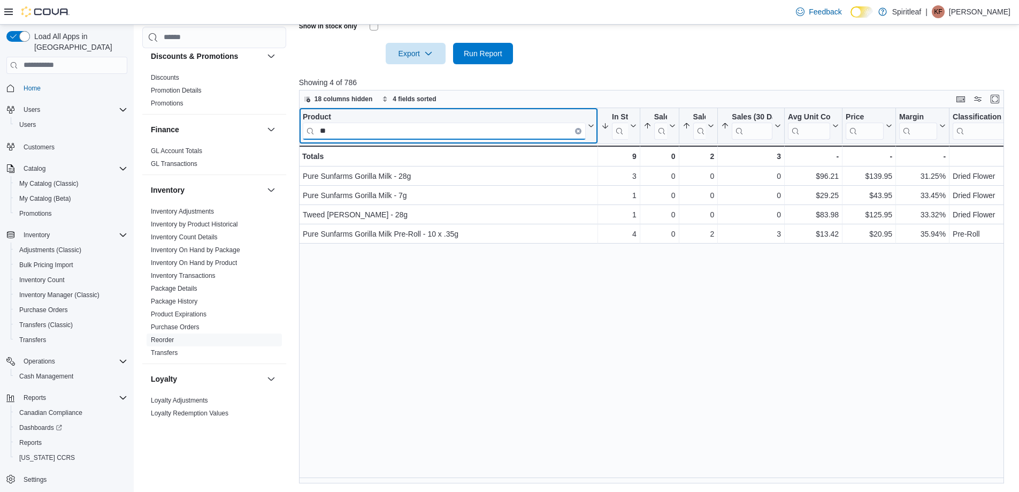
type input "*"
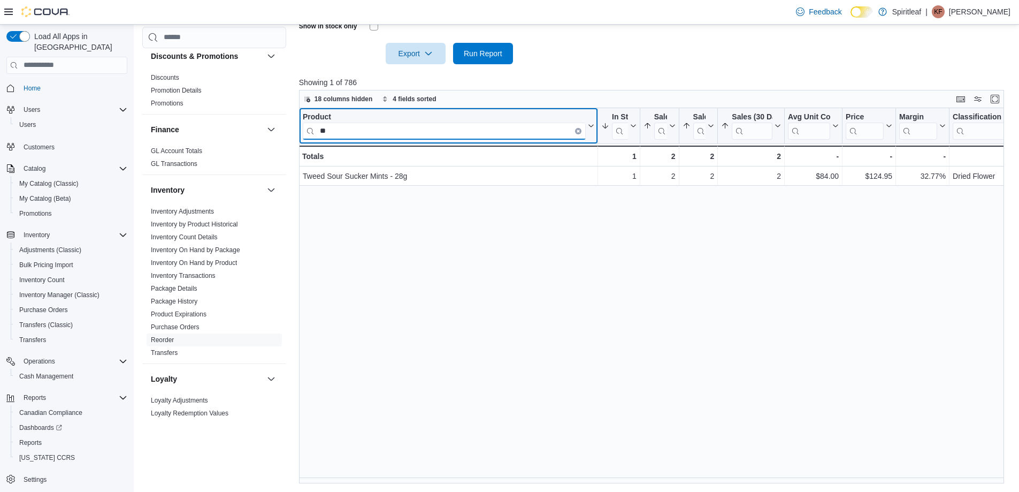
type input "*"
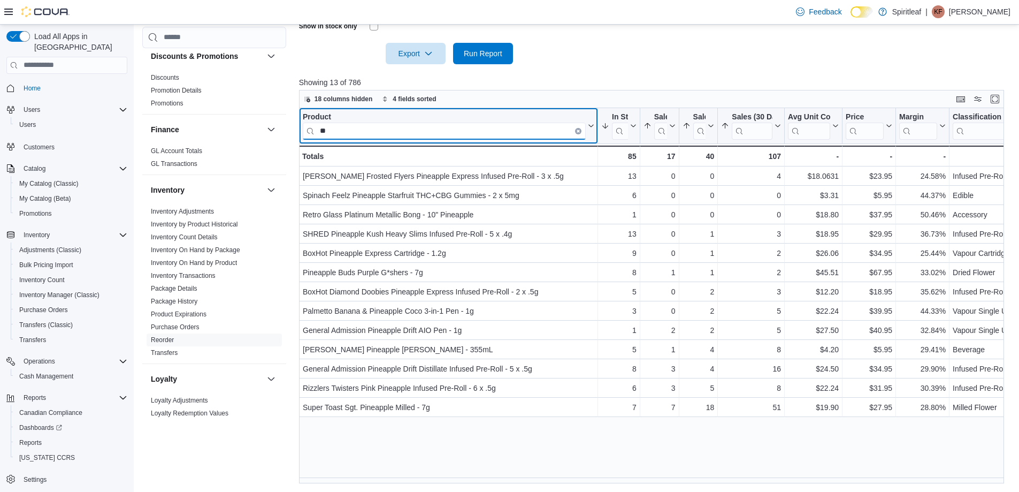
type input "*"
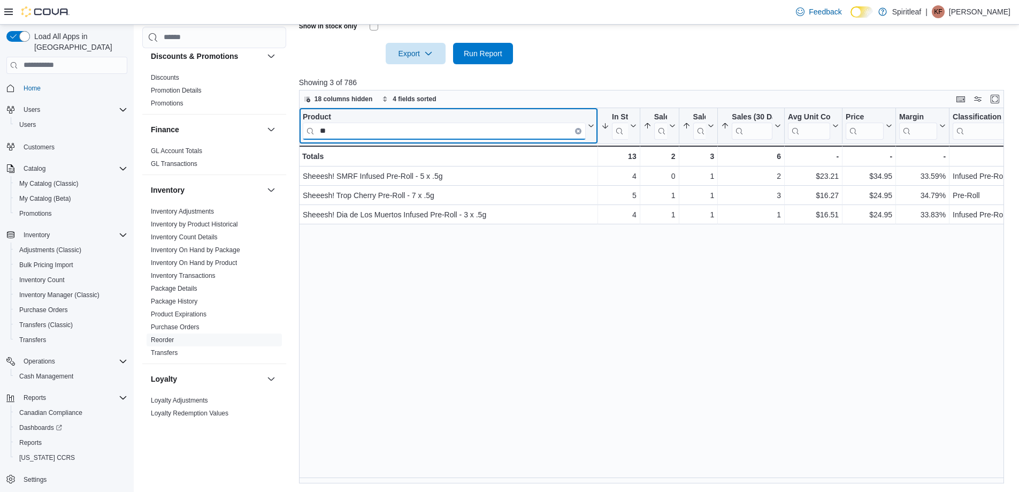
type input "*"
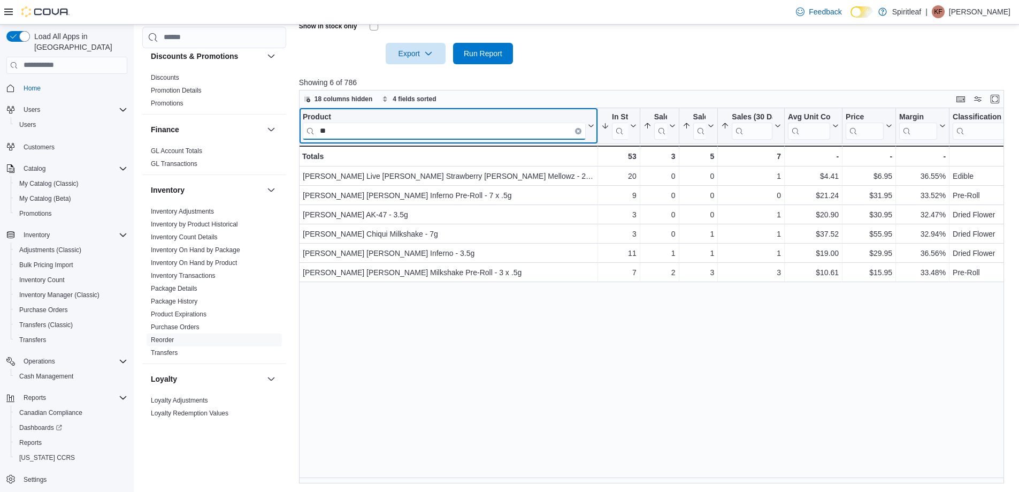
type input "*"
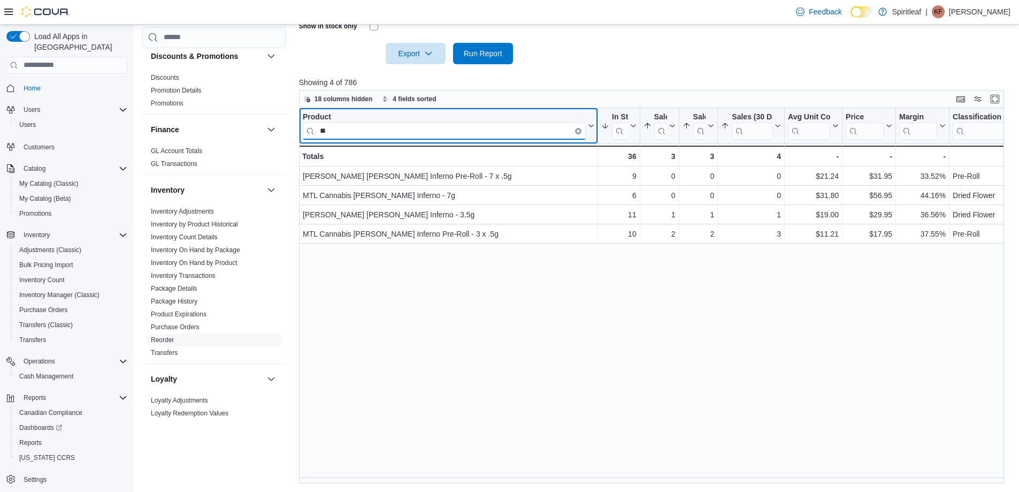
type input "*"
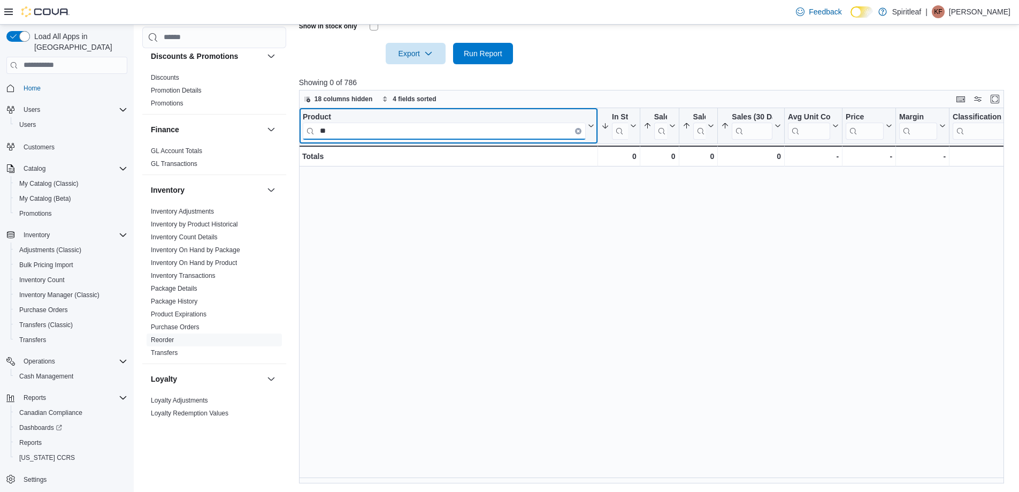
type input "*"
click at [325, 136] on input "**********" at bounding box center [444, 131] width 283 height 17
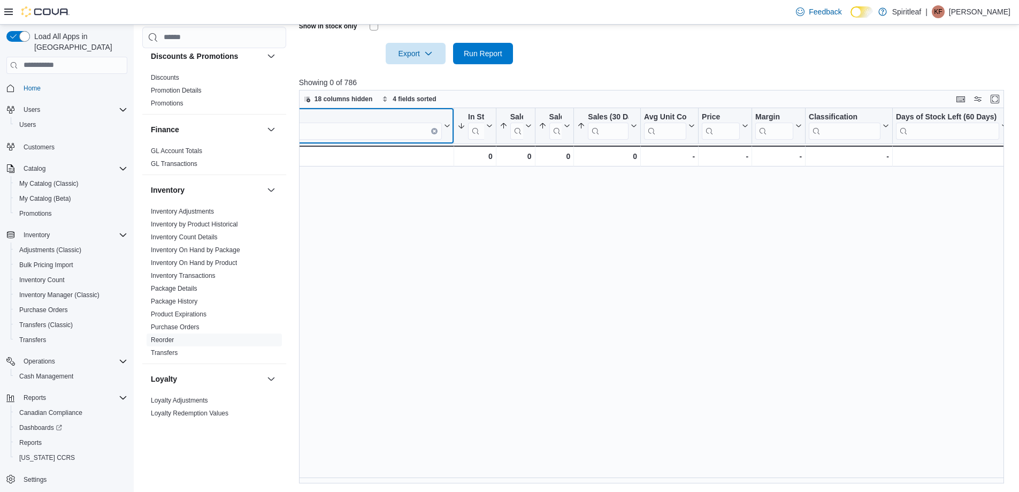
scroll to position [0, 0]
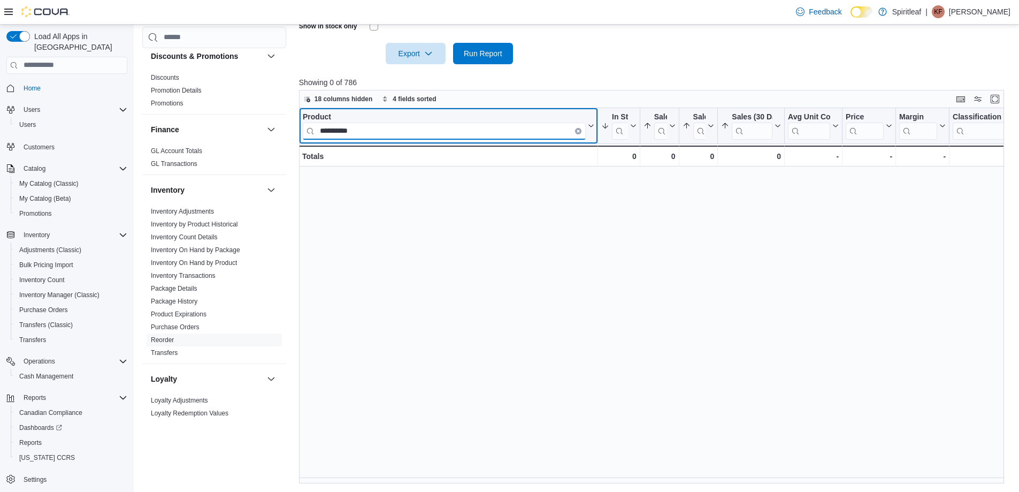
click at [365, 131] on input "**********" at bounding box center [444, 131] width 283 height 17
click at [372, 127] on input "**********" at bounding box center [444, 131] width 283 height 17
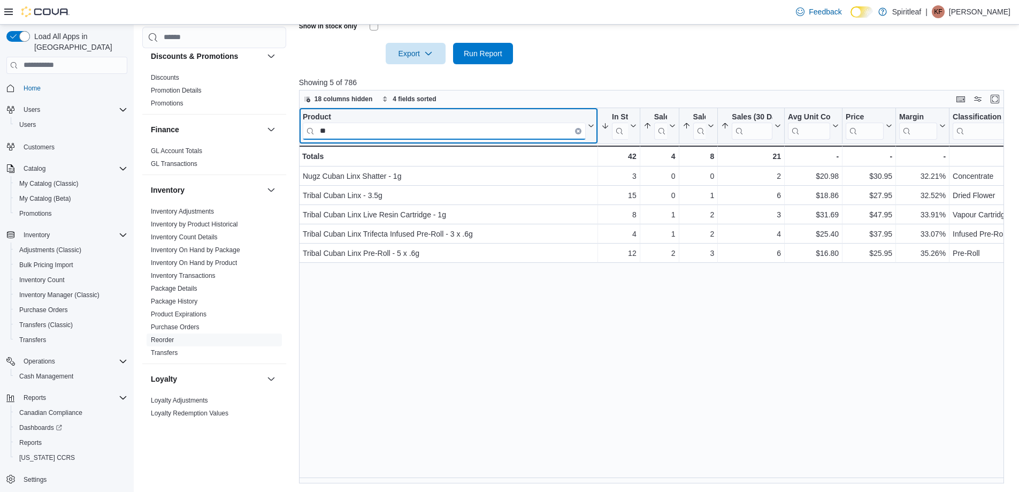
type input "*"
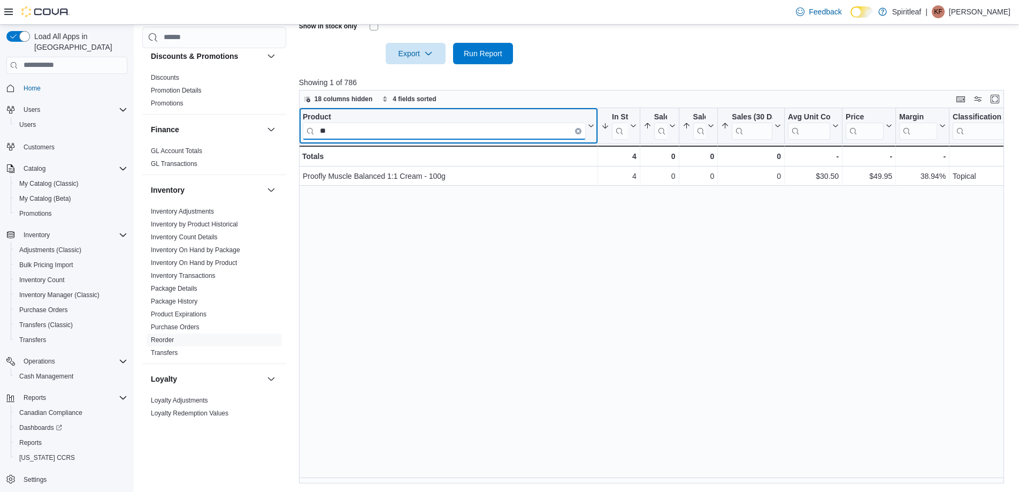
type input "*"
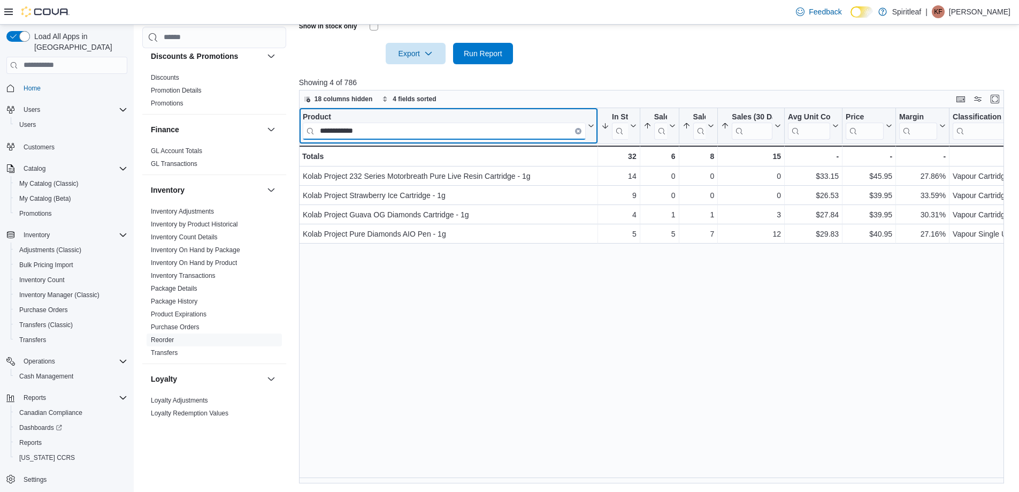
type input "**********"
click at [385, 125] on input "**********" at bounding box center [444, 131] width 283 height 17
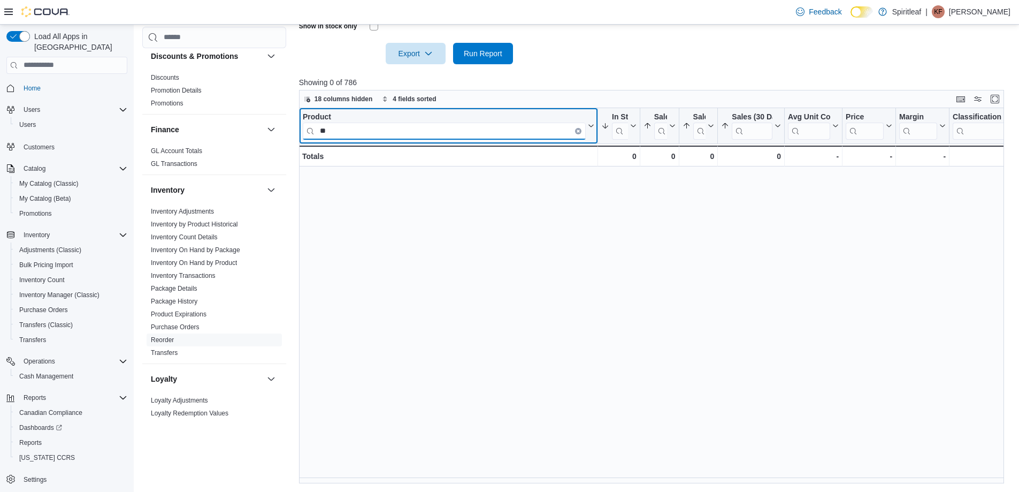
type input "*"
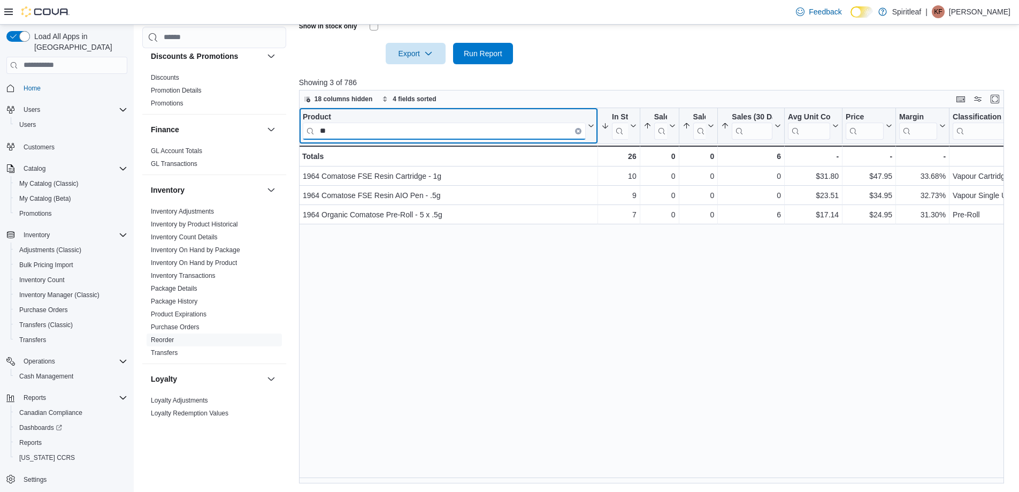
type input "*"
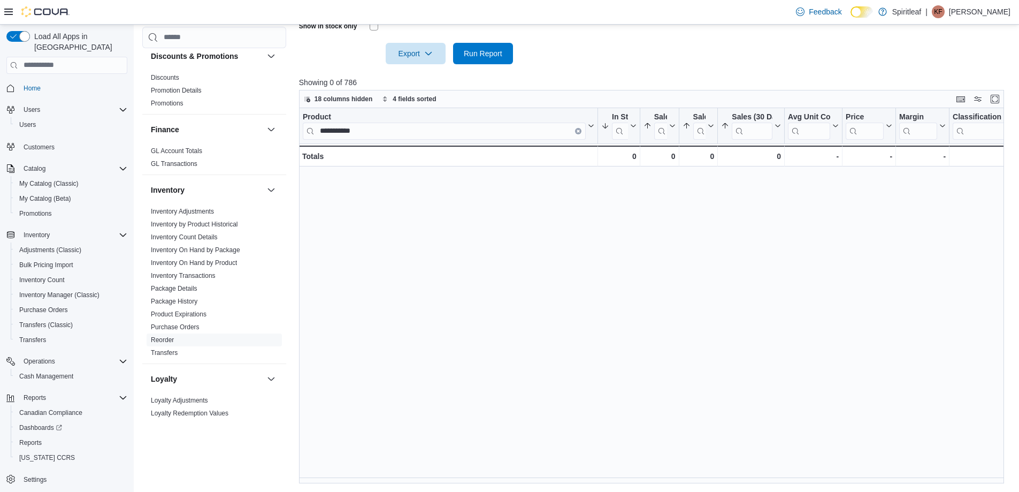
drag, startPoint x: 325, startPoint y: 128, endPoint x: 483, endPoint y: 212, distance: 179.2
click at [483, 212] on div "**********" at bounding box center [655, 295] width 713 height 375
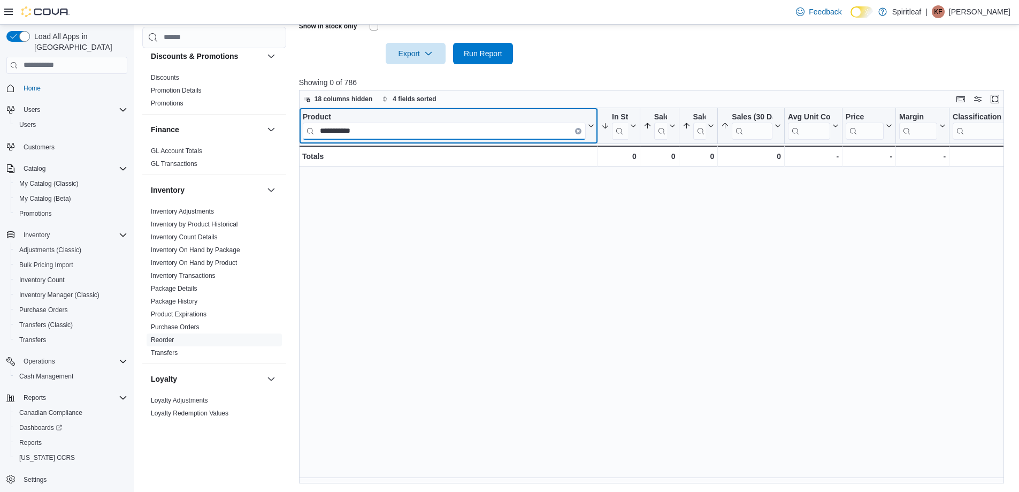
click at [323, 133] on input "**********" at bounding box center [444, 131] width 283 height 17
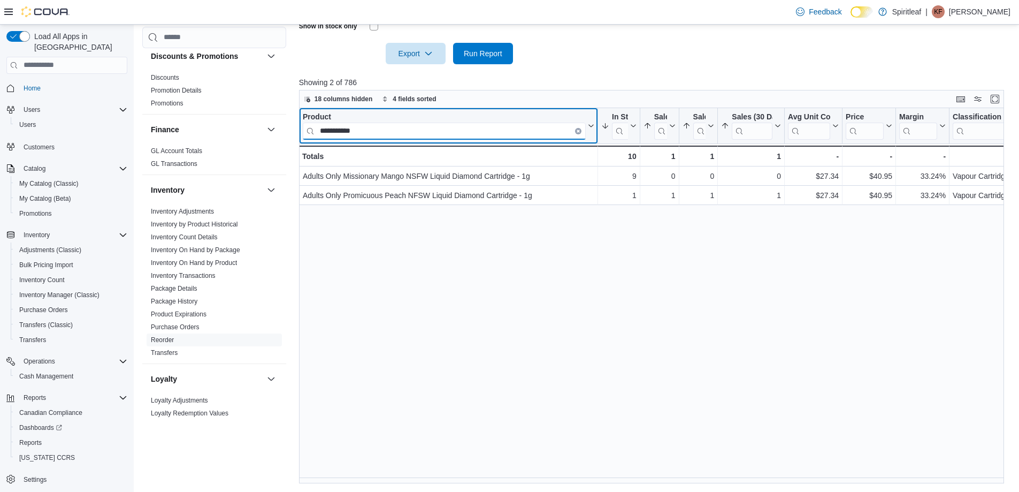
type input "**********"
click at [372, 119] on div "Product" at bounding box center [444, 117] width 283 height 10
click at [372, 125] on input "**********" at bounding box center [444, 131] width 283 height 17
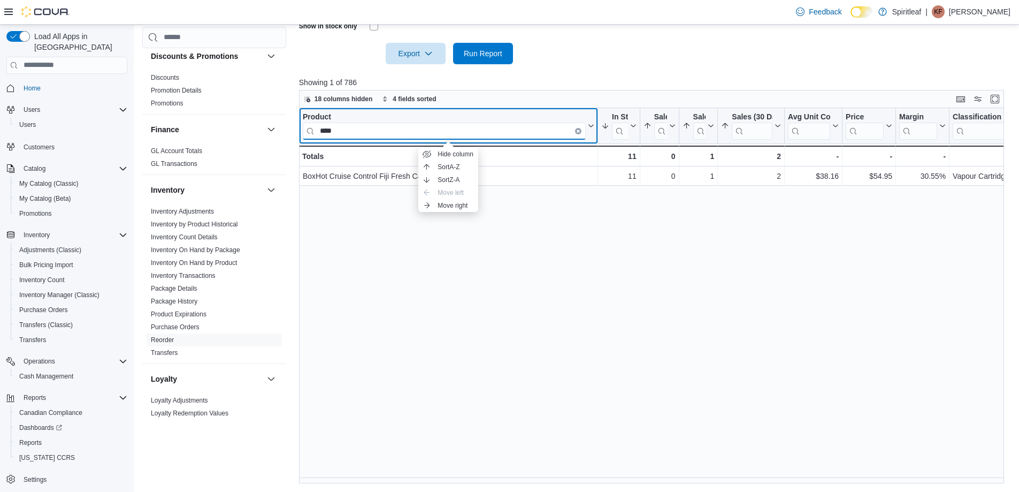
type input "****"
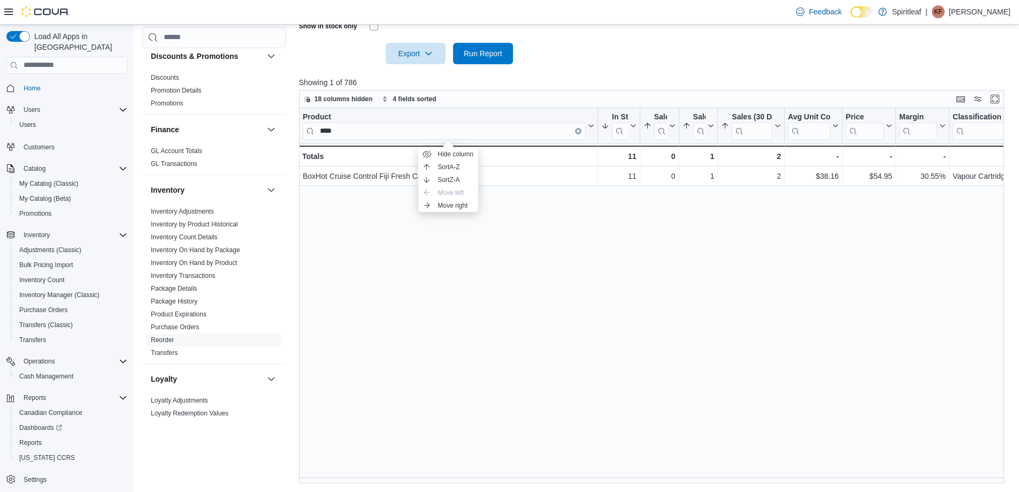
click at [412, 208] on div "Product **** Click to view column header actions In Stock Qty Sorted by Sales (…" at bounding box center [655, 295] width 713 height 375
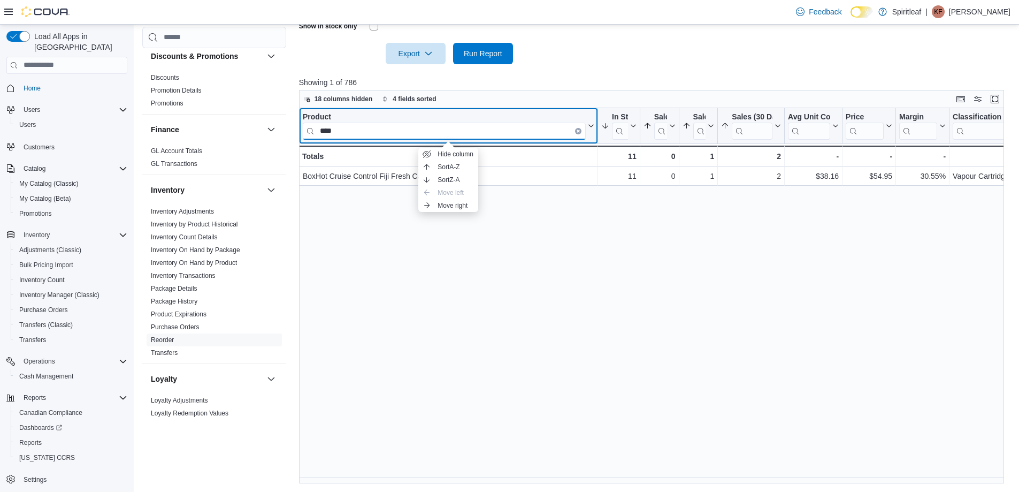
click at [580, 127] on input "****" at bounding box center [444, 131] width 283 height 17
click at [579, 128] on button "Clear input" at bounding box center [578, 131] width 6 height 6
